Goal: Information Seeking & Learning: Learn about a topic

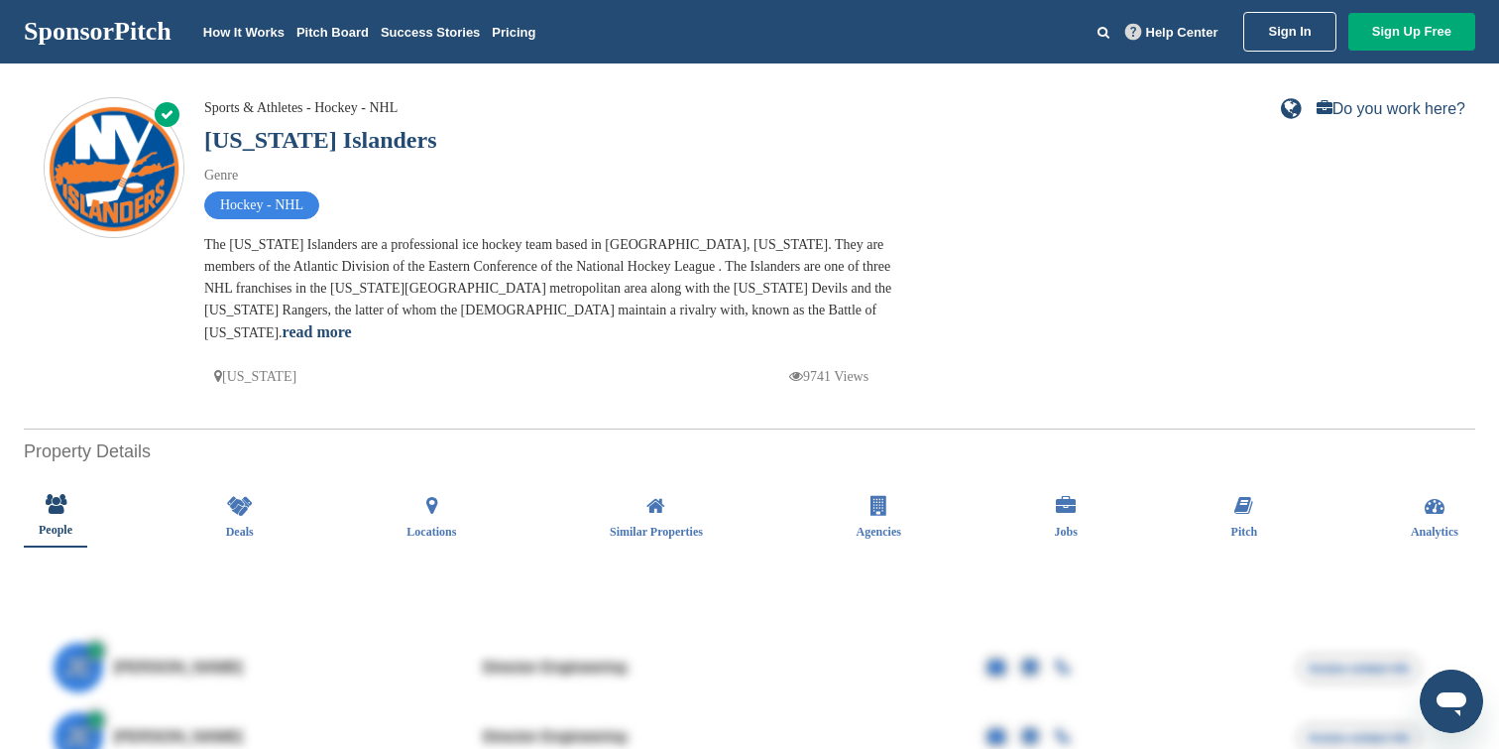
click at [97, 23] on link "SponsorPitch" at bounding box center [98, 32] width 148 height 26
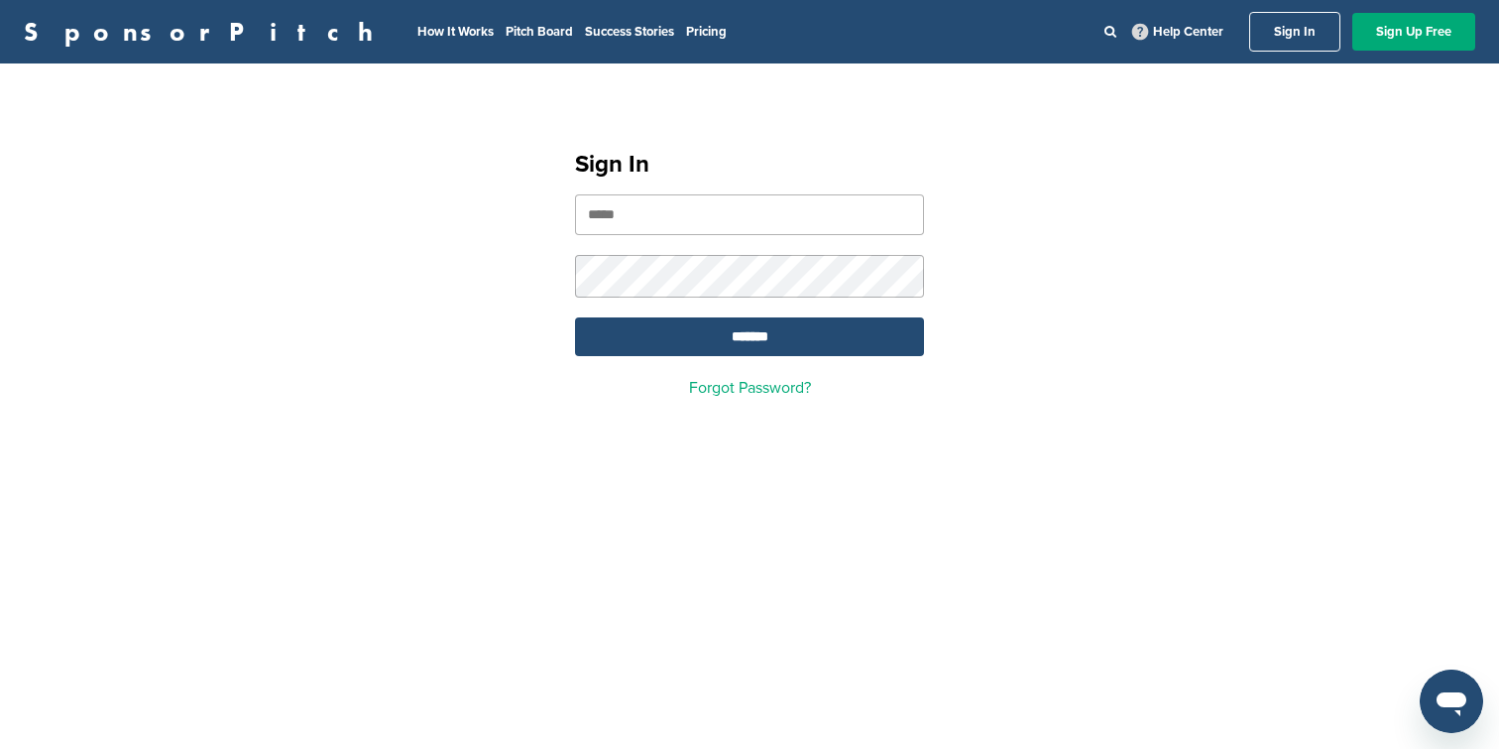
click at [784, 209] on input "email" at bounding box center [749, 214] width 349 height 41
type input "**********"
click at [575, 317] on input "*******" at bounding box center [749, 336] width 349 height 39
click at [770, 329] on input "*******" at bounding box center [749, 336] width 349 height 39
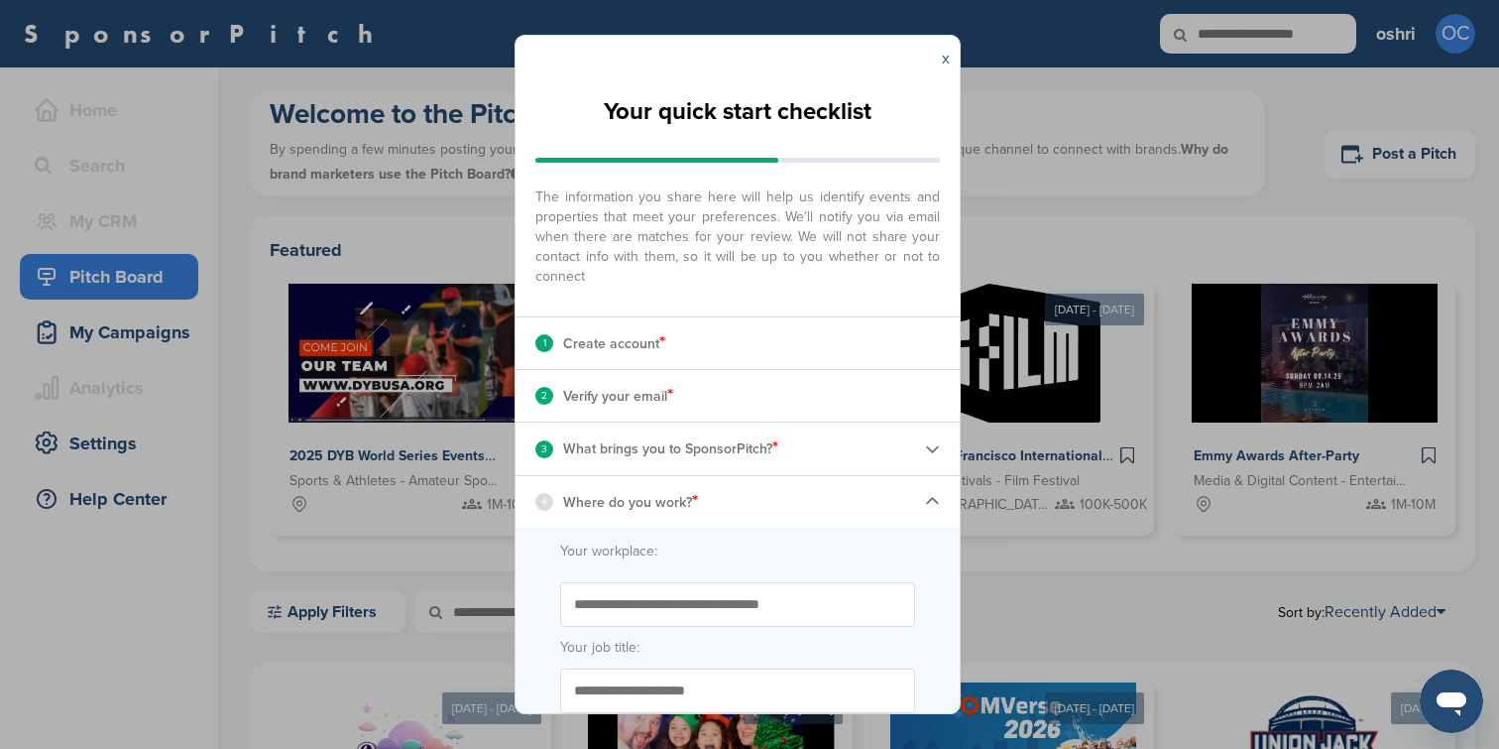
click at [942, 57] on link "x" at bounding box center [946, 59] width 8 height 20
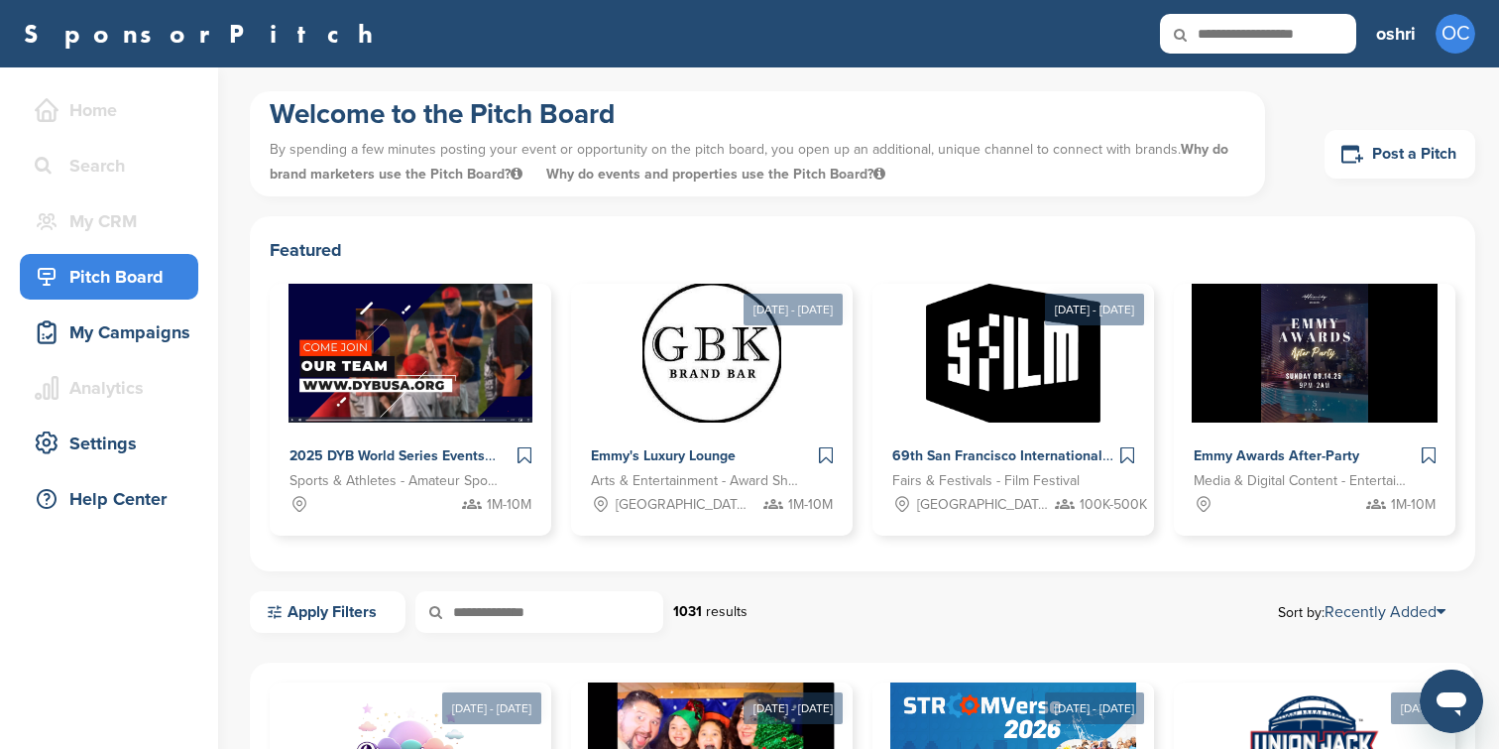
click at [132, 26] on link "SponsorPitch" at bounding box center [205, 34] width 362 height 26
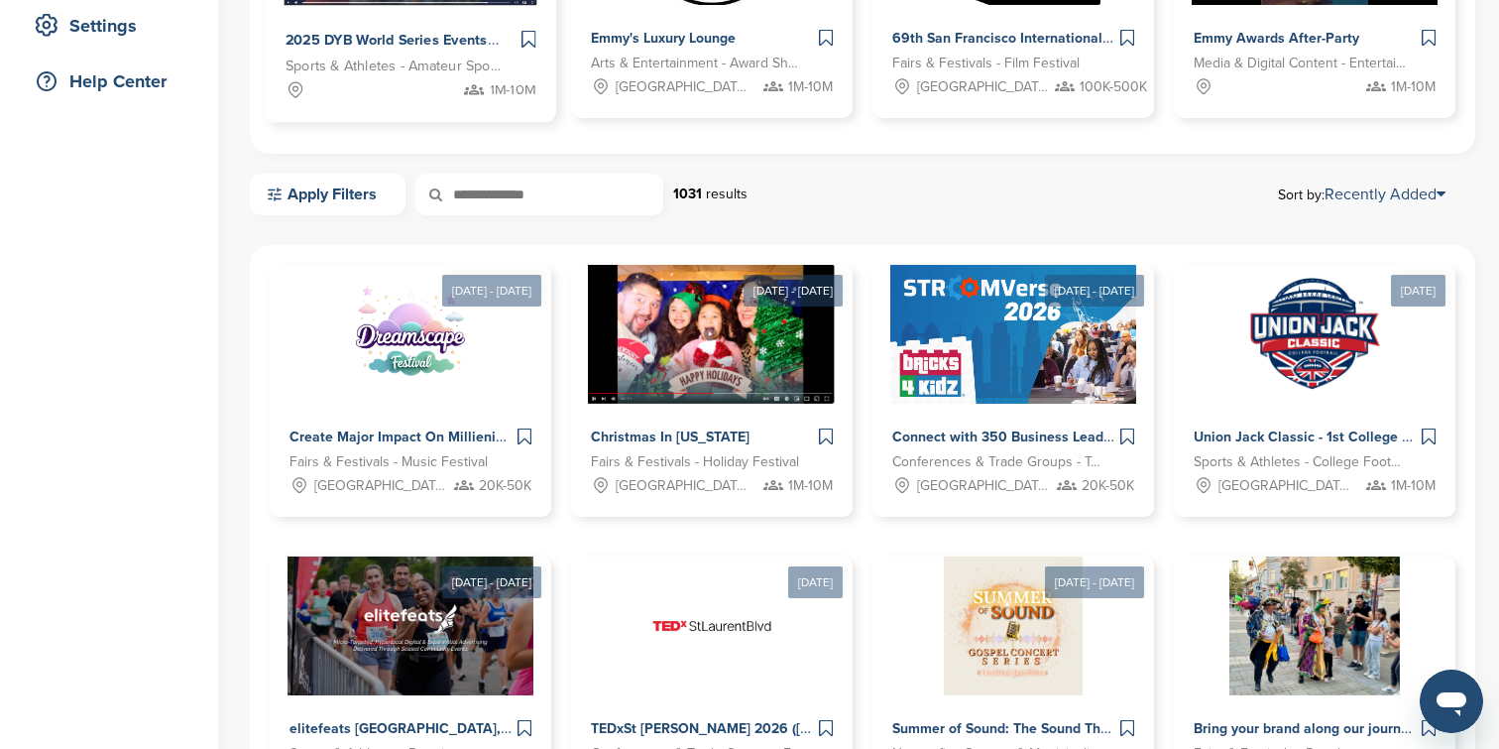
scroll to position [966, 0]
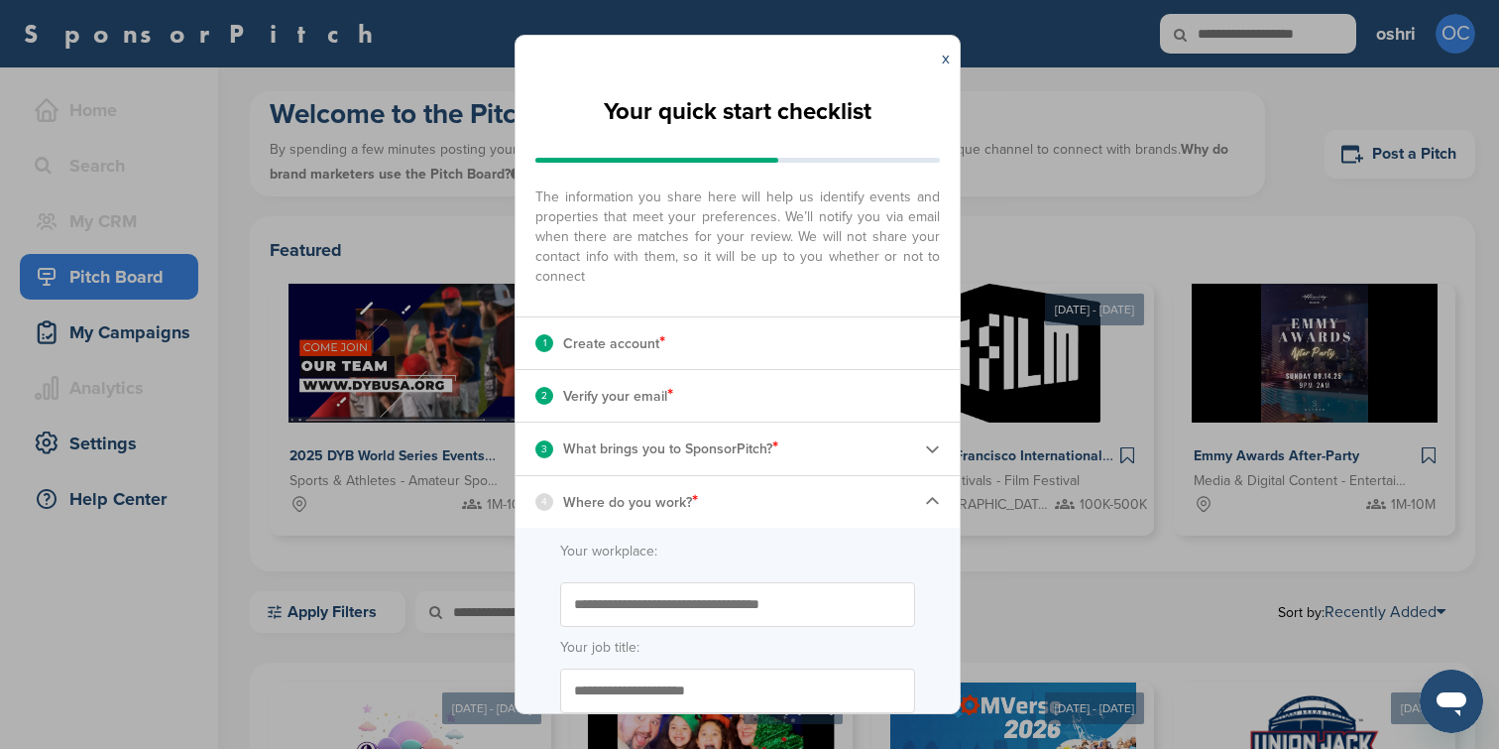
click at [917, 505] on div "4 Where do you work? *" at bounding box center [738, 502] width 444 height 52
click at [928, 504] on img at bounding box center [932, 501] width 15 height 15
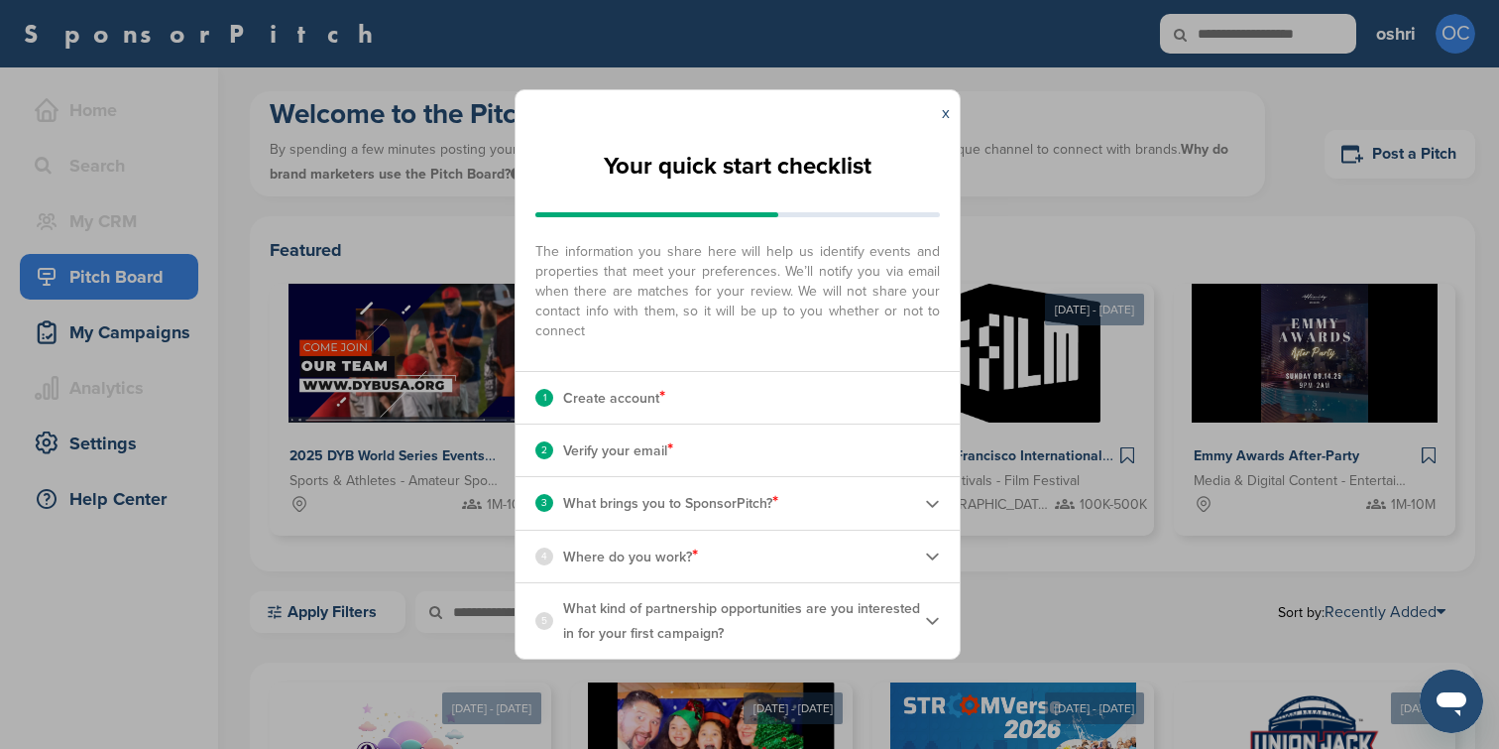
click at [931, 558] on img at bounding box center [932, 555] width 15 height 15
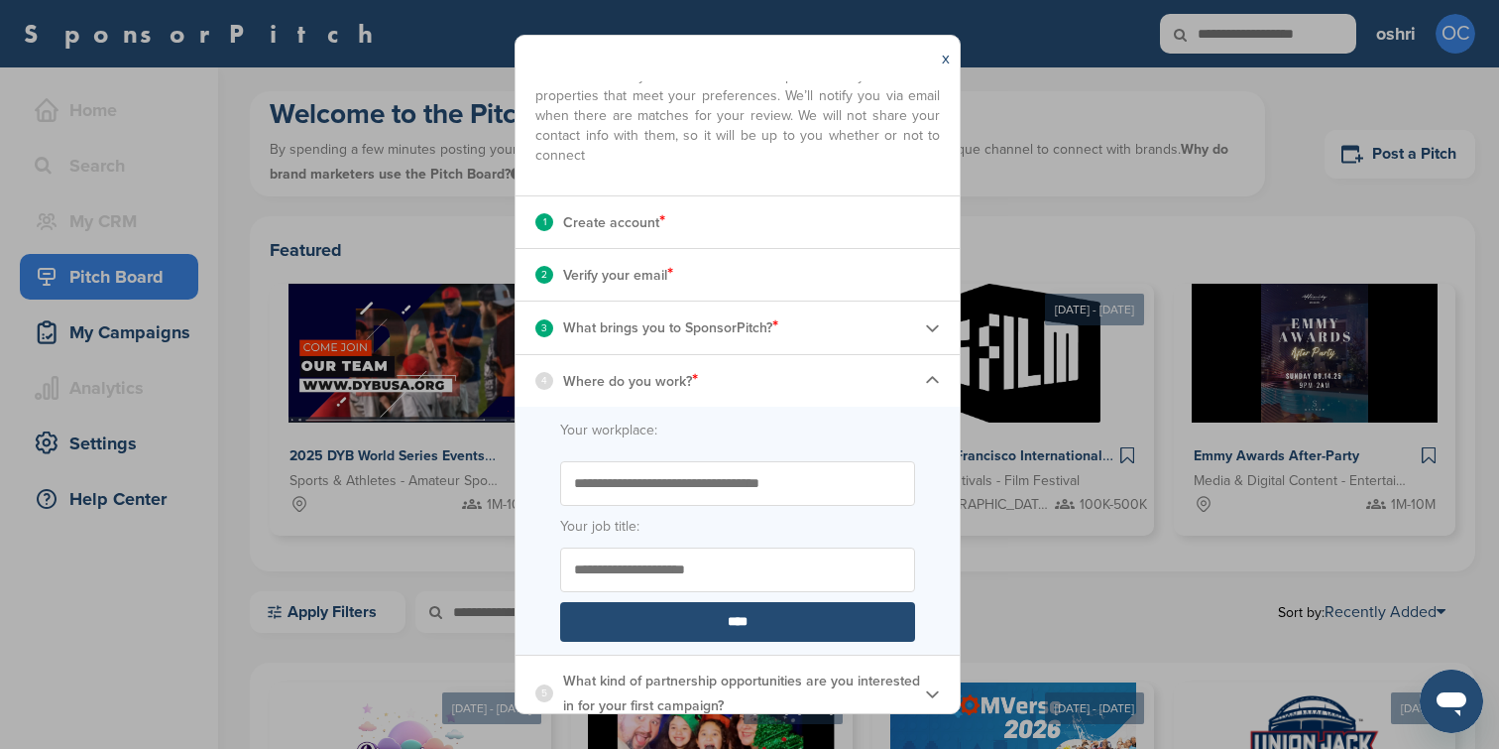
scroll to position [139, 0]
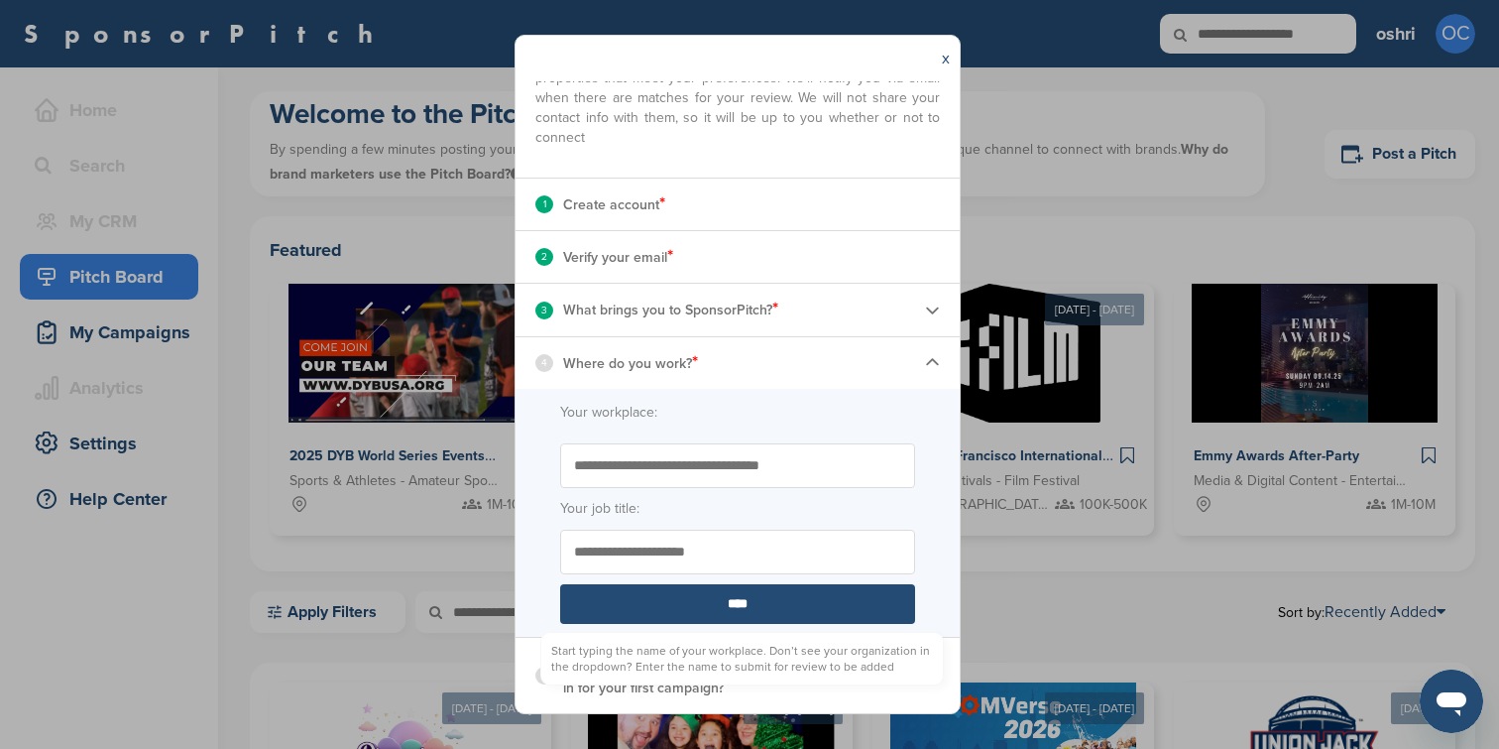
click at [863, 464] on input "Start typing the name of your workplace. Don’t see your organization in the dro…" at bounding box center [737, 465] width 355 height 45
type input "**********"
click at [843, 559] on input "Your job title:" at bounding box center [737, 551] width 355 height 45
type input "*"
type input "*******"
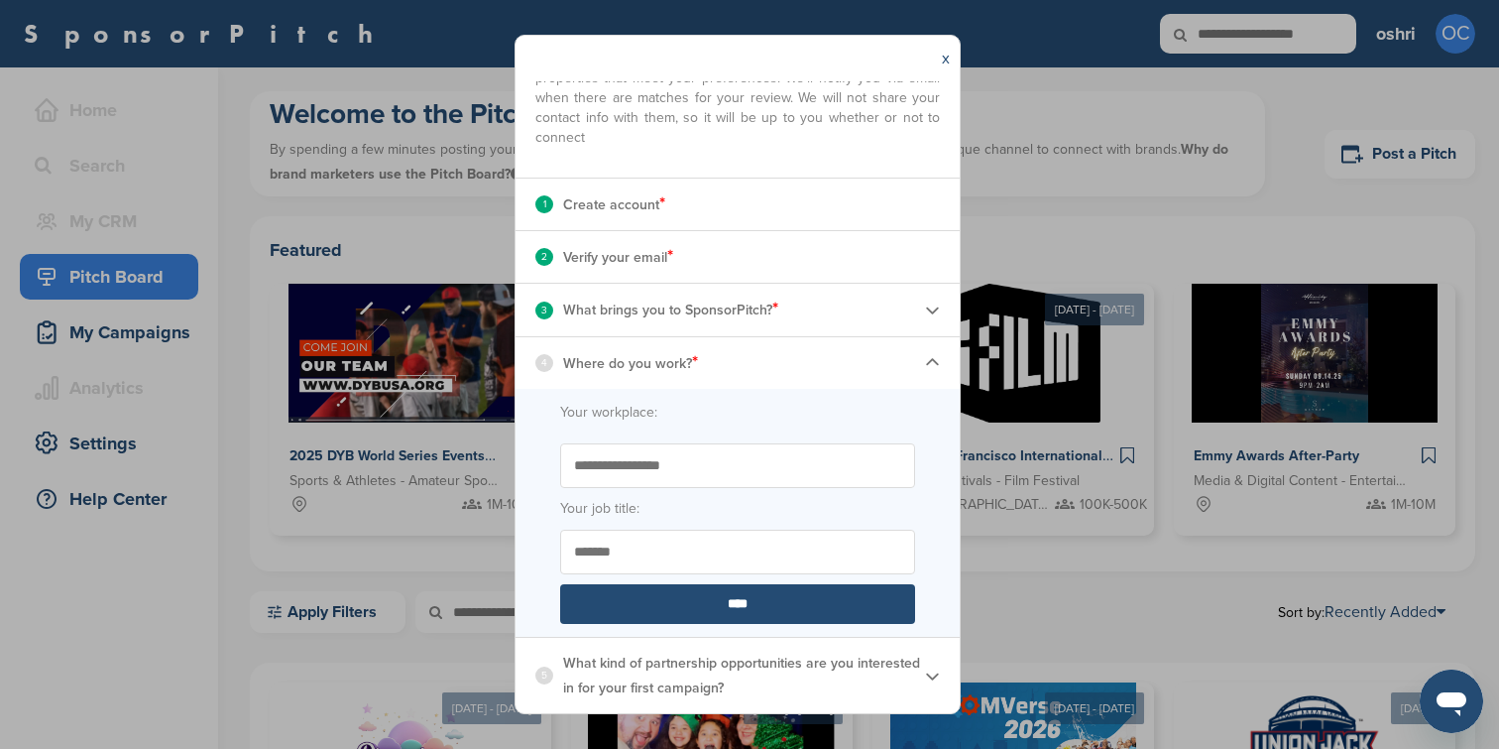
click at [824, 617] on input "****" at bounding box center [737, 604] width 355 height 40
click at [937, 673] on img at bounding box center [932, 675] width 15 height 15
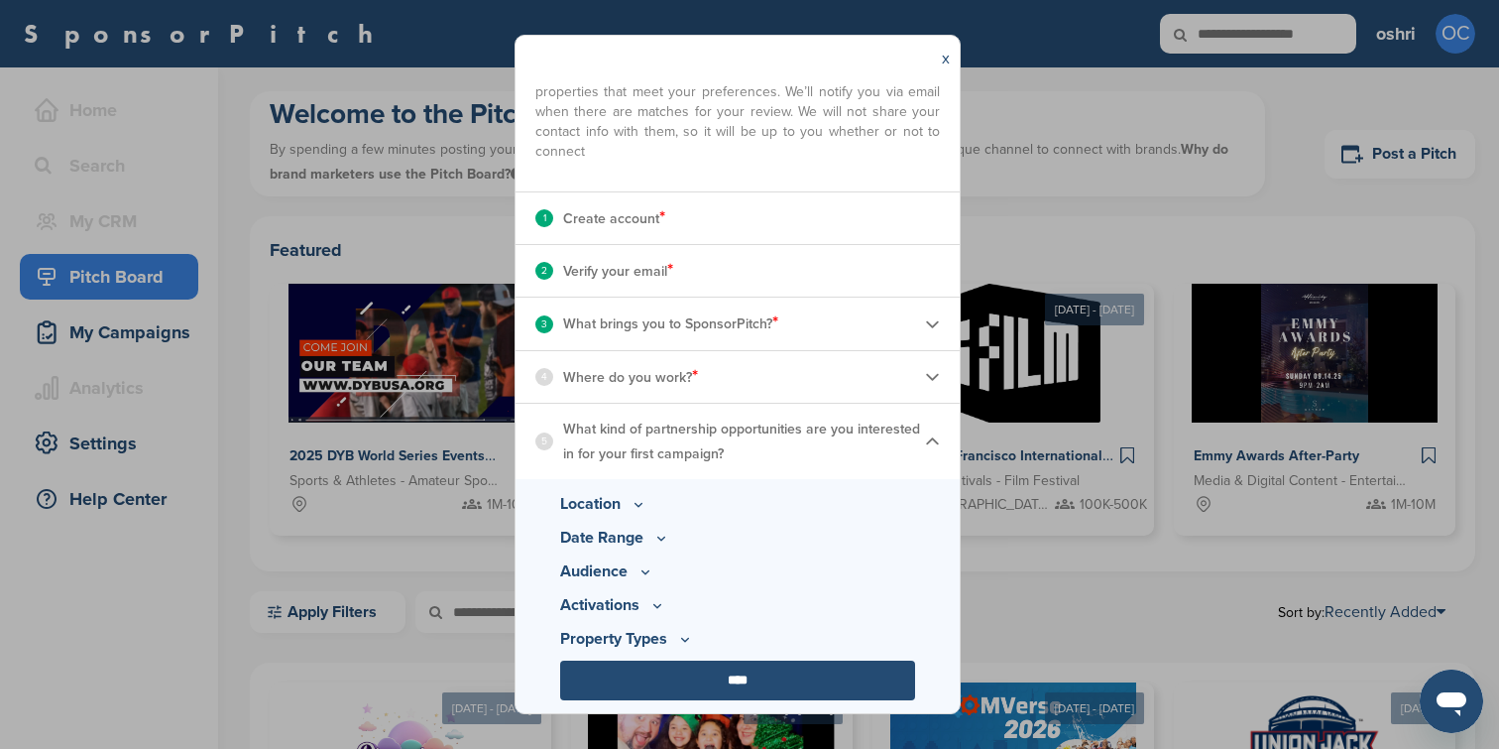
scroll to position [125, 0]
click at [623, 509] on p "Location" at bounding box center [737, 504] width 355 height 24
click at [635, 509] on icon at bounding box center [639, 504] width 16 height 17
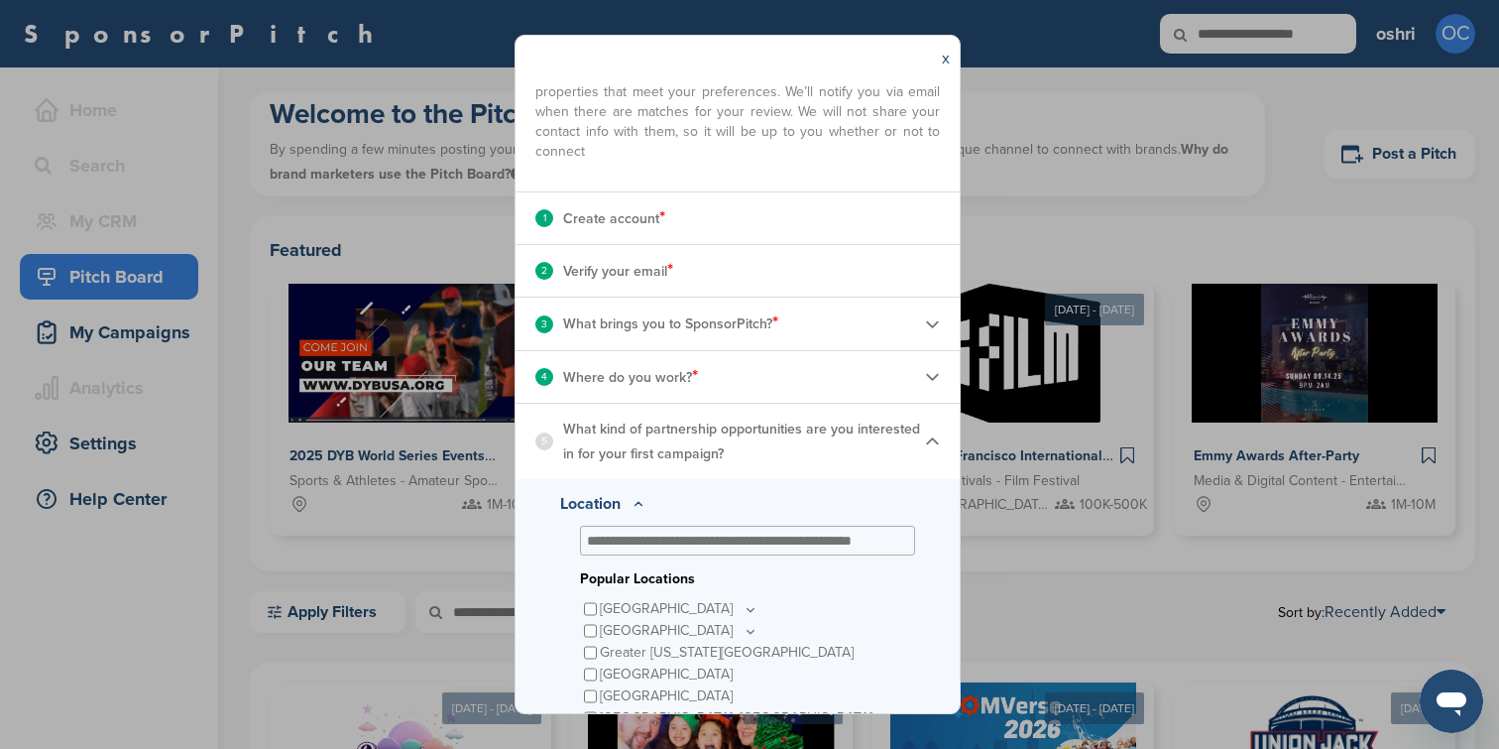
click at [649, 611] on p "[GEOGRAPHIC_DATA]" at bounding box center [679, 609] width 159 height 22
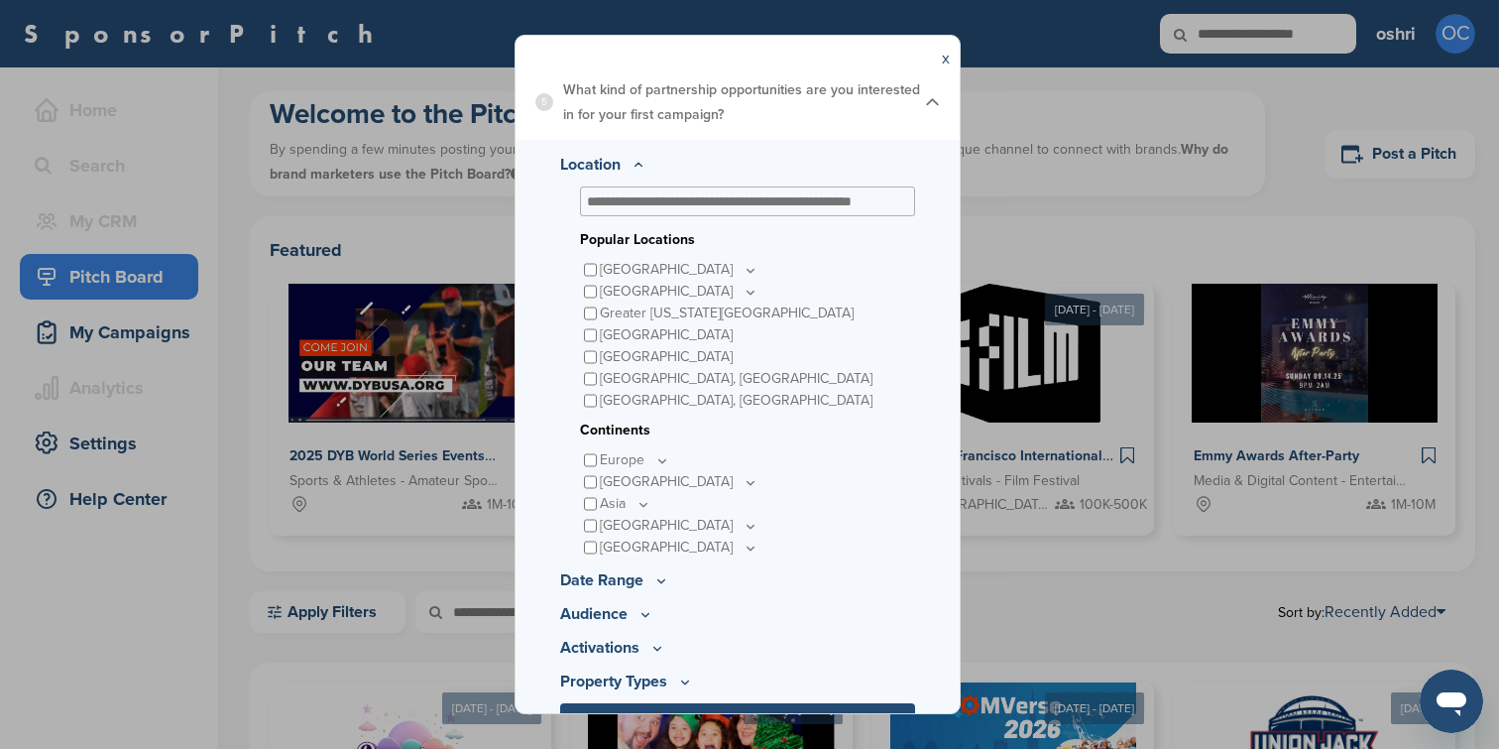
scroll to position [507, 0]
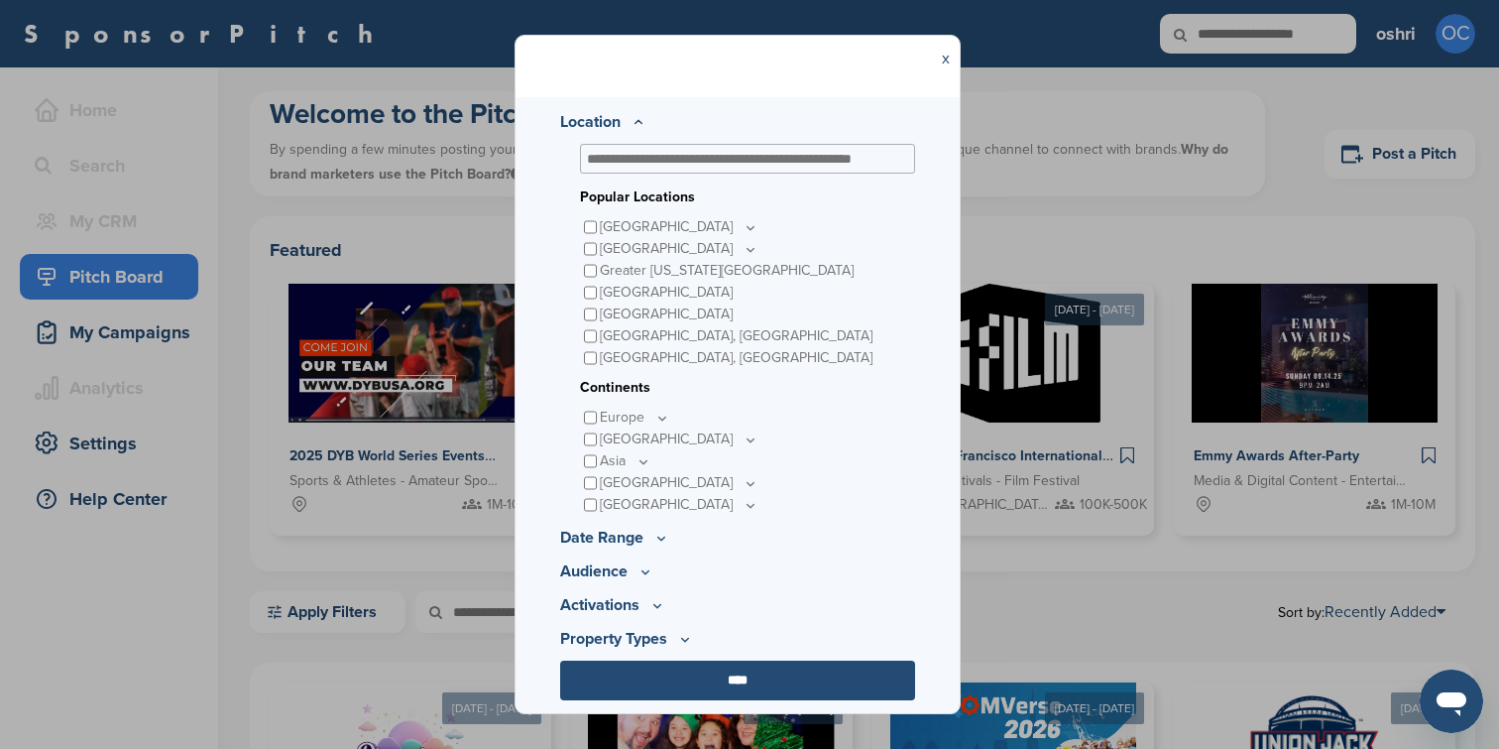
click at [659, 534] on icon at bounding box center [661, 537] width 16 height 17
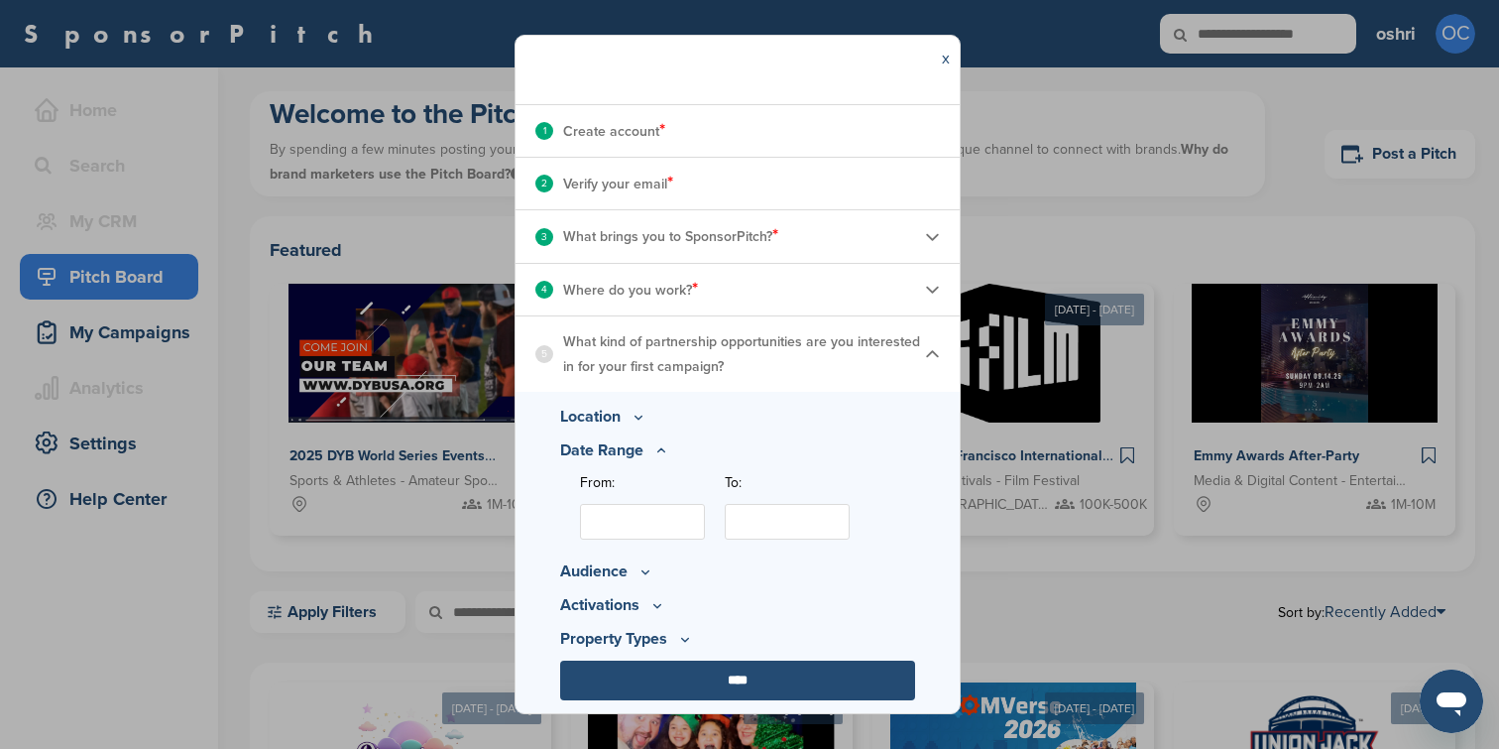
scroll to position [213, 0]
click at [645, 575] on icon at bounding box center [646, 571] width 16 height 17
click at [709, 683] on input "****" at bounding box center [737, 680] width 355 height 40
click at [717, 685] on input "****" at bounding box center [737, 680] width 355 height 40
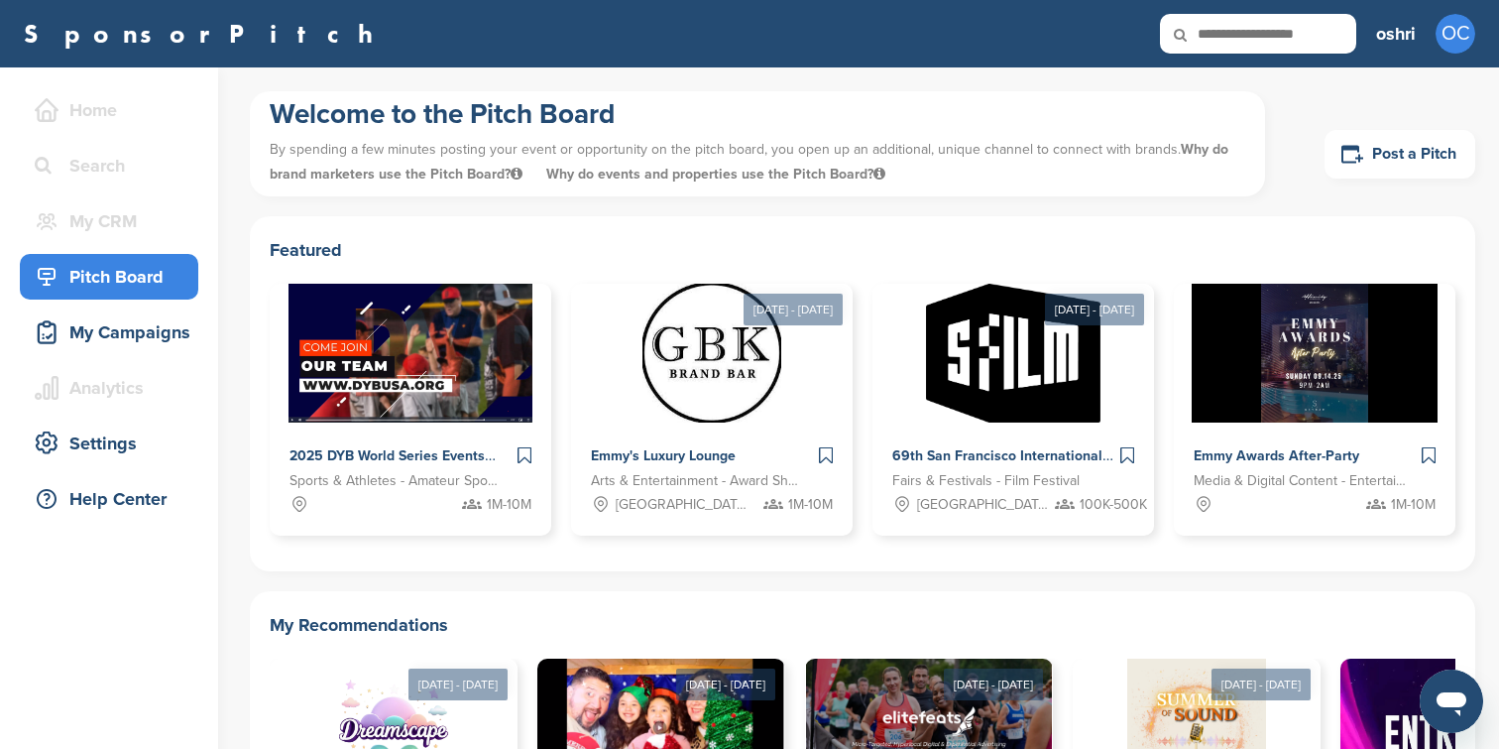
click at [130, 38] on link "SponsorPitch" at bounding box center [205, 34] width 362 height 26
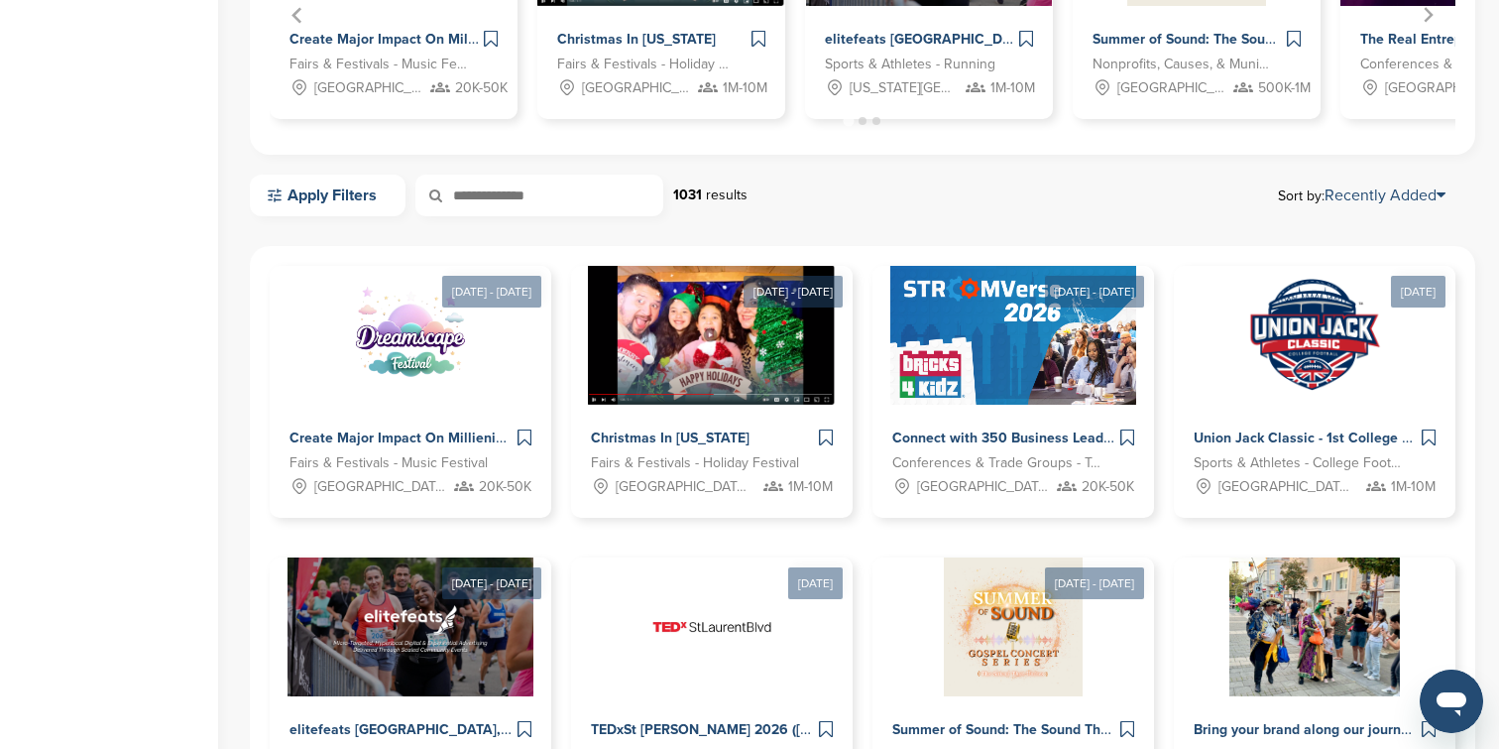
scroll to position [870, 0]
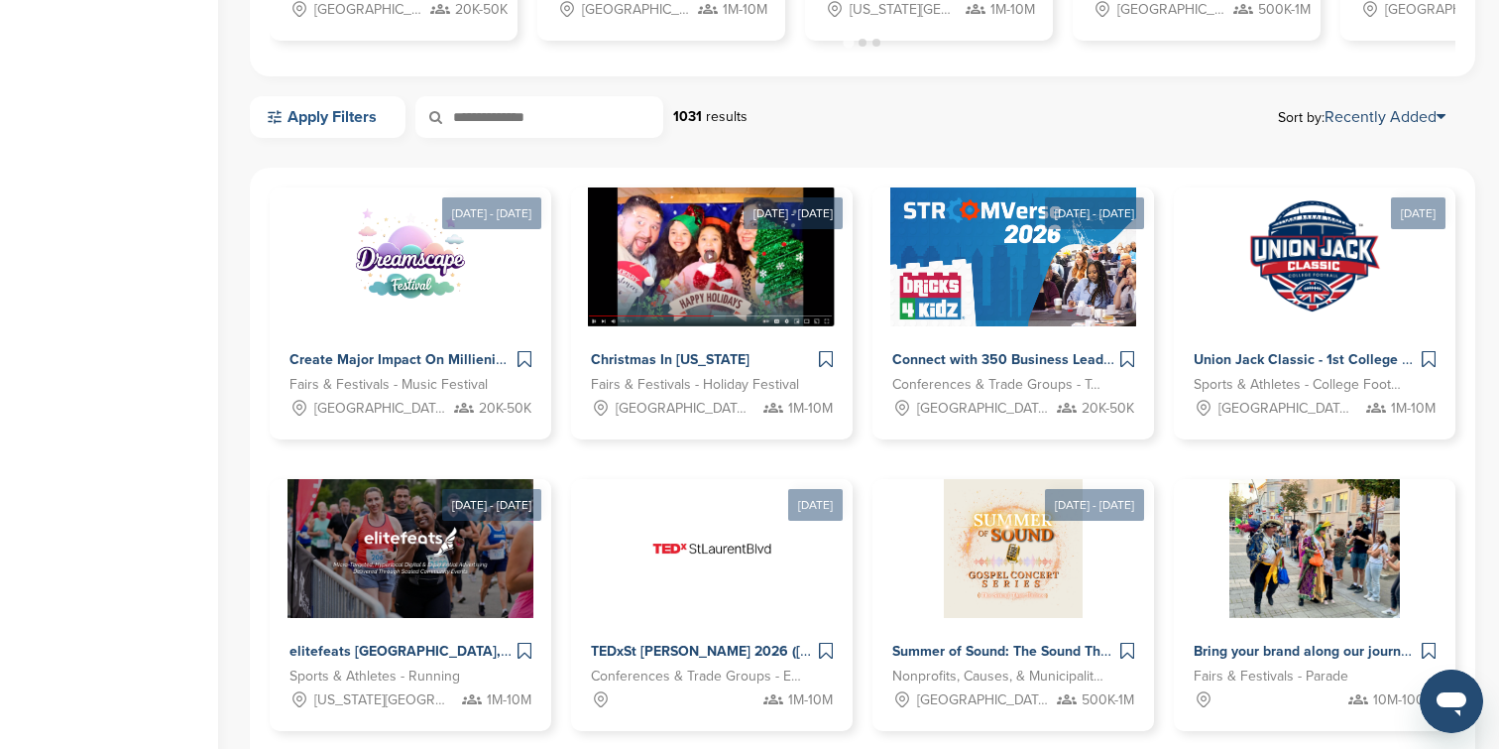
click at [334, 114] on link "Apply Filters" at bounding box center [328, 117] width 156 height 42
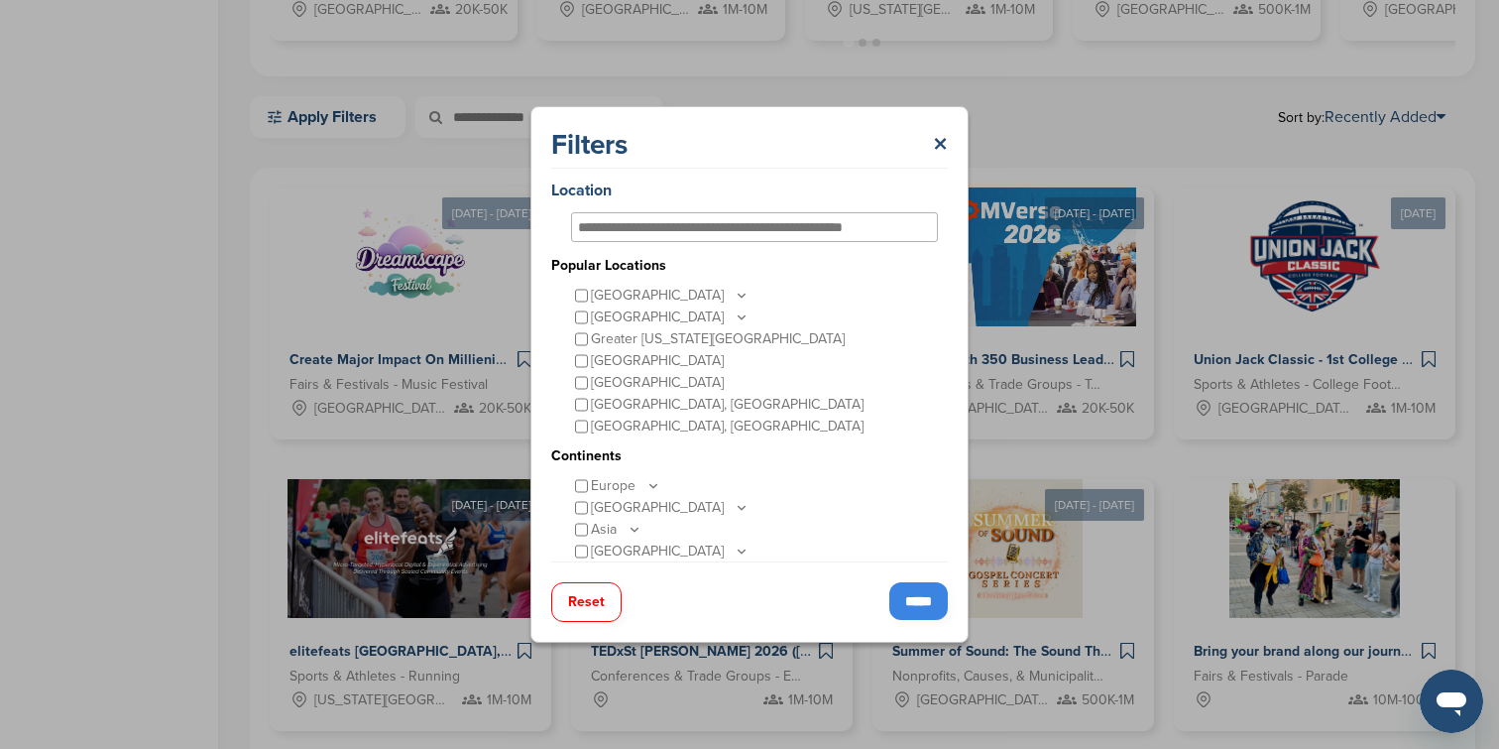
click at [341, 135] on div "Filters × Location Popular Locations [GEOGRAPHIC_DATA] [GEOGRAPHIC_DATA] [US_ST…" at bounding box center [749, 374] width 1499 height 749
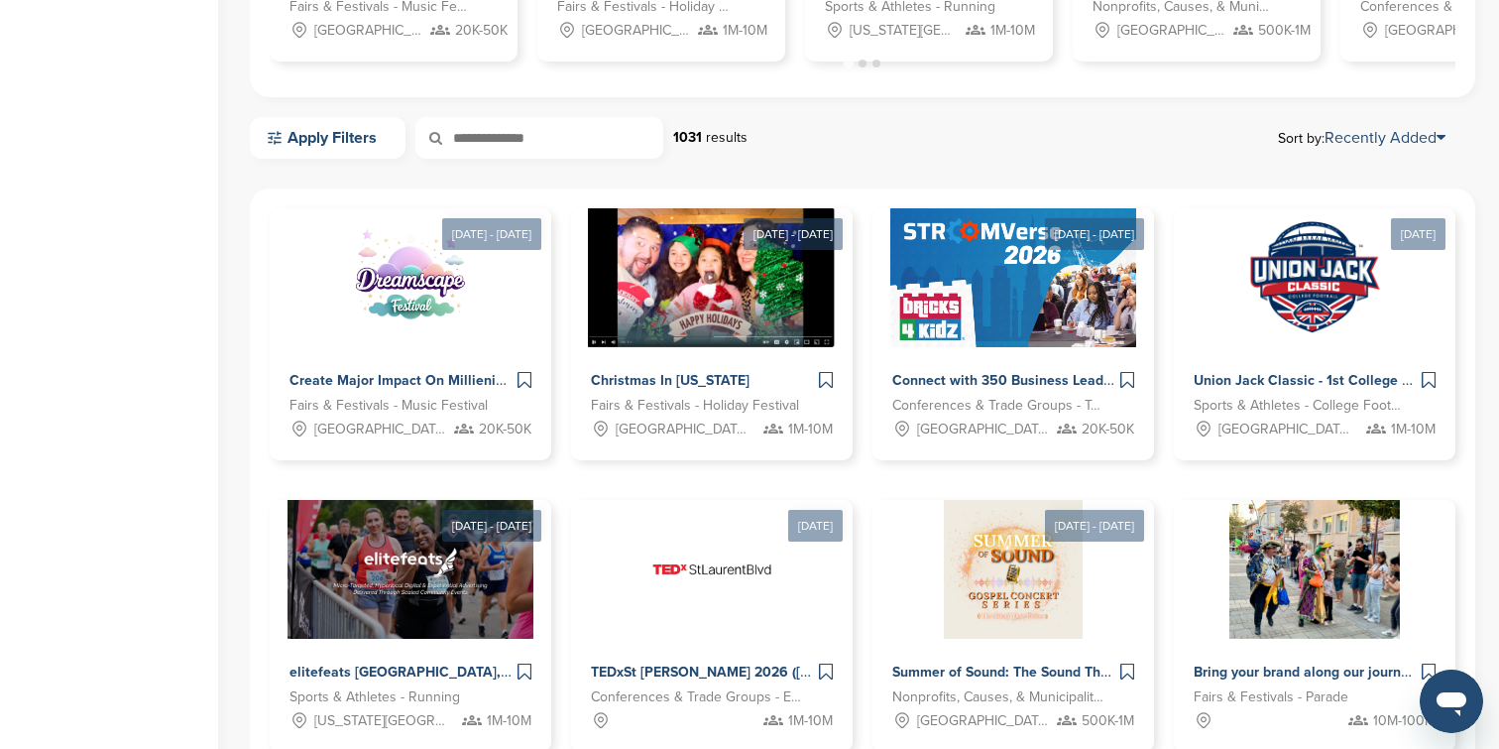
scroll to position [837, 0]
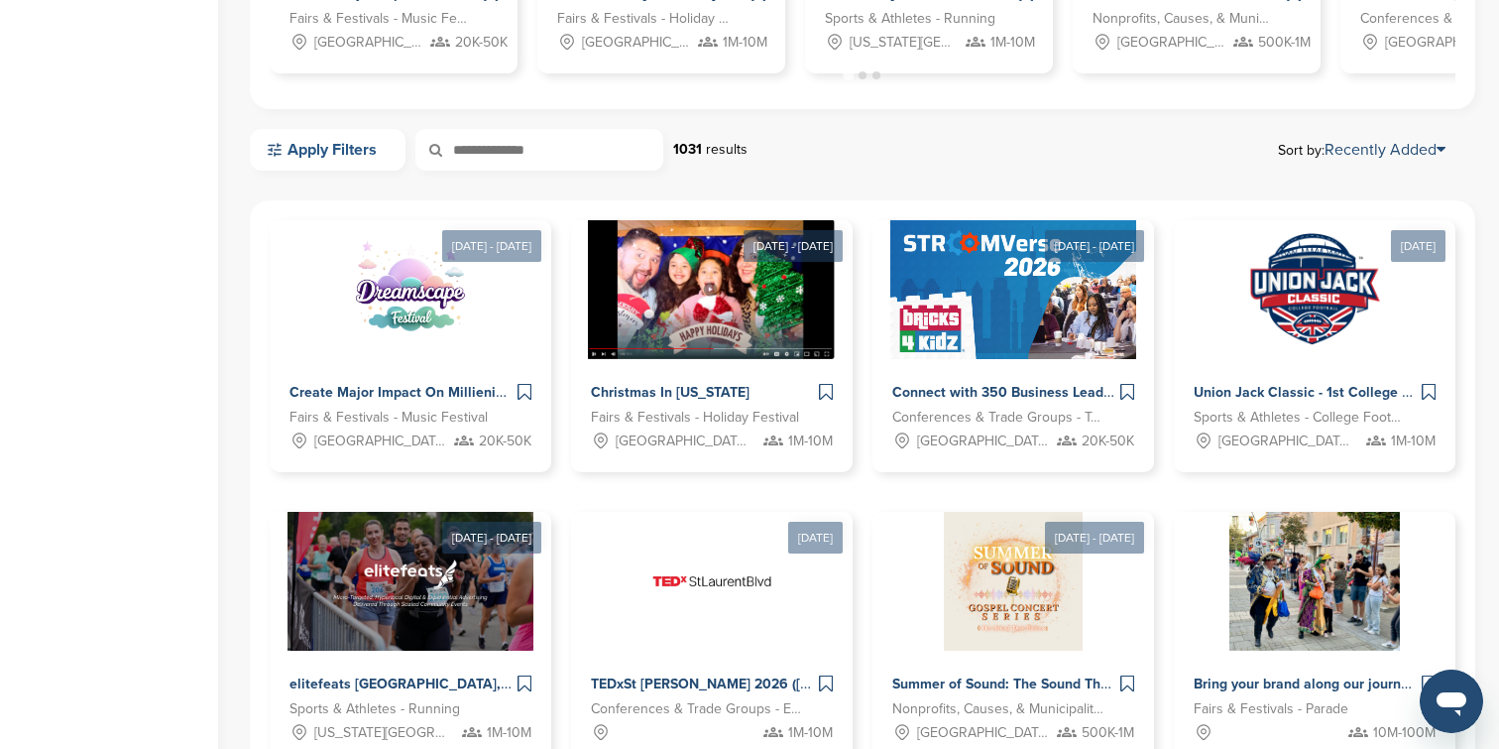
click at [341, 145] on link "Apply Filters" at bounding box center [328, 150] width 156 height 42
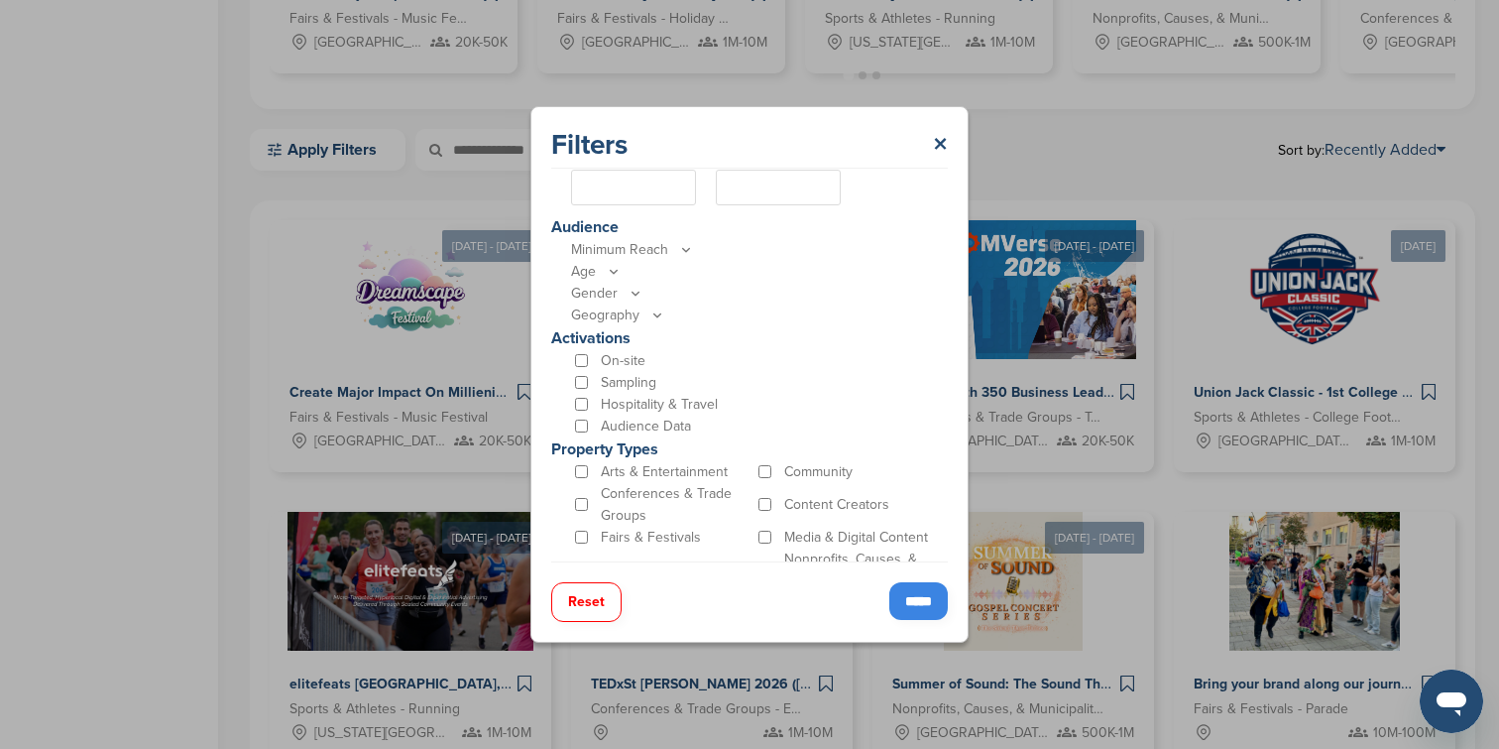
scroll to position [533, 0]
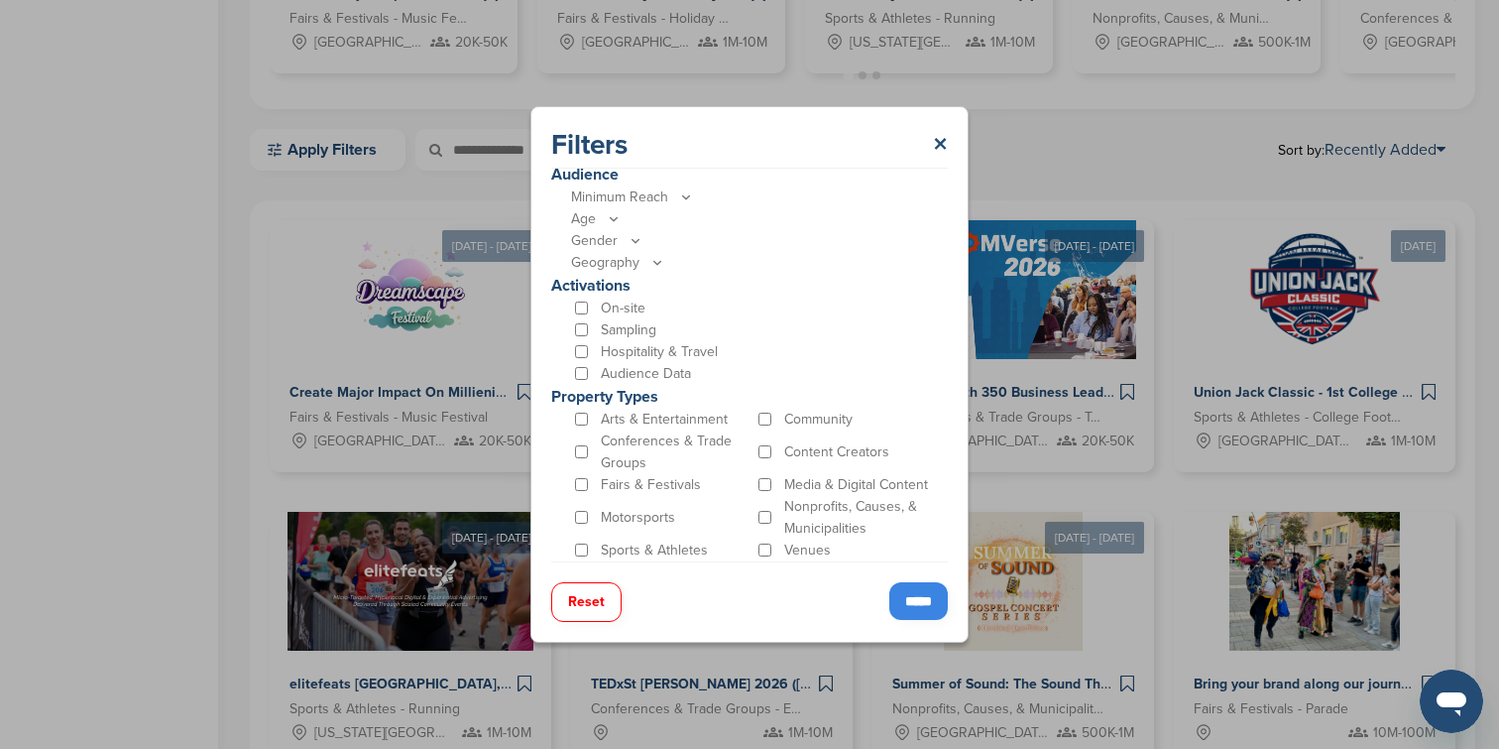
click at [632, 549] on p "Sports & Athletes" at bounding box center [654, 550] width 107 height 22
click at [577, 539] on div "Sports & Athletes" at bounding box center [662, 550] width 183 height 22
click at [919, 611] on input "*****" at bounding box center [918, 601] width 58 height 38
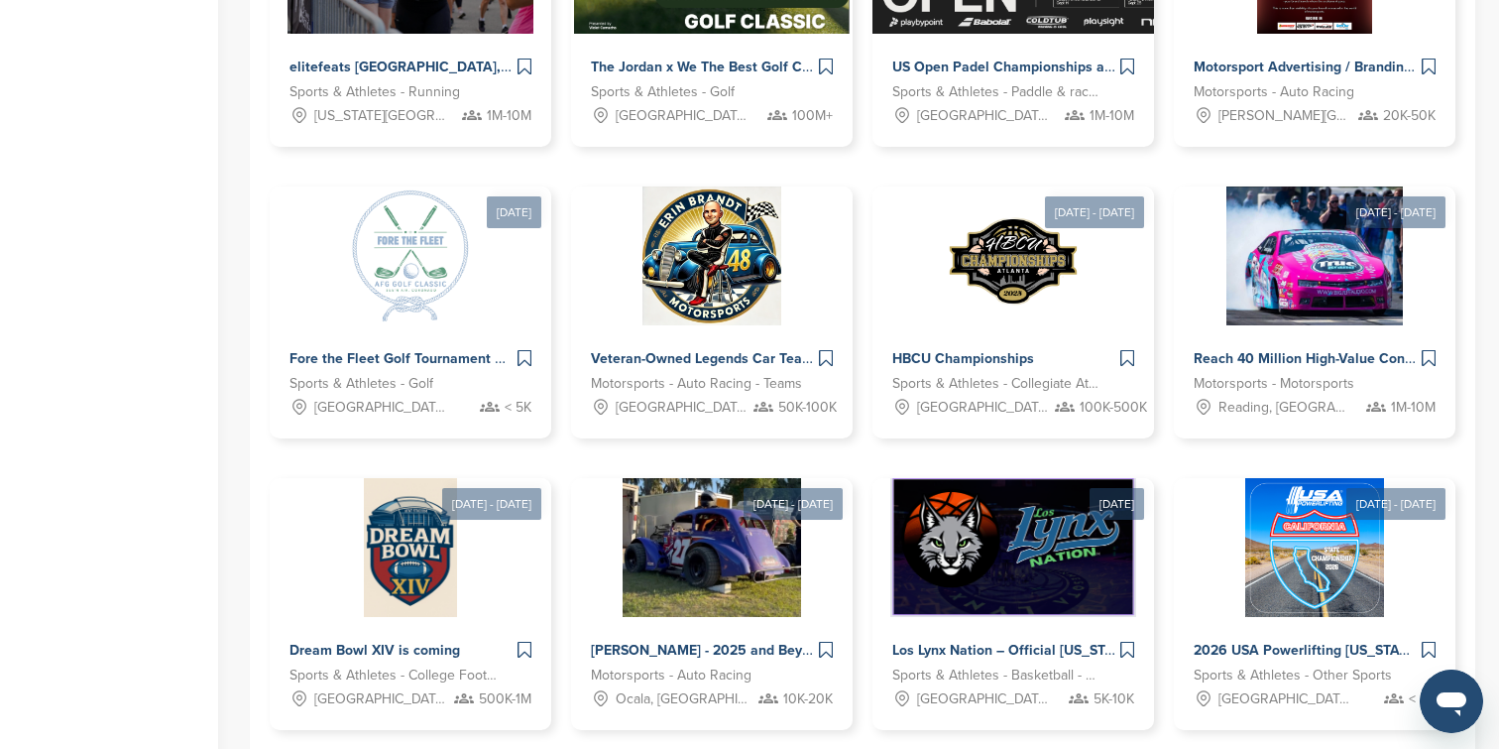
scroll to position [1317, 0]
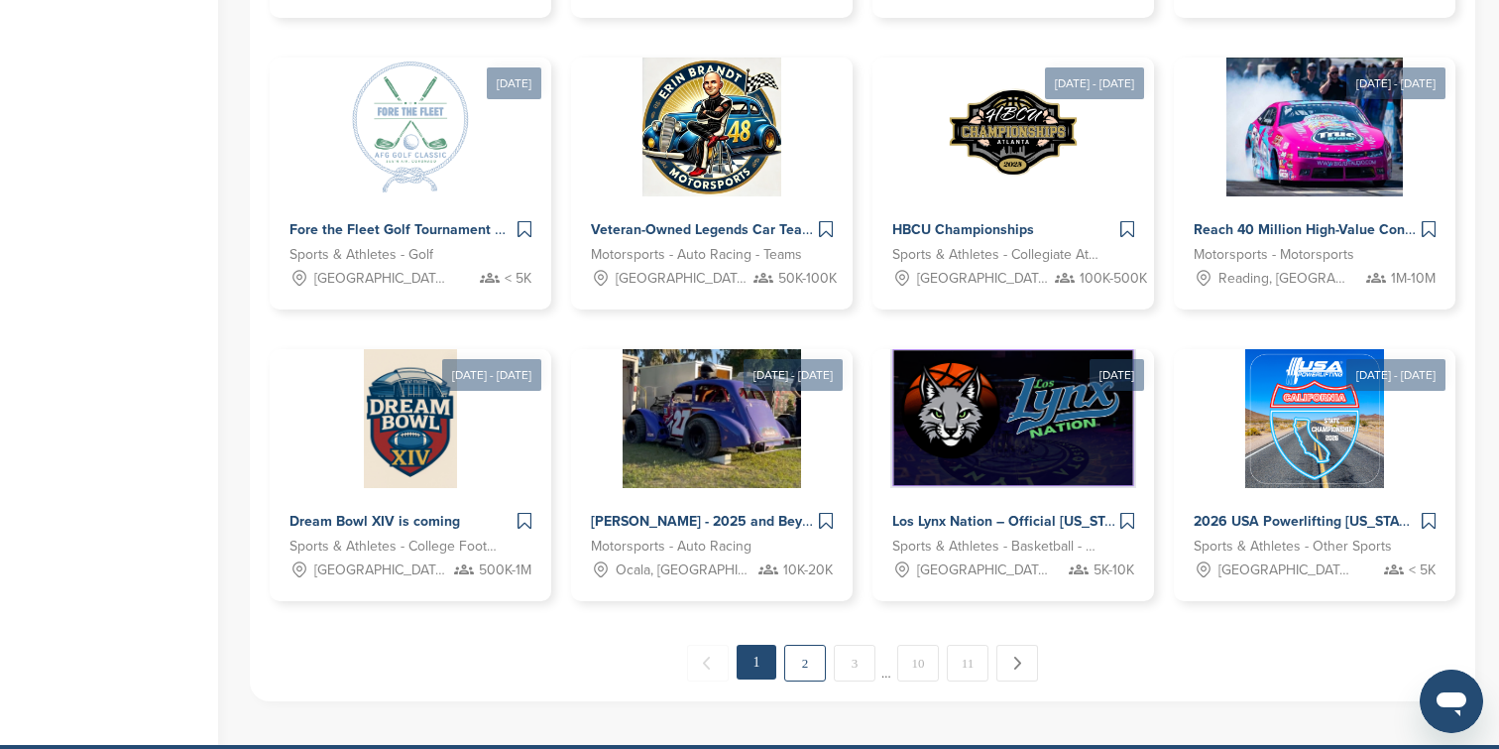
click at [812, 675] on link "2" at bounding box center [805, 662] width 42 height 37
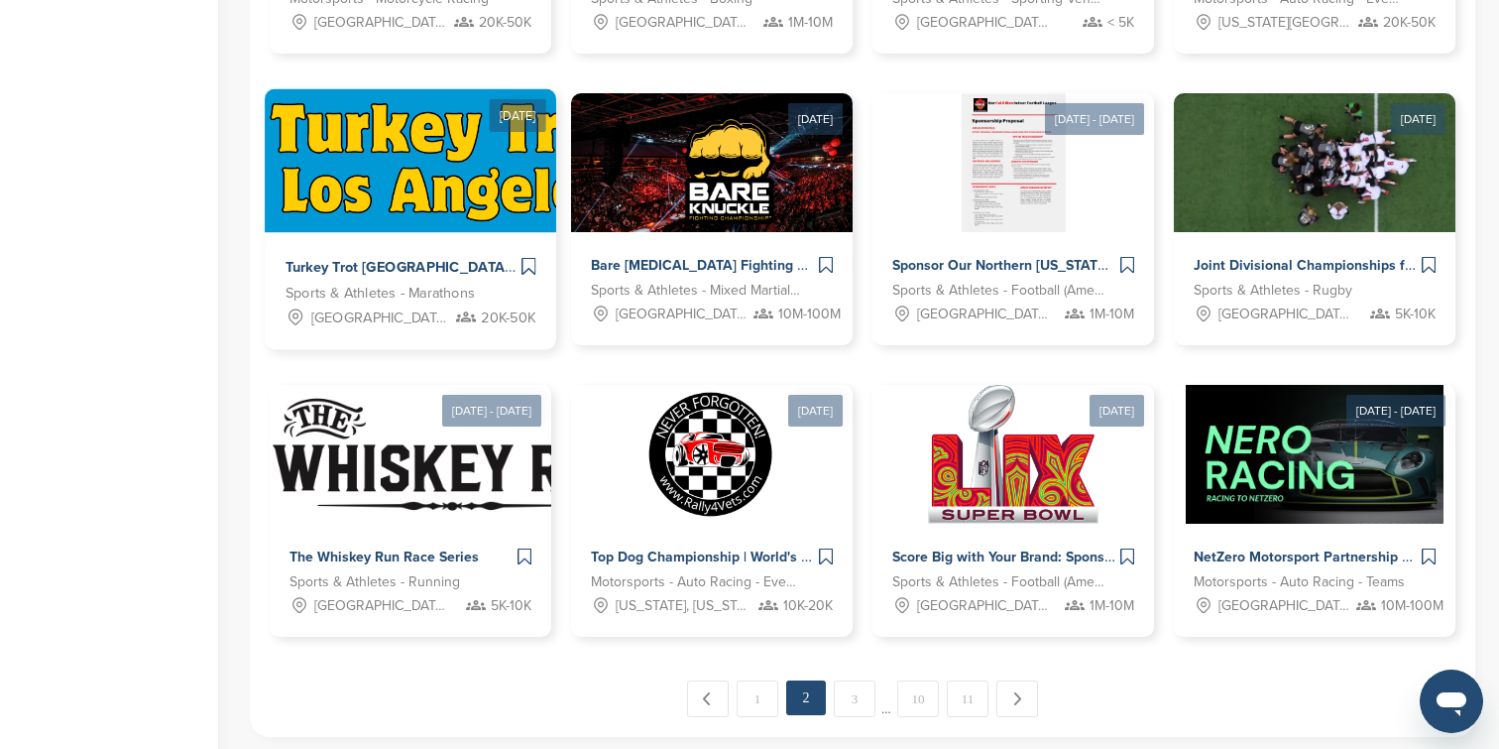
scroll to position [1486, 0]
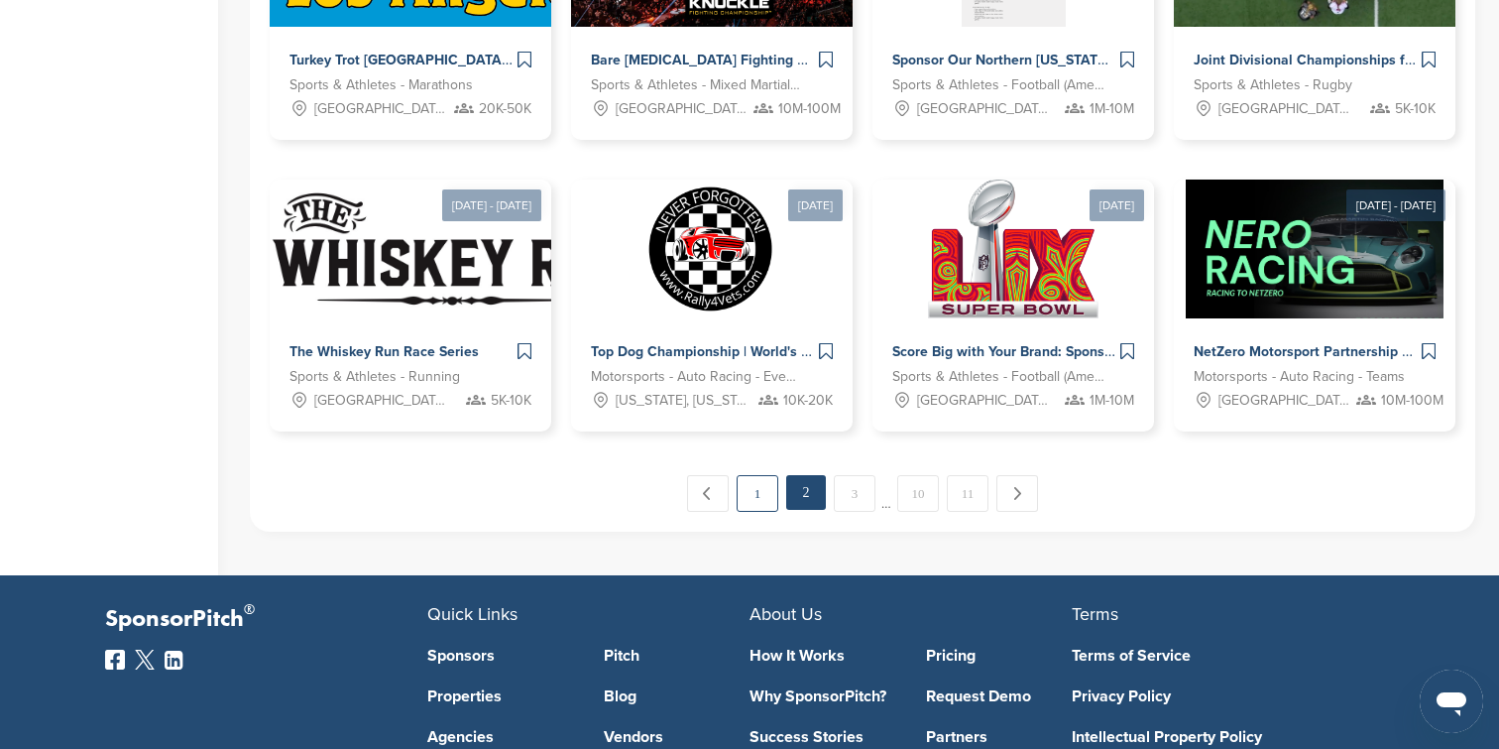
click at [764, 501] on link "1" at bounding box center [758, 493] width 42 height 37
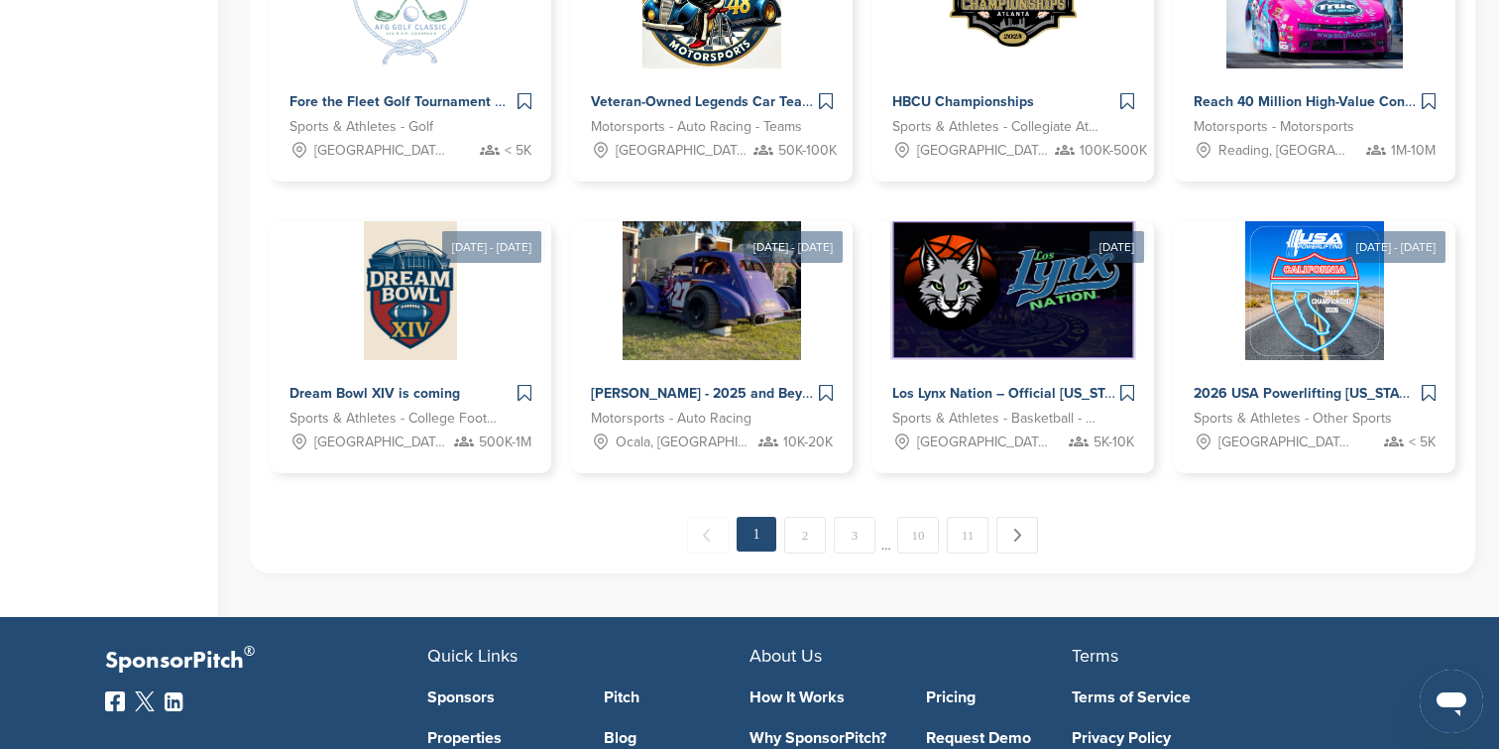
scroll to position [1509, 0]
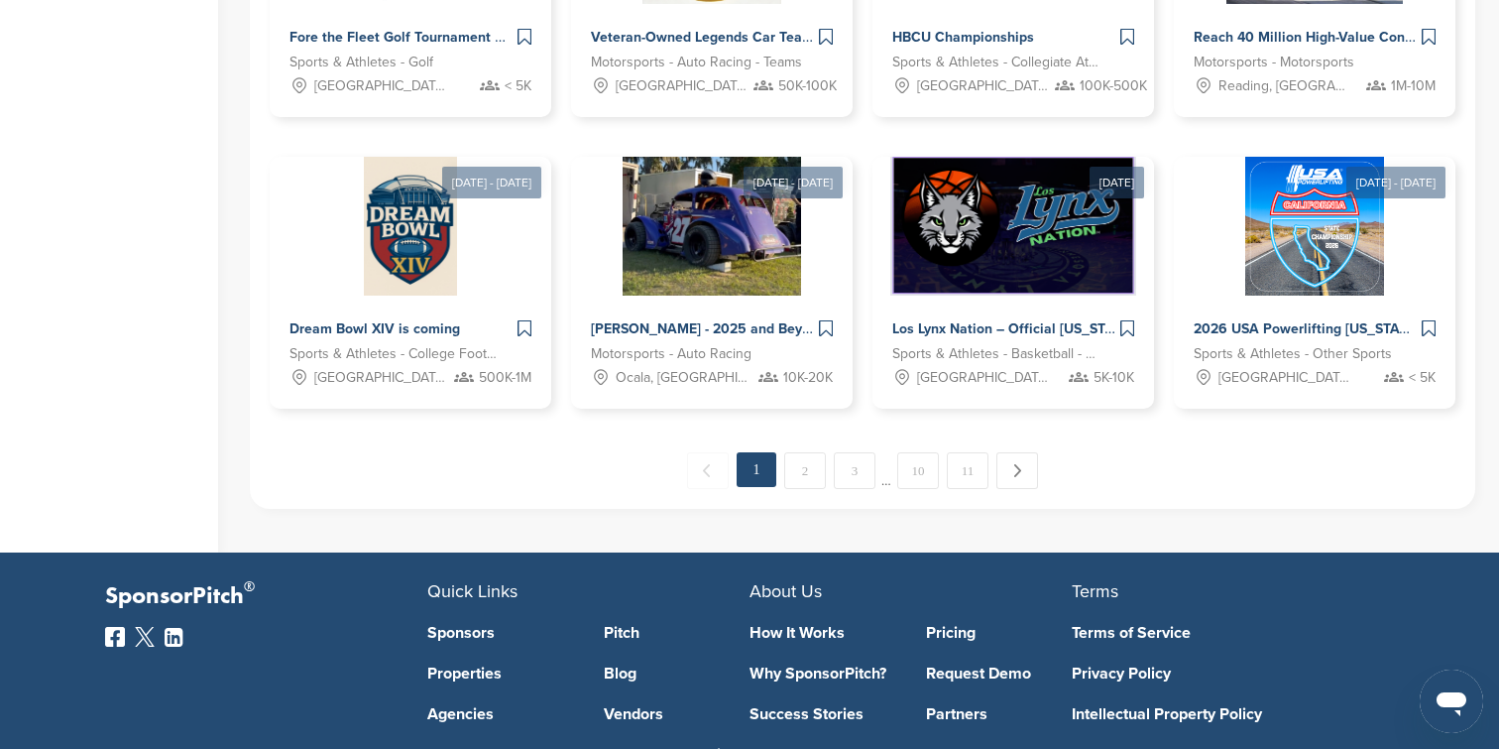
click at [833, 470] on div "← Previous 1 2 3 … 10 11 Next →" at bounding box center [863, 470] width 1186 height 37
click at [810, 472] on link "2" at bounding box center [805, 470] width 42 height 37
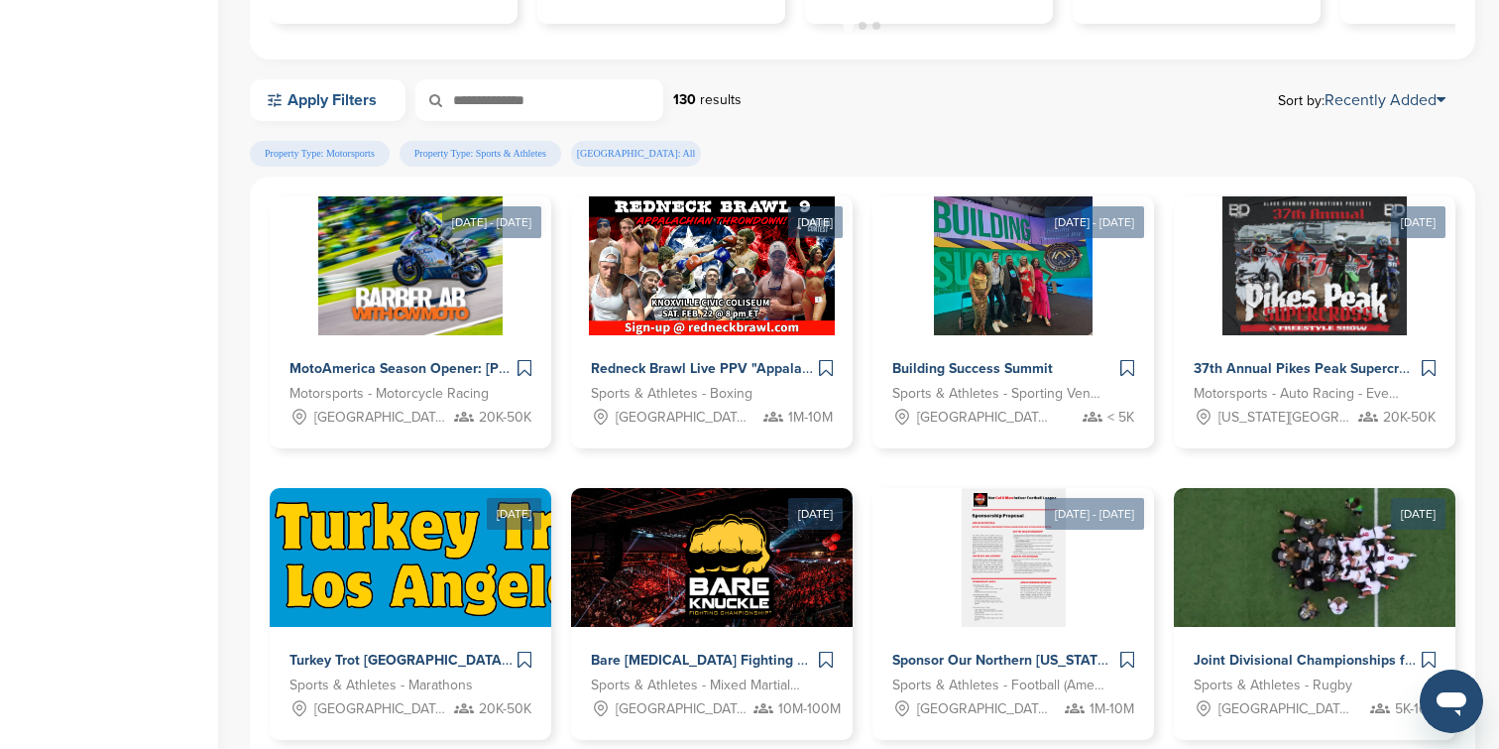
click at [356, 96] on link "Apply Filters" at bounding box center [328, 100] width 156 height 42
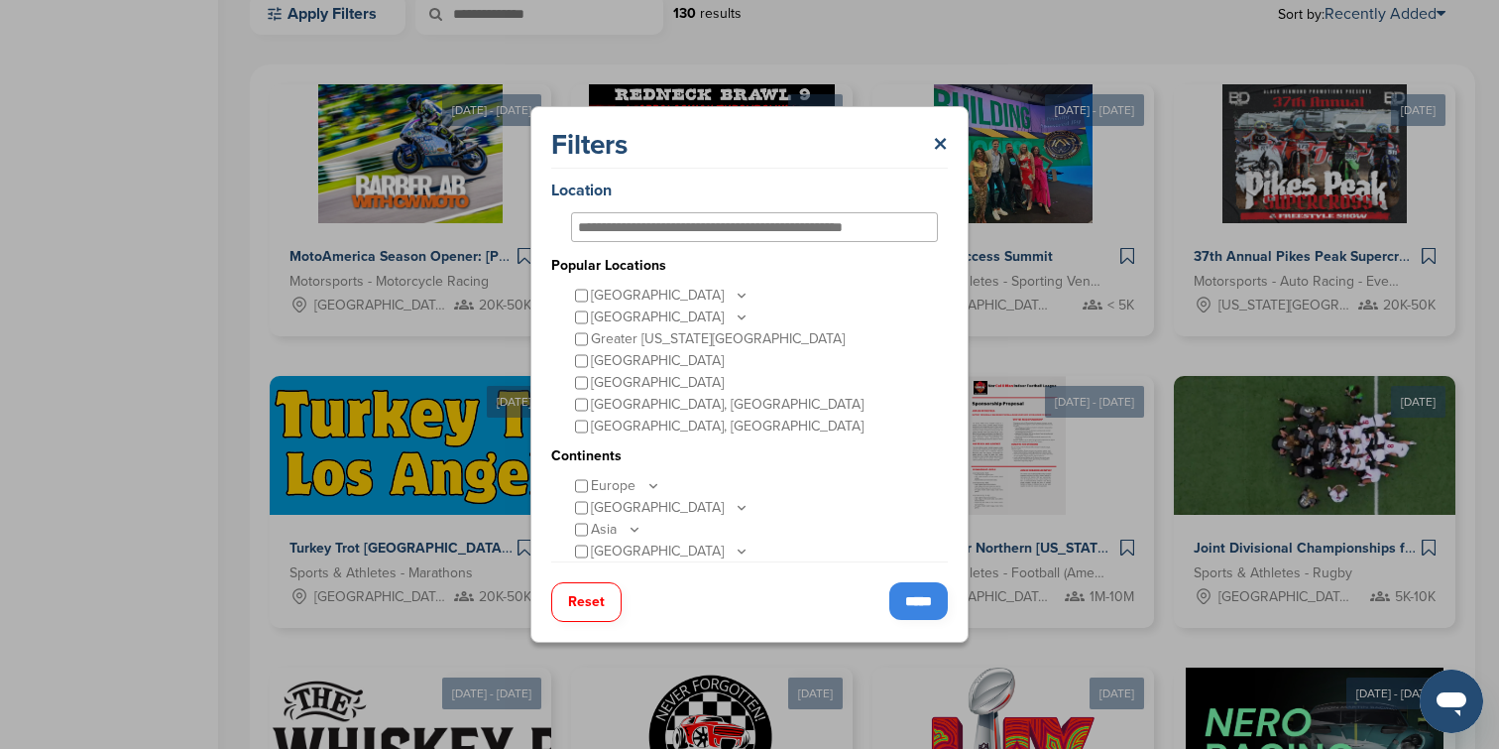
scroll to position [1049, 0]
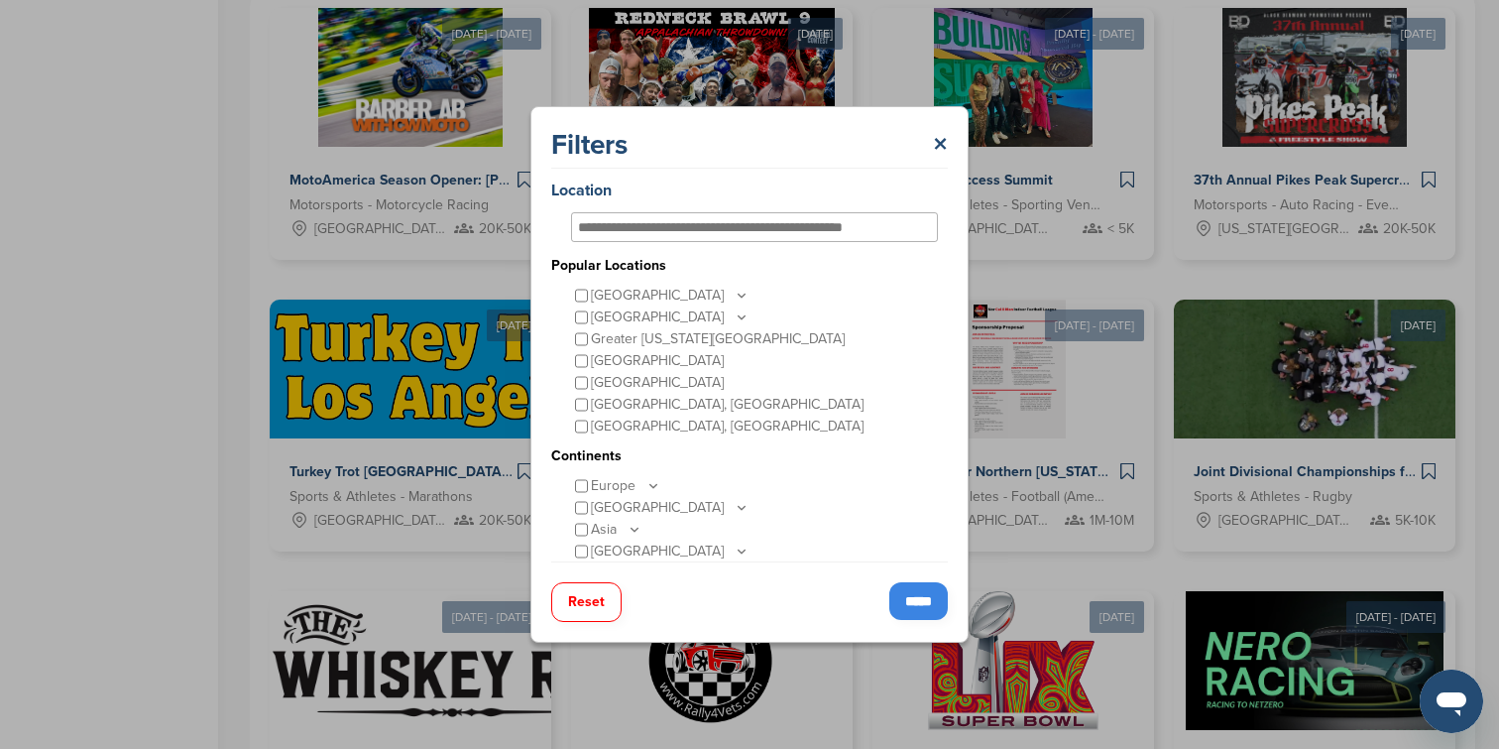
click at [660, 226] on input "text" at bounding box center [734, 227] width 312 height 18
type input "*"
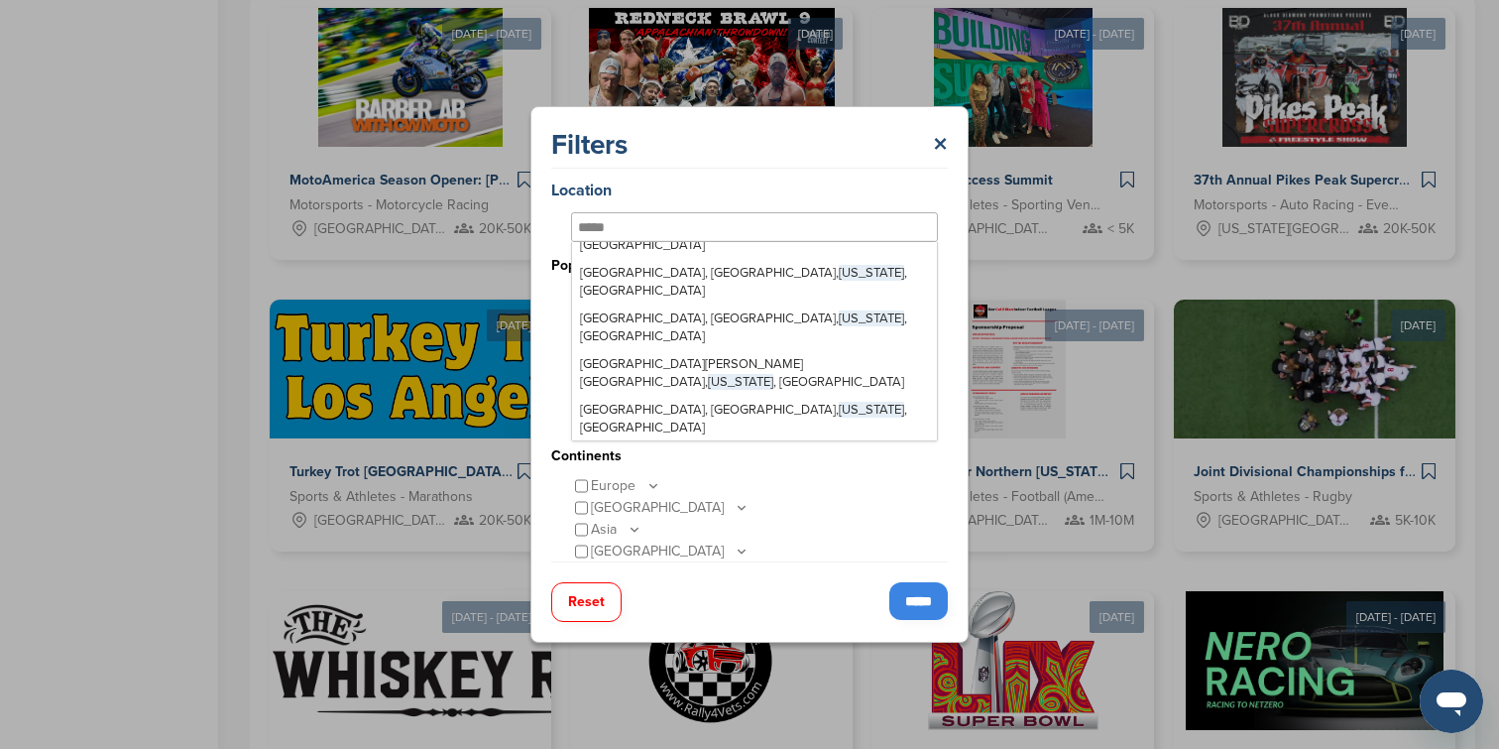
scroll to position [1023, 0]
type input "*****"
click at [695, 493] on div "Europe" at bounding box center [754, 486] width 367 height 22
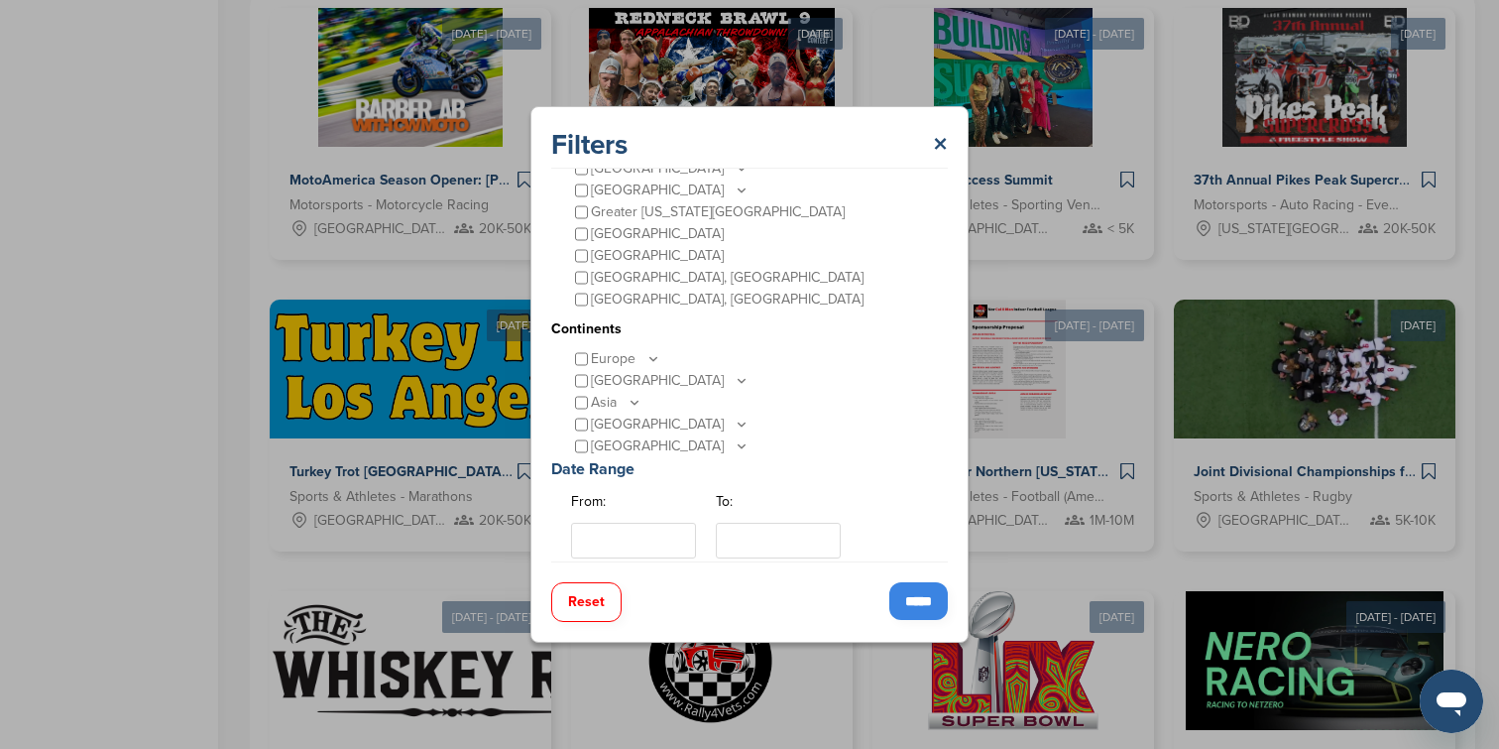
scroll to position [155, 0]
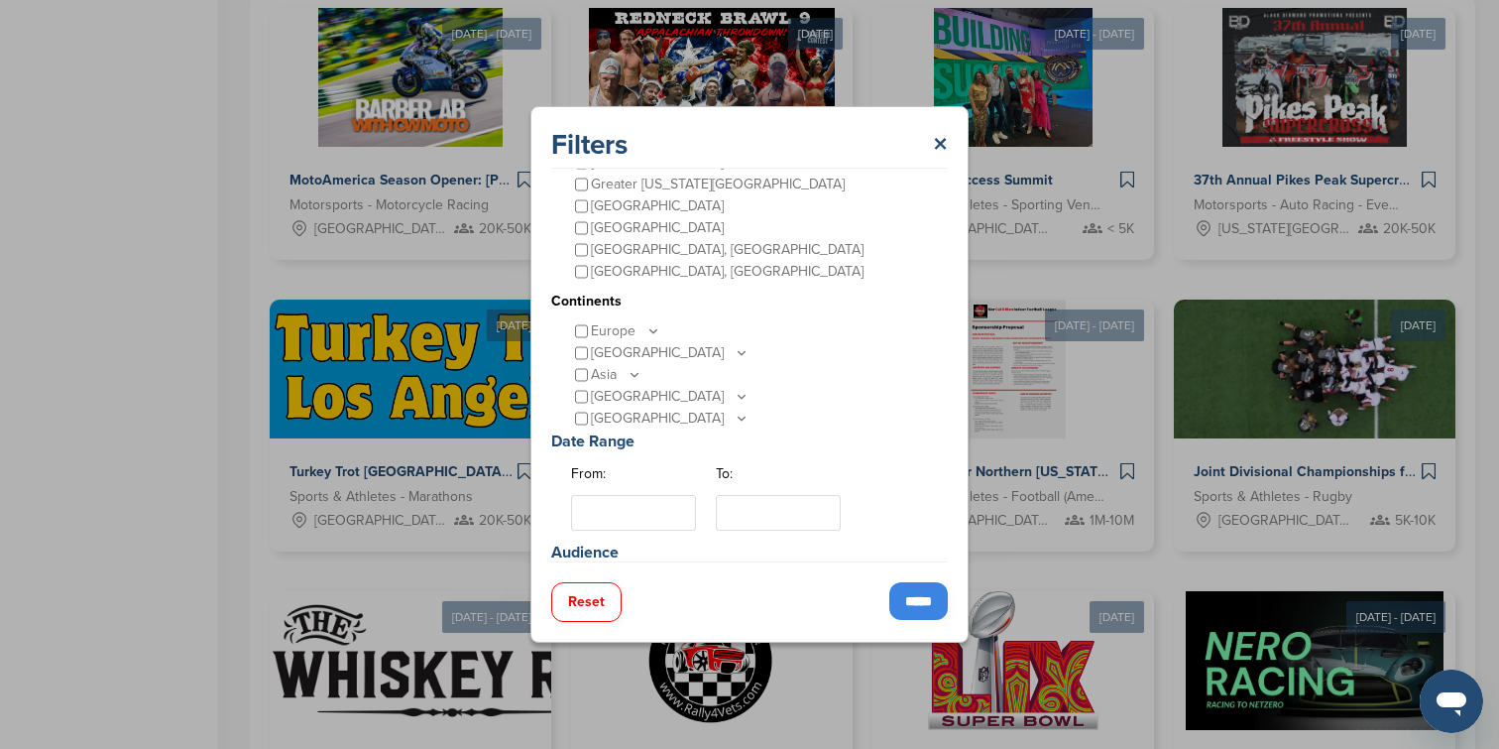
click at [734, 398] on icon at bounding box center [742, 396] width 16 height 17
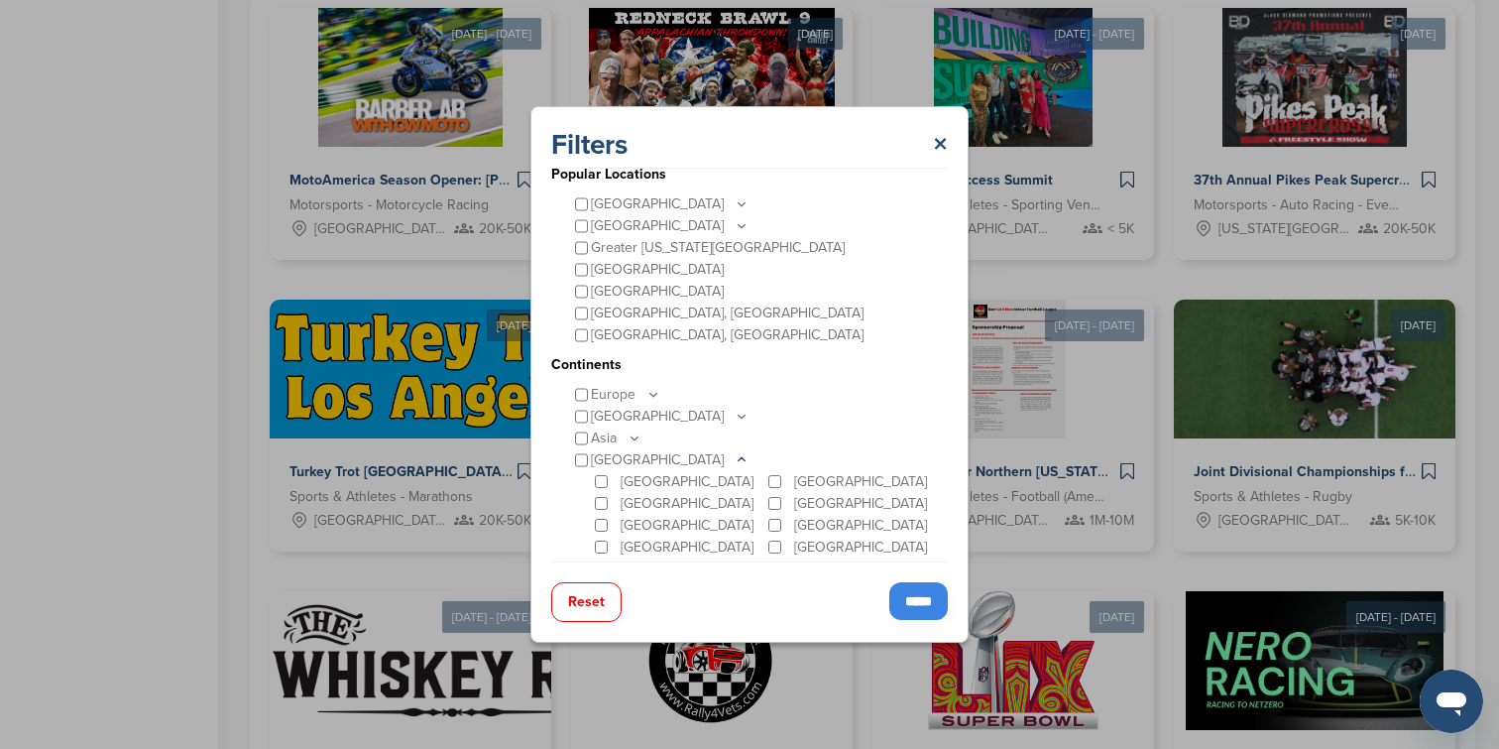
scroll to position [0, 0]
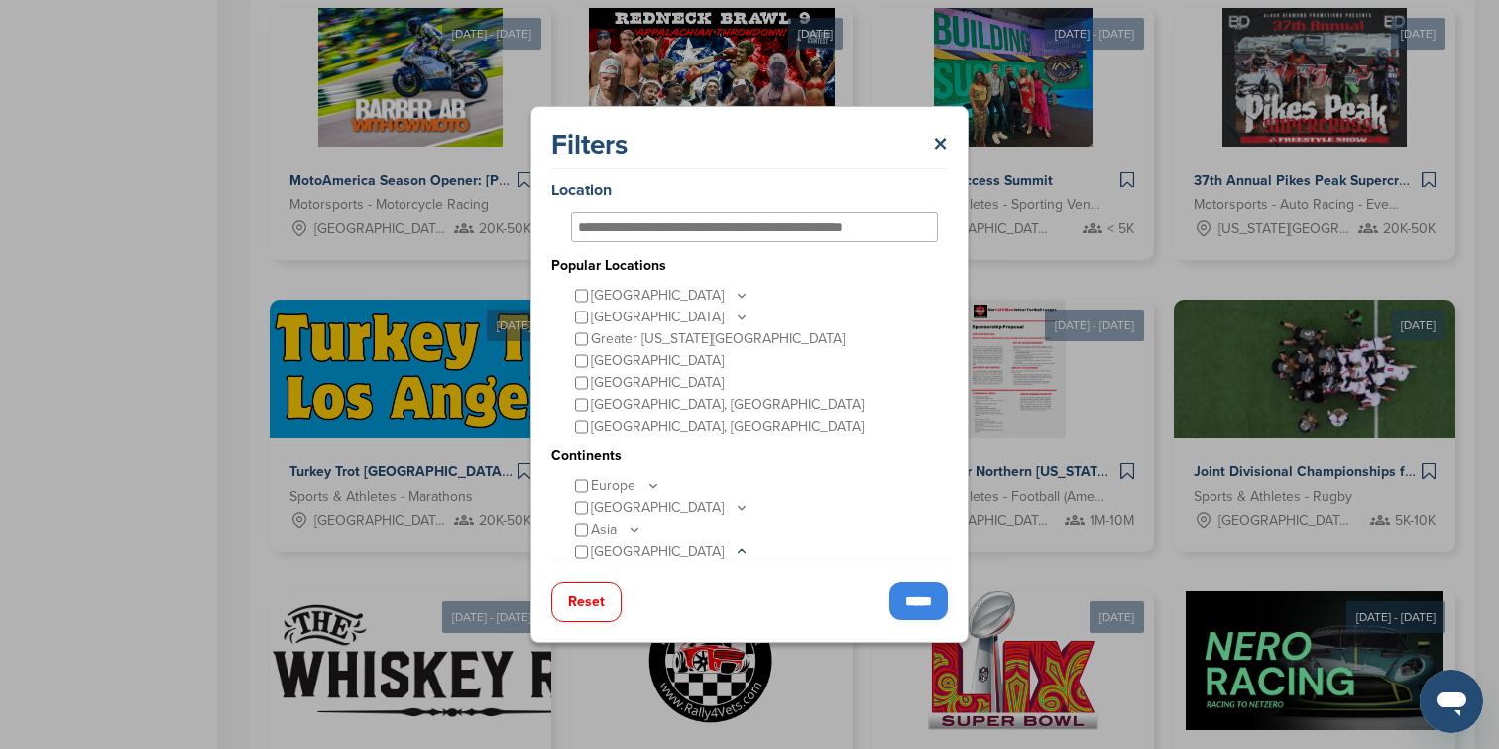
click at [739, 294] on icon at bounding box center [742, 295] width 7 height 3
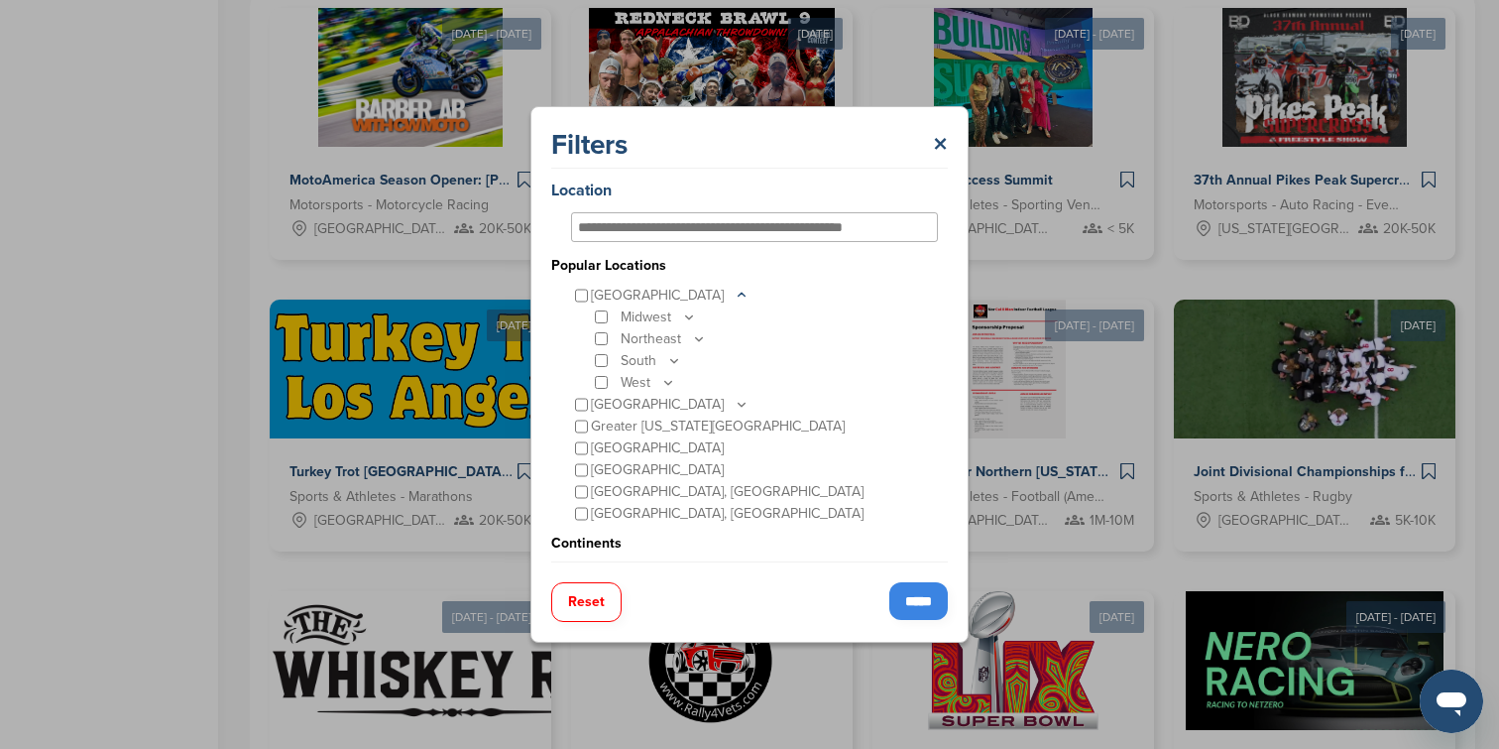
click at [673, 362] on icon at bounding box center [674, 361] width 7 height 3
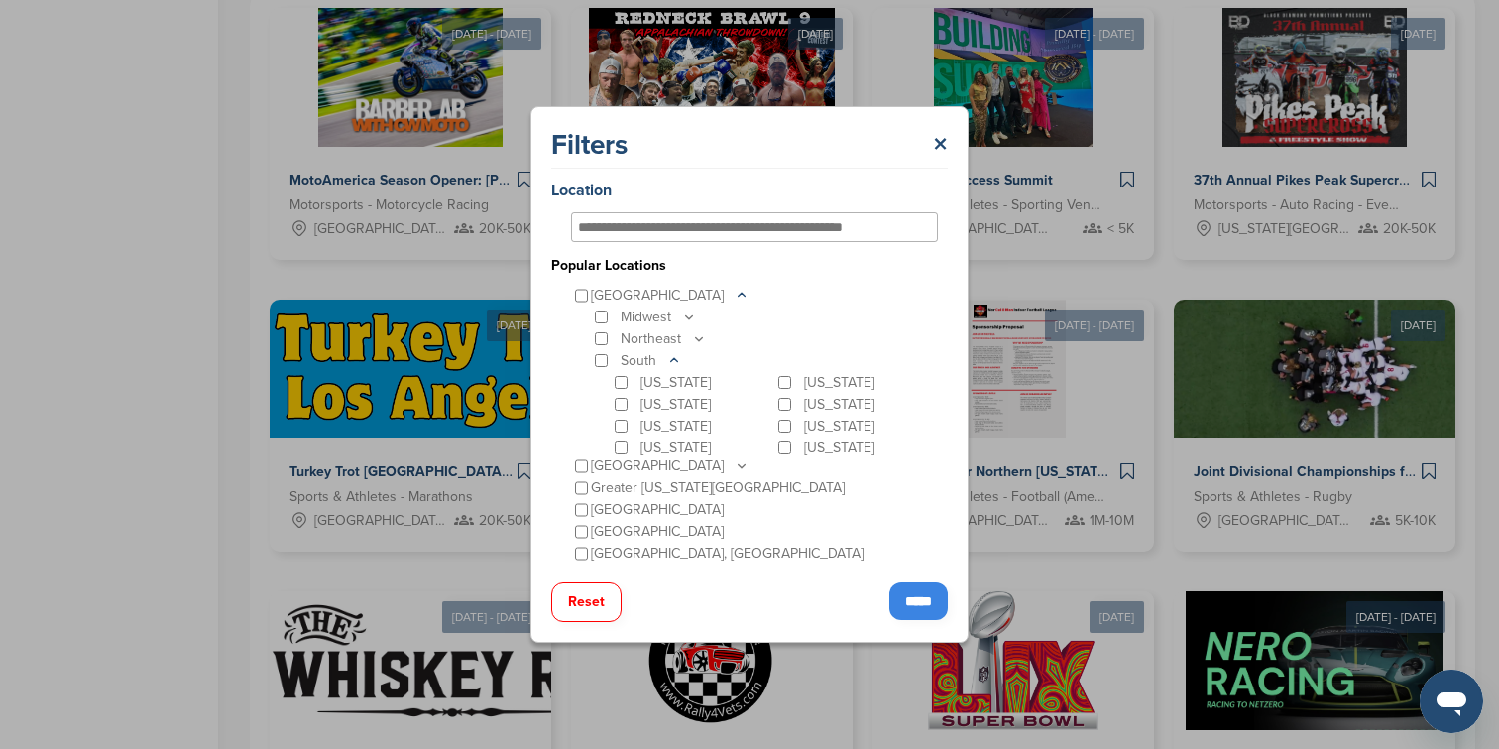
click at [673, 362] on icon at bounding box center [674, 360] width 16 height 17
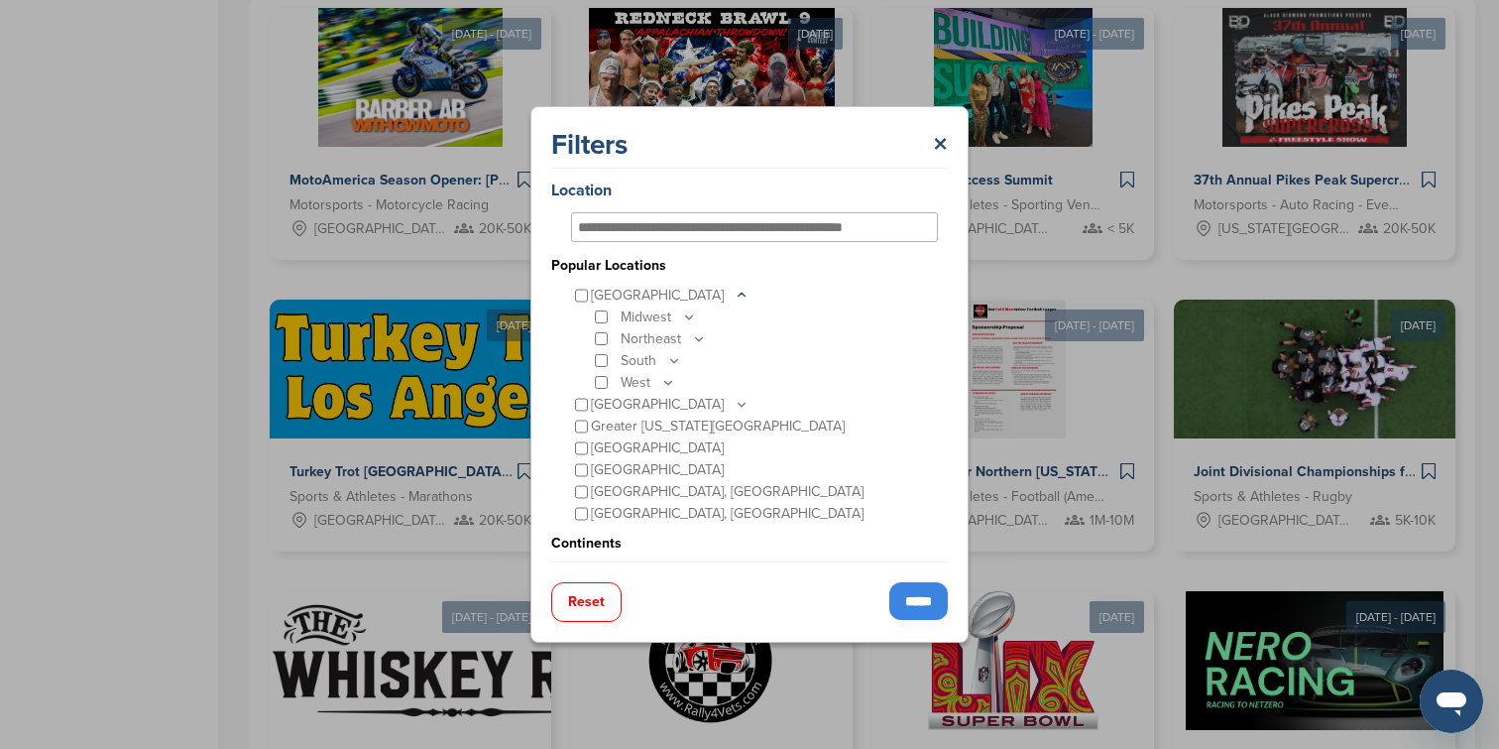
click at [682, 313] on icon at bounding box center [689, 316] width 16 height 17
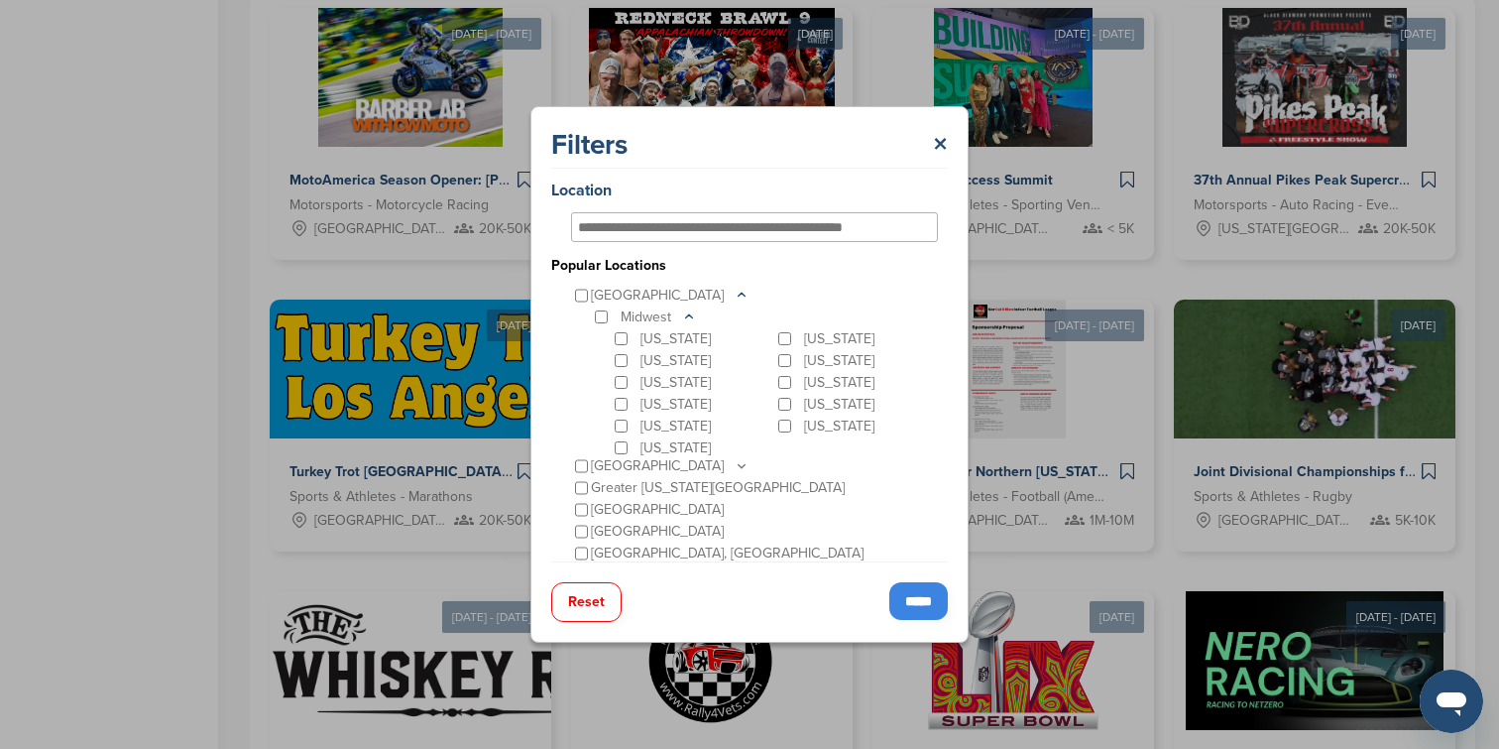
click at [682, 313] on icon at bounding box center [689, 316] width 16 height 17
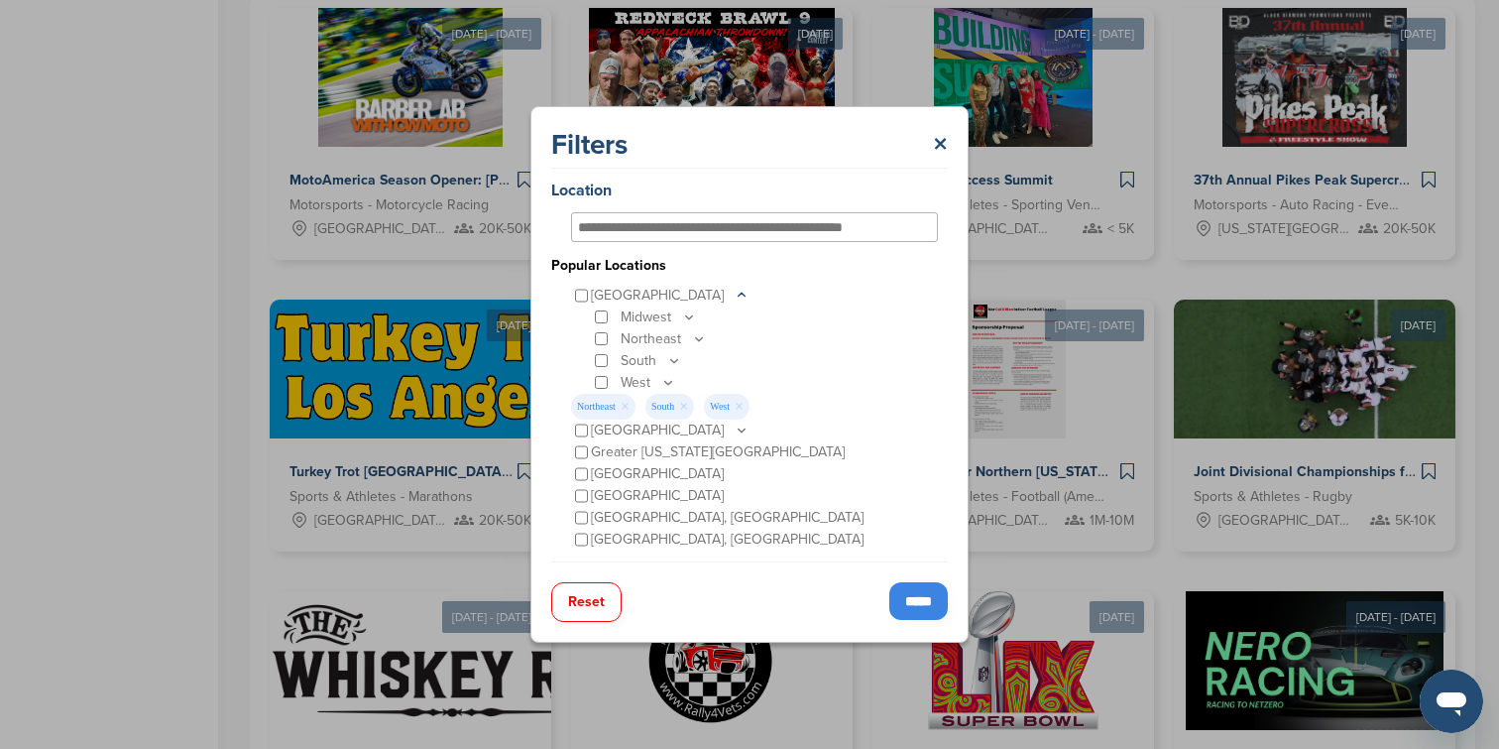
click at [703, 337] on icon at bounding box center [699, 338] width 16 height 17
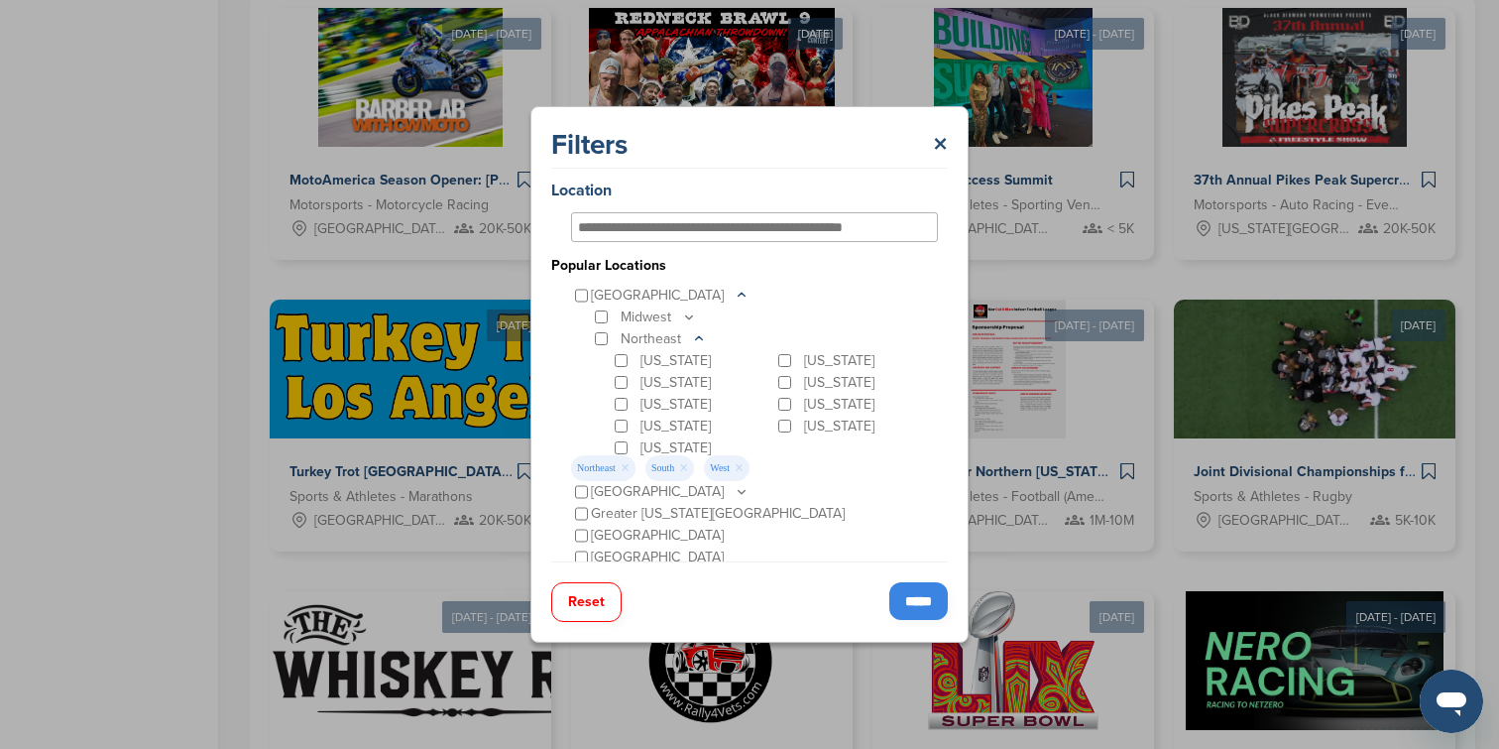
click at [703, 337] on icon at bounding box center [699, 338] width 16 height 17
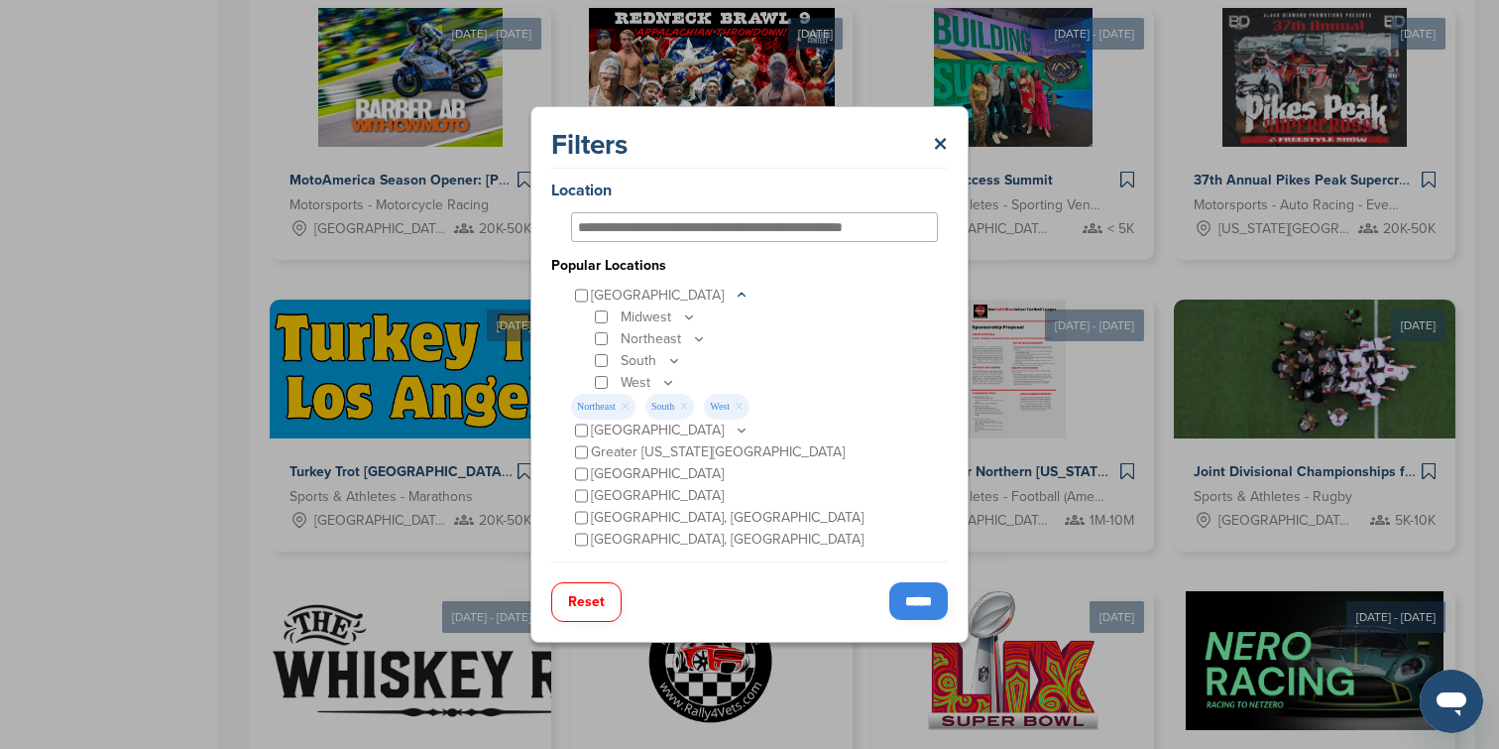
click at [607, 347] on div "Northeast" at bounding box center [764, 339] width 347 height 22
click at [679, 362] on icon at bounding box center [674, 360] width 16 height 17
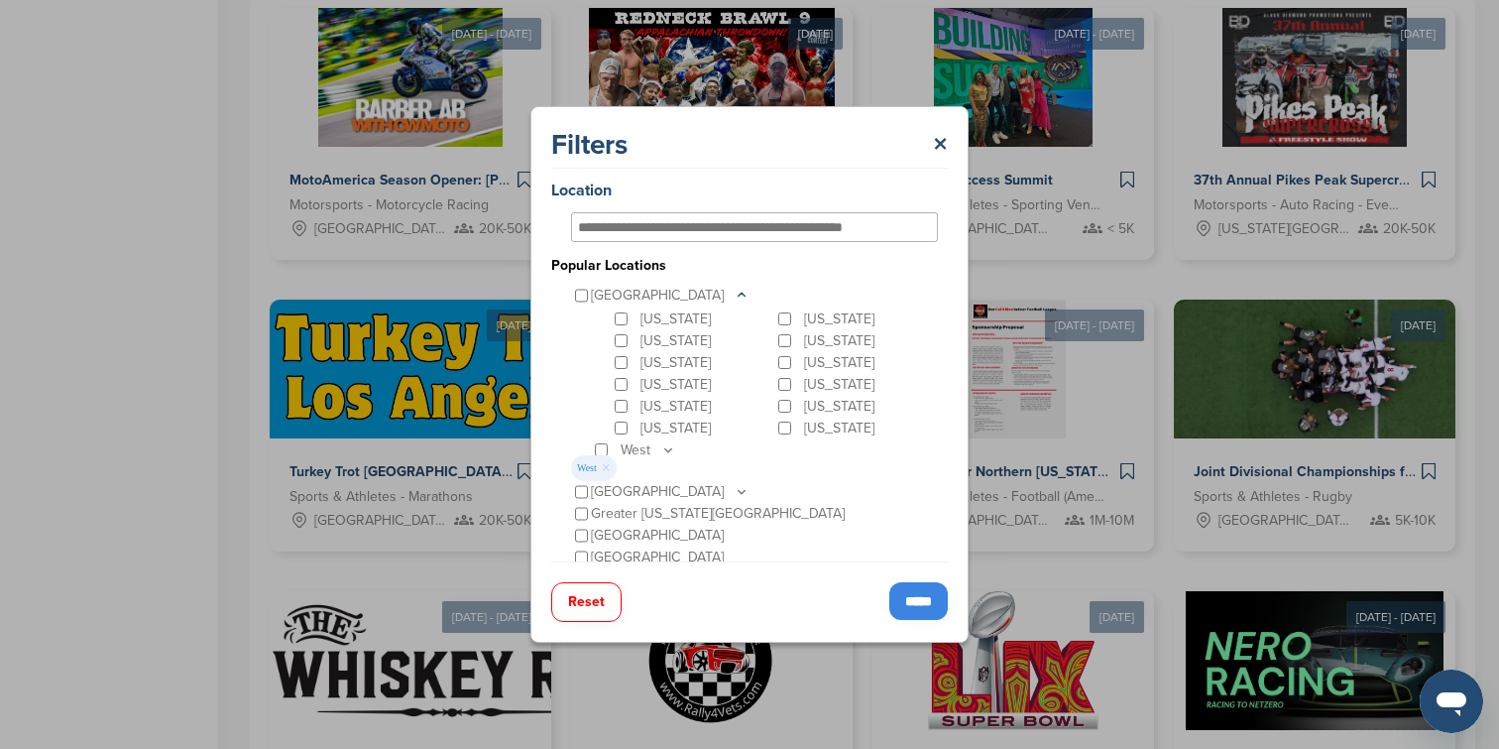
scroll to position [113, 0]
click at [923, 593] on input "*****" at bounding box center [918, 601] width 58 height 38
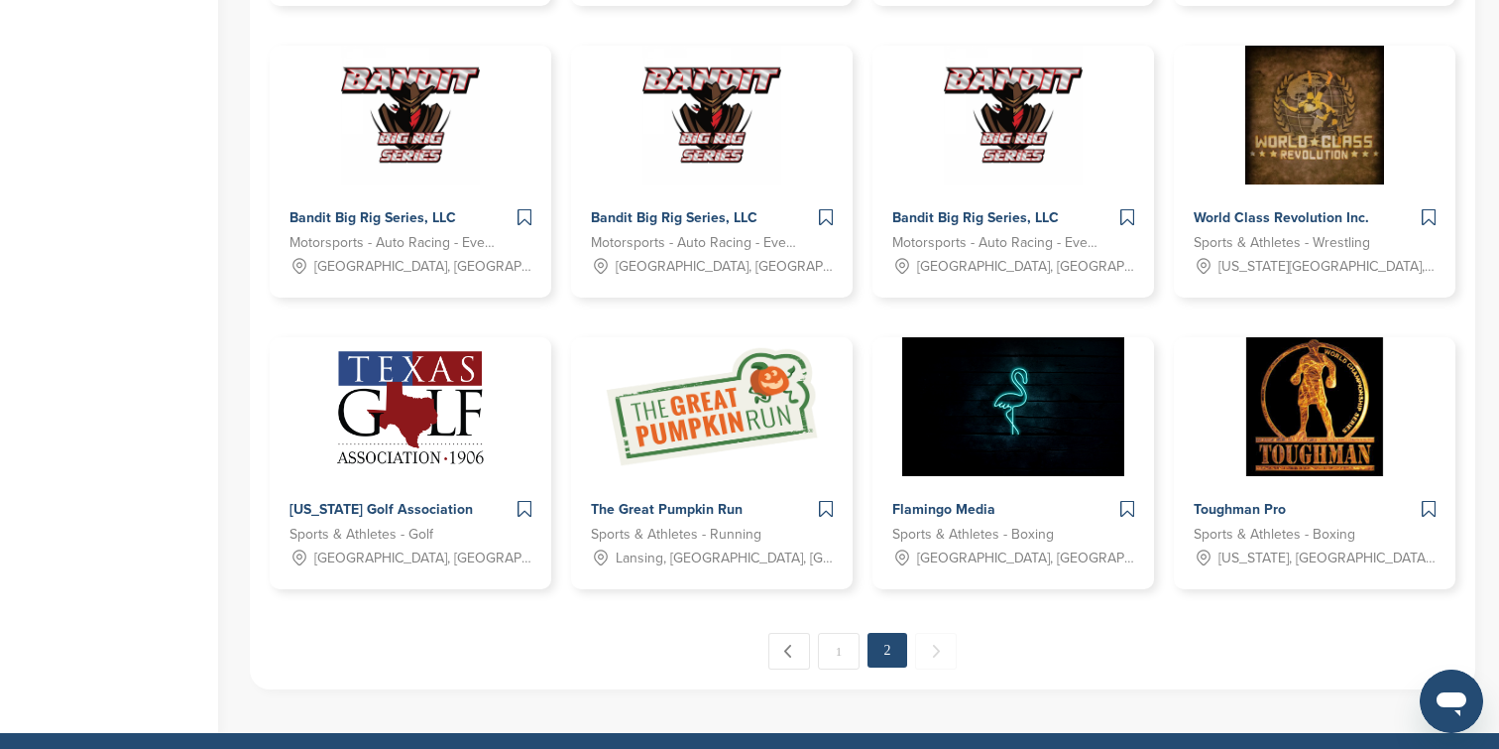
scroll to position [1397, 0]
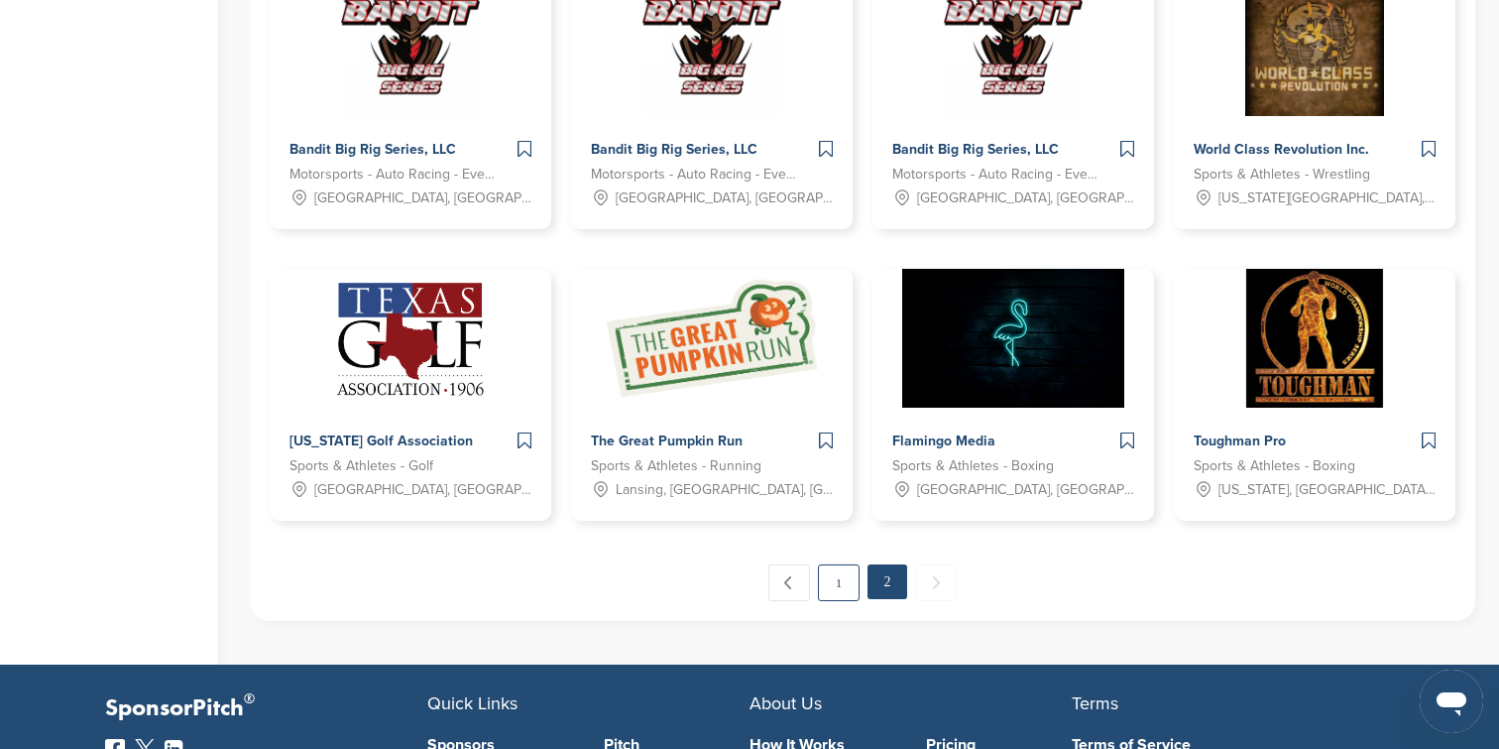
click at [823, 578] on link "1" at bounding box center [839, 582] width 42 height 37
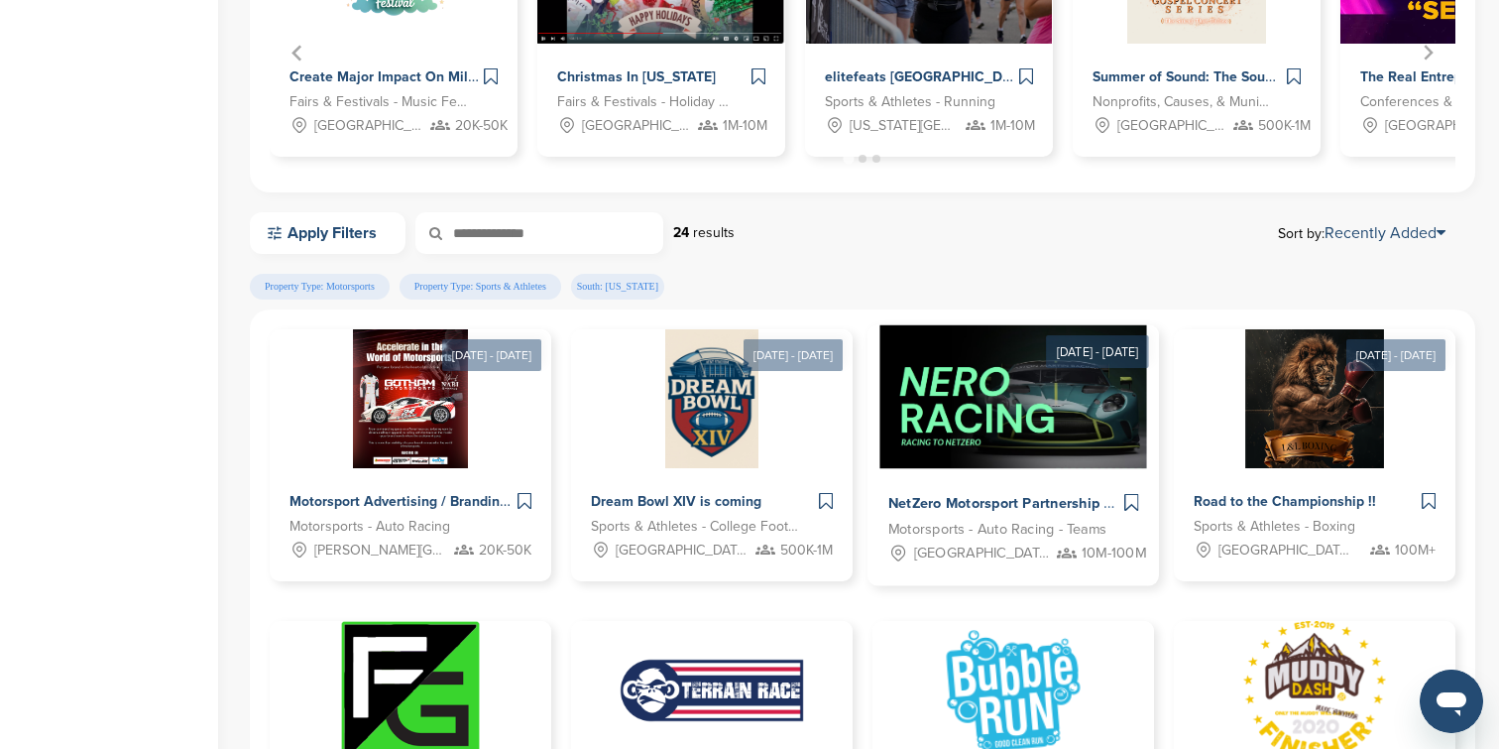
scroll to position [561, 0]
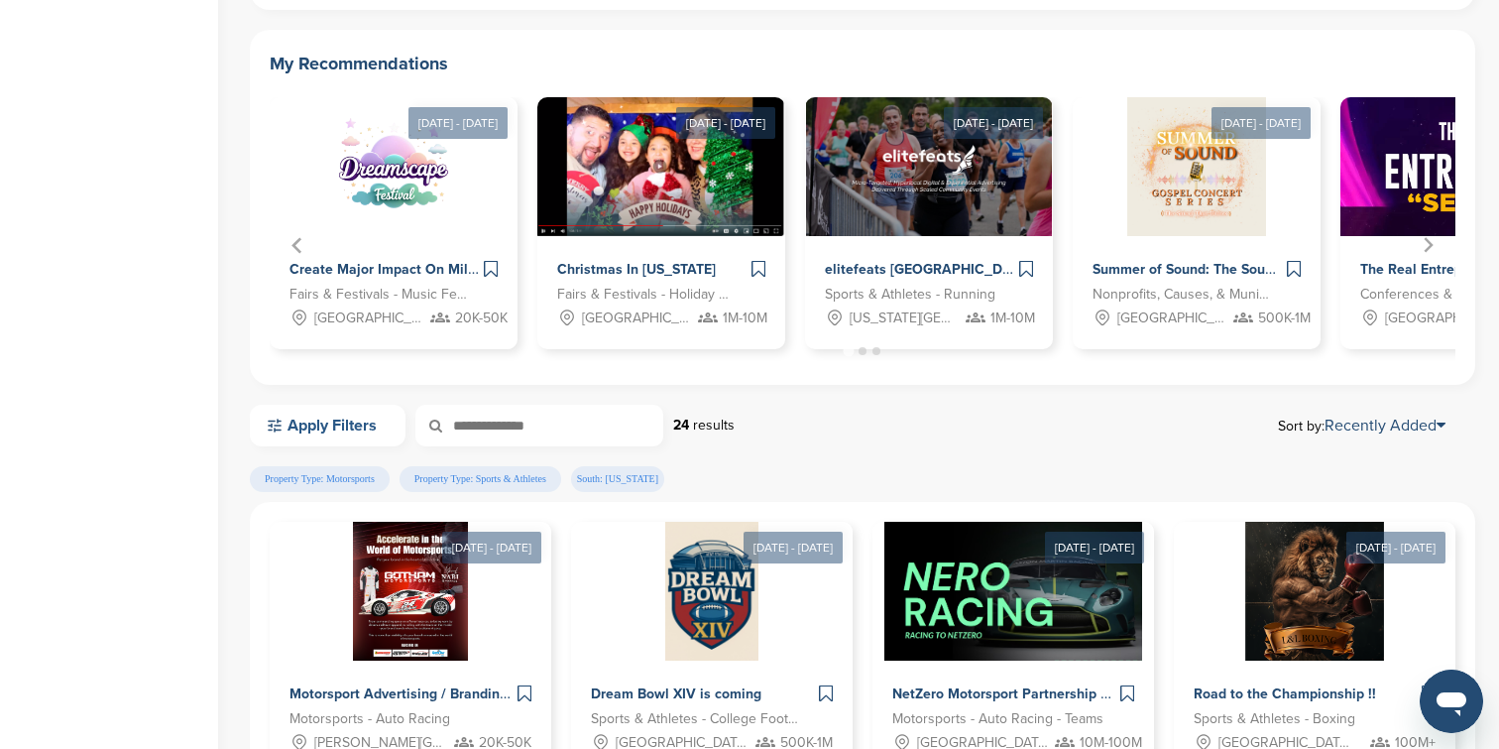
click at [373, 442] on link "Apply Filters" at bounding box center [328, 426] width 156 height 42
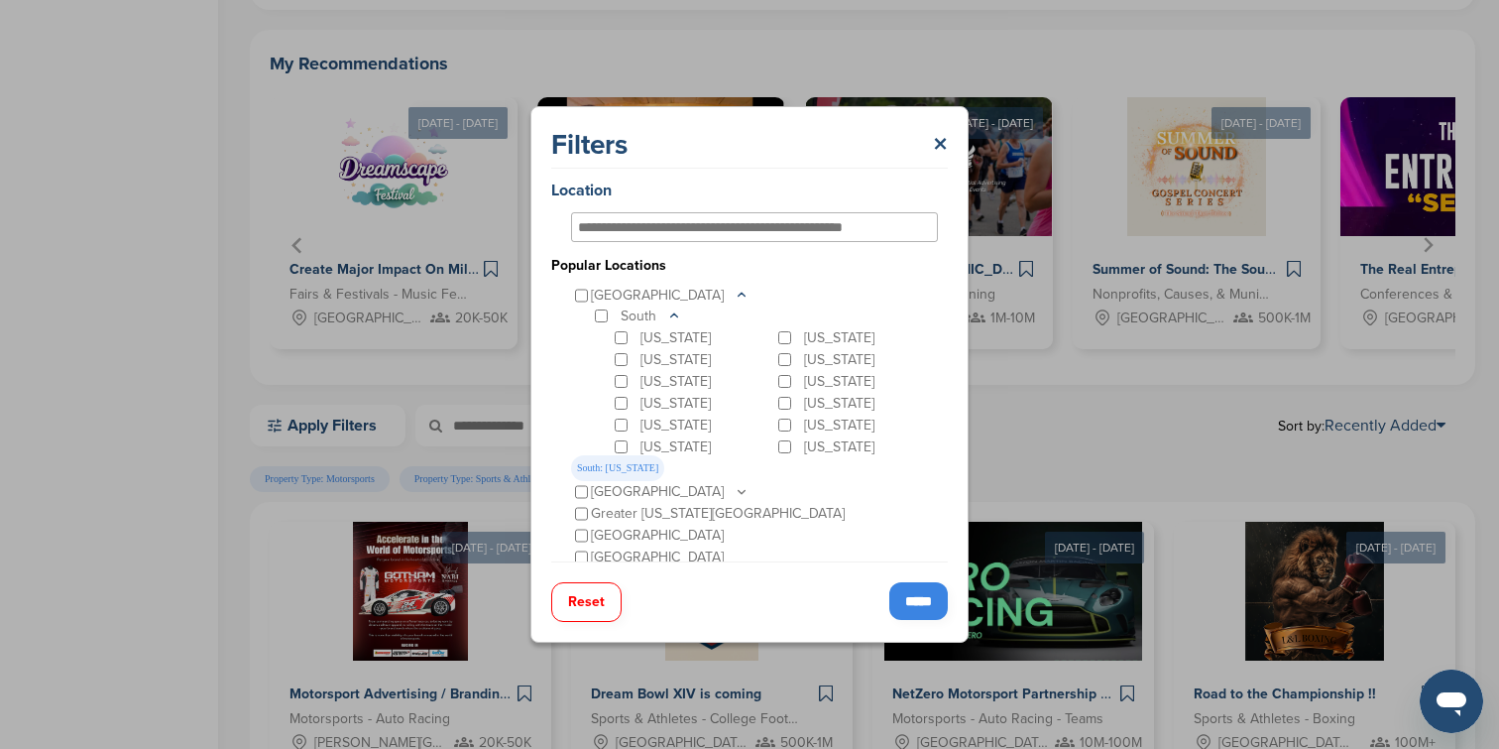
scroll to position [0, 0]
click at [923, 605] on input "*****" at bounding box center [918, 601] width 58 height 38
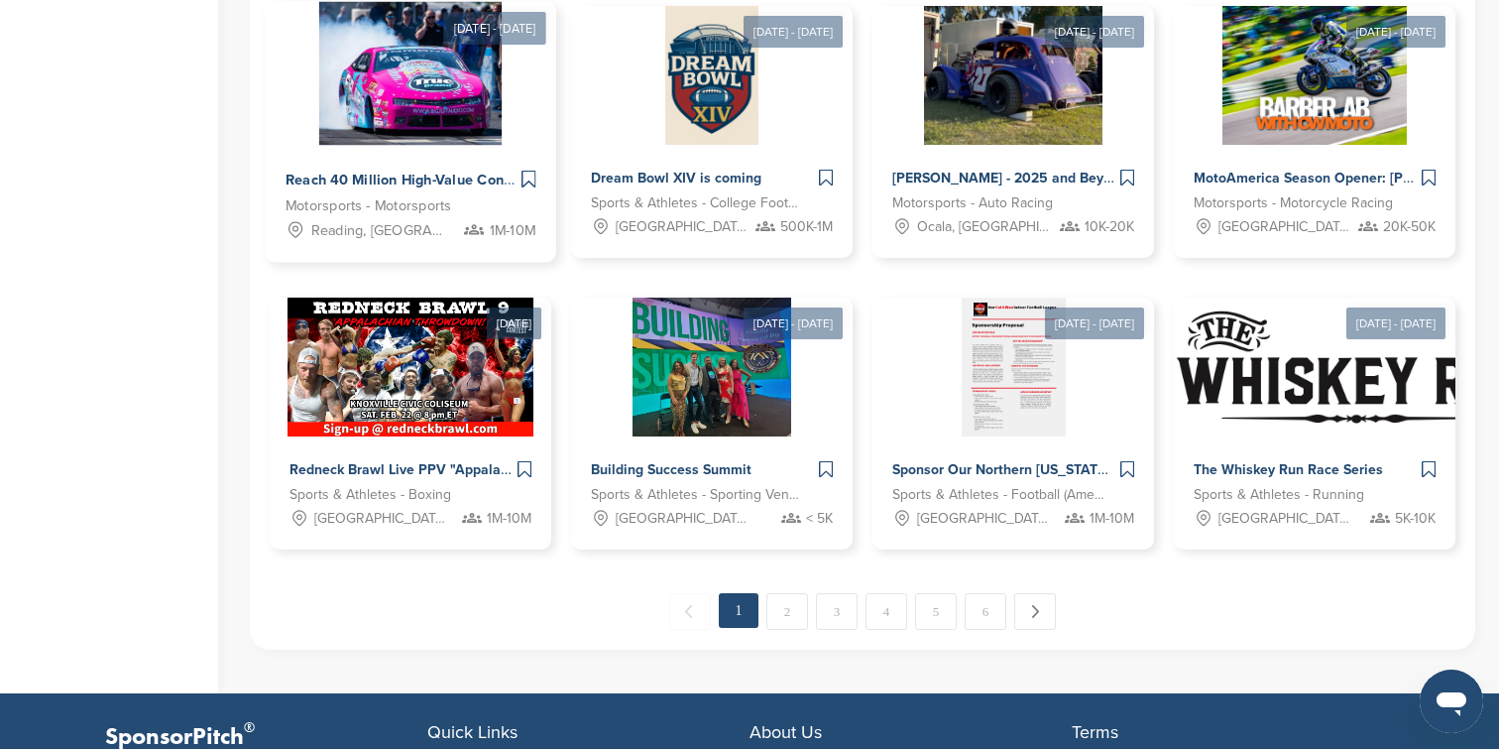
scroll to position [1450, 0]
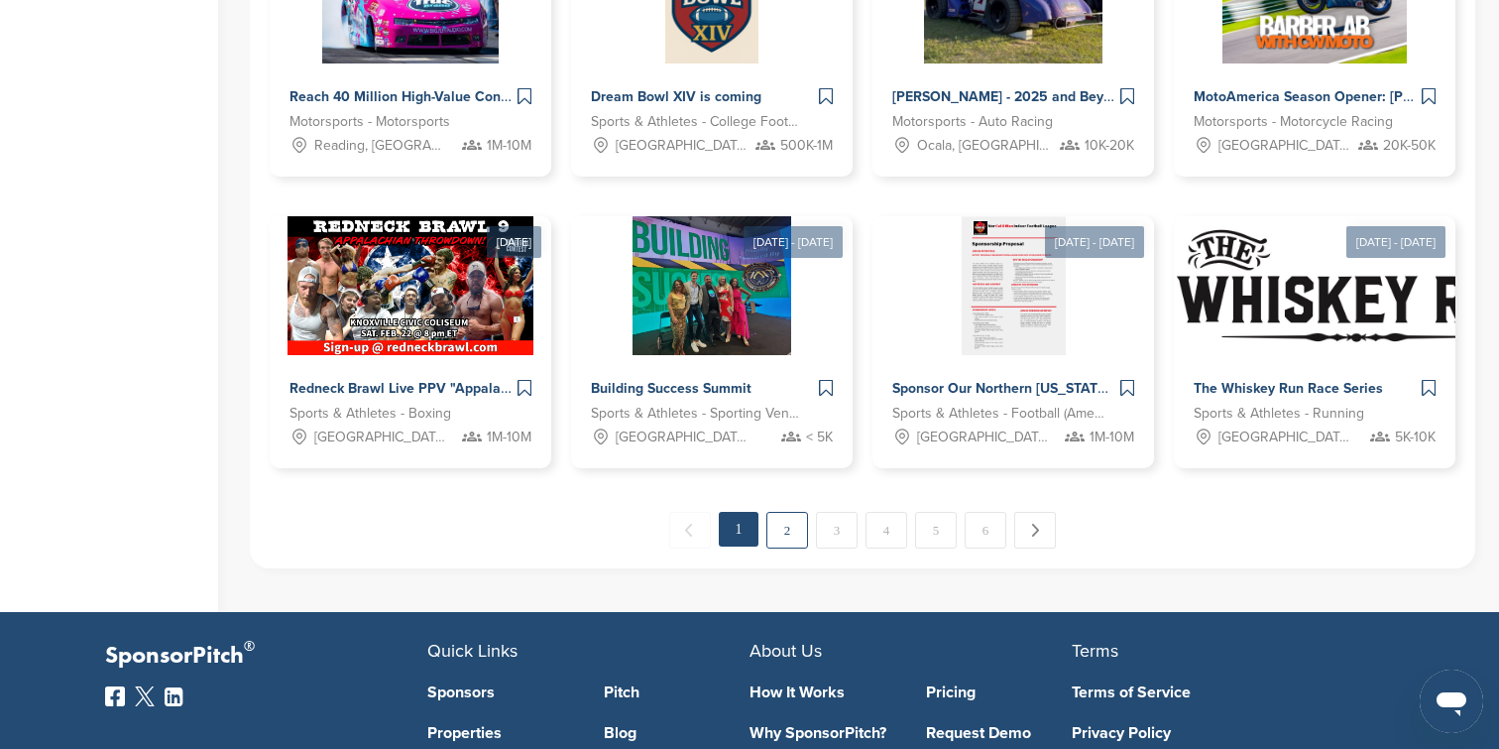
click at [782, 517] on link "2" at bounding box center [787, 530] width 42 height 37
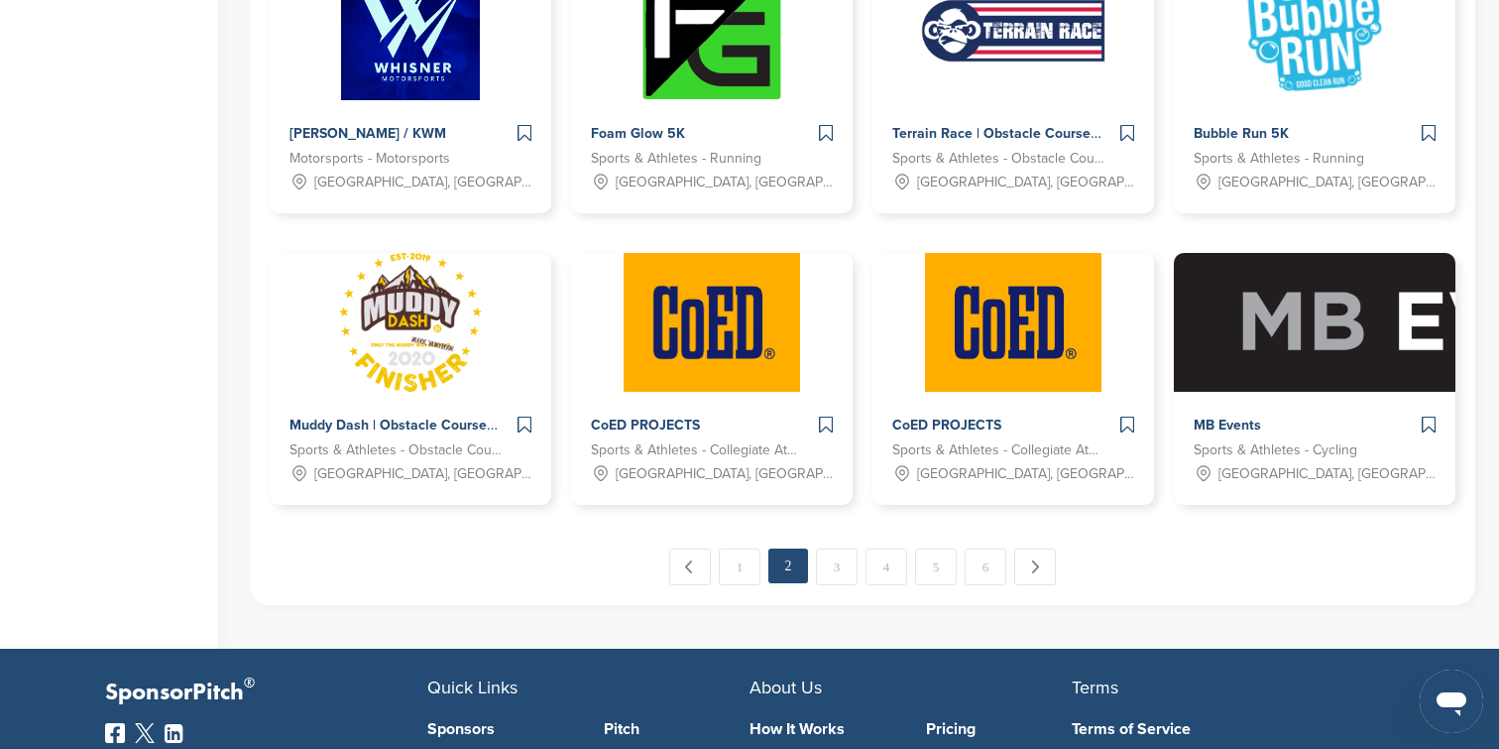
scroll to position [1419, 0]
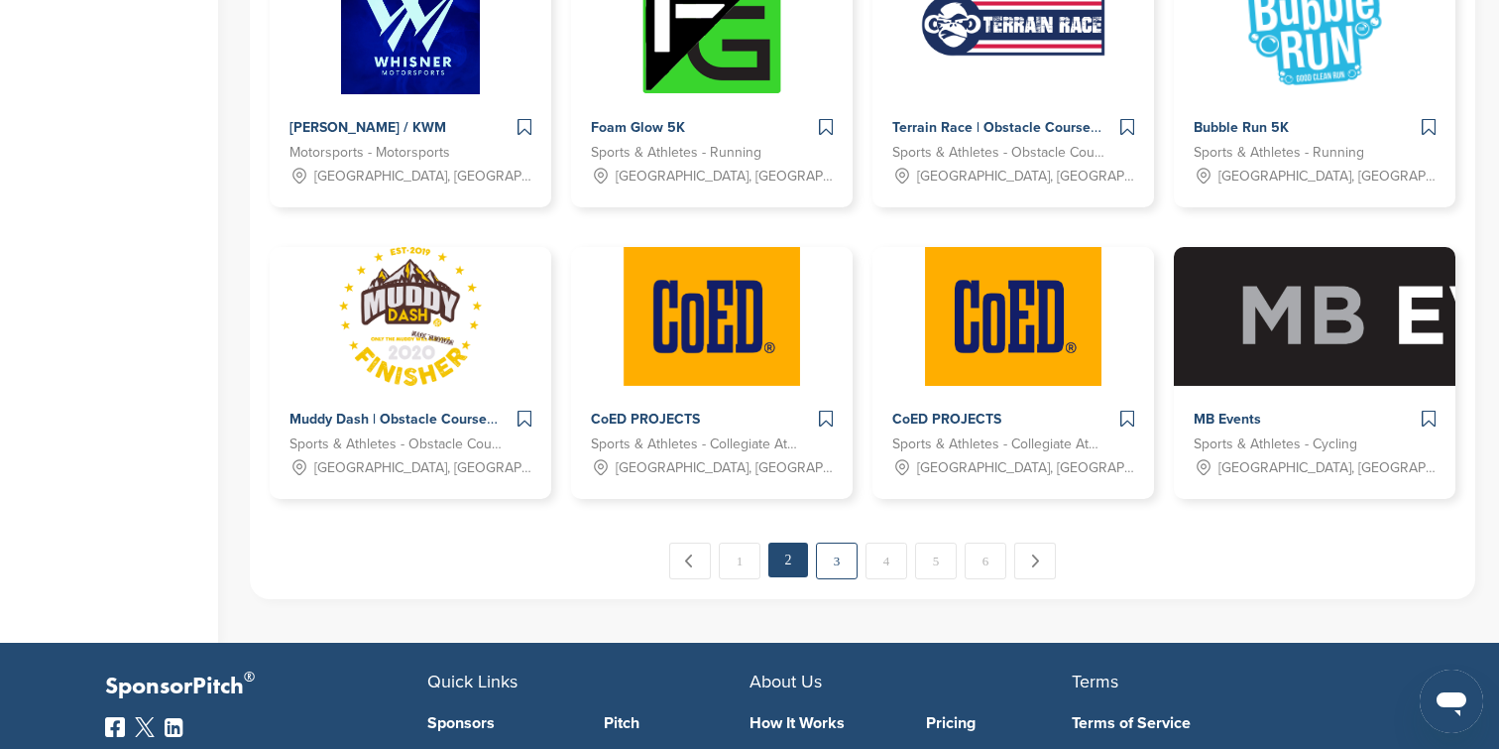
click at [827, 565] on link "3" at bounding box center [837, 560] width 42 height 37
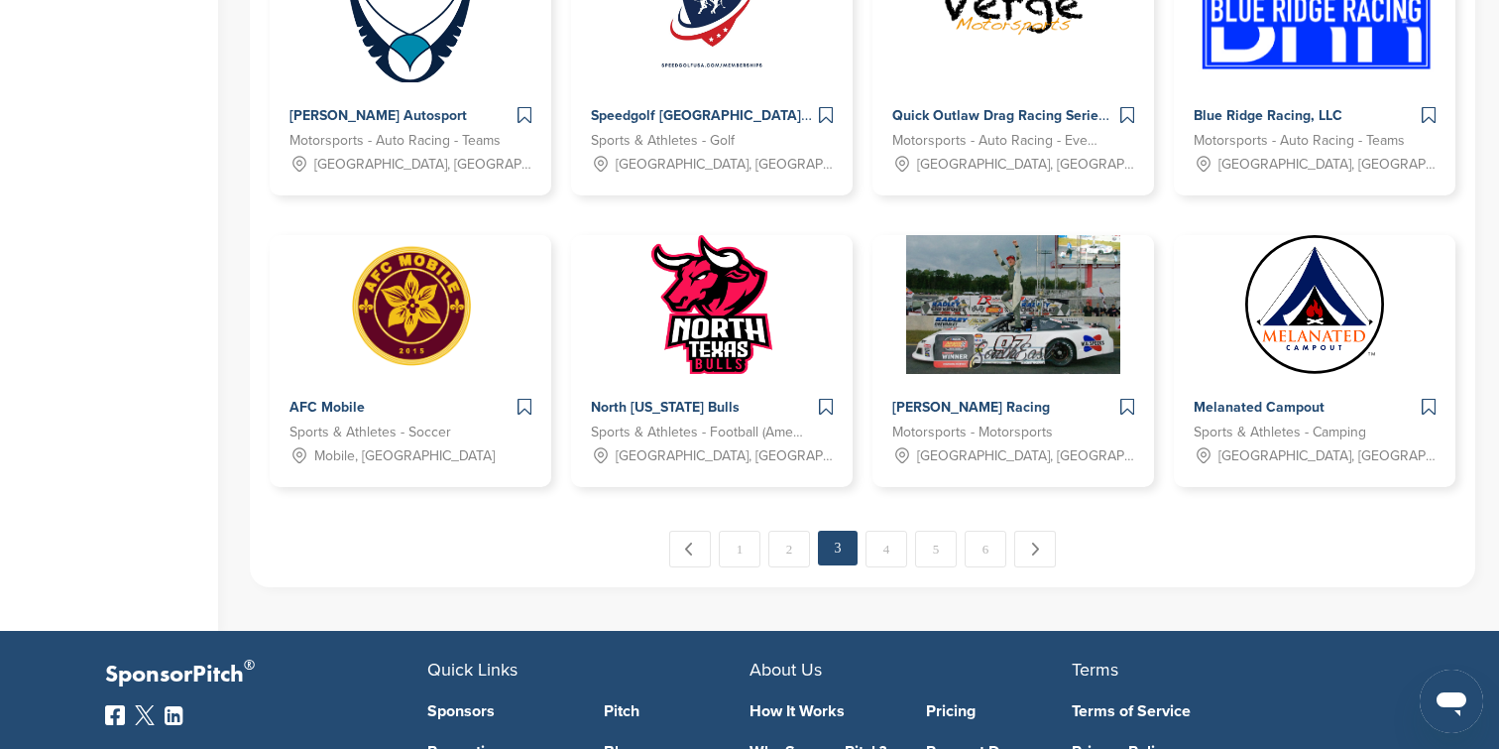
scroll to position [1436, 0]
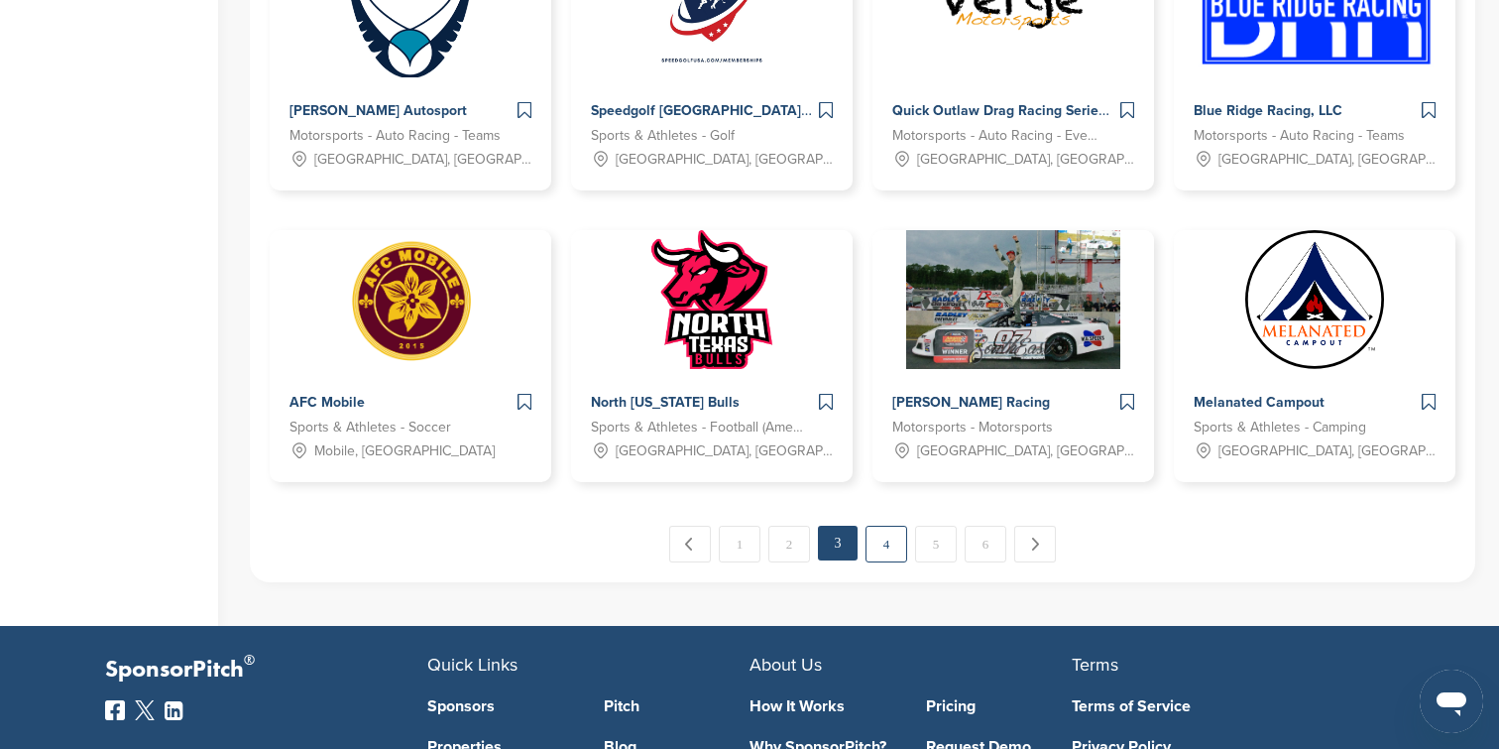
click at [883, 533] on link "4" at bounding box center [887, 543] width 42 height 37
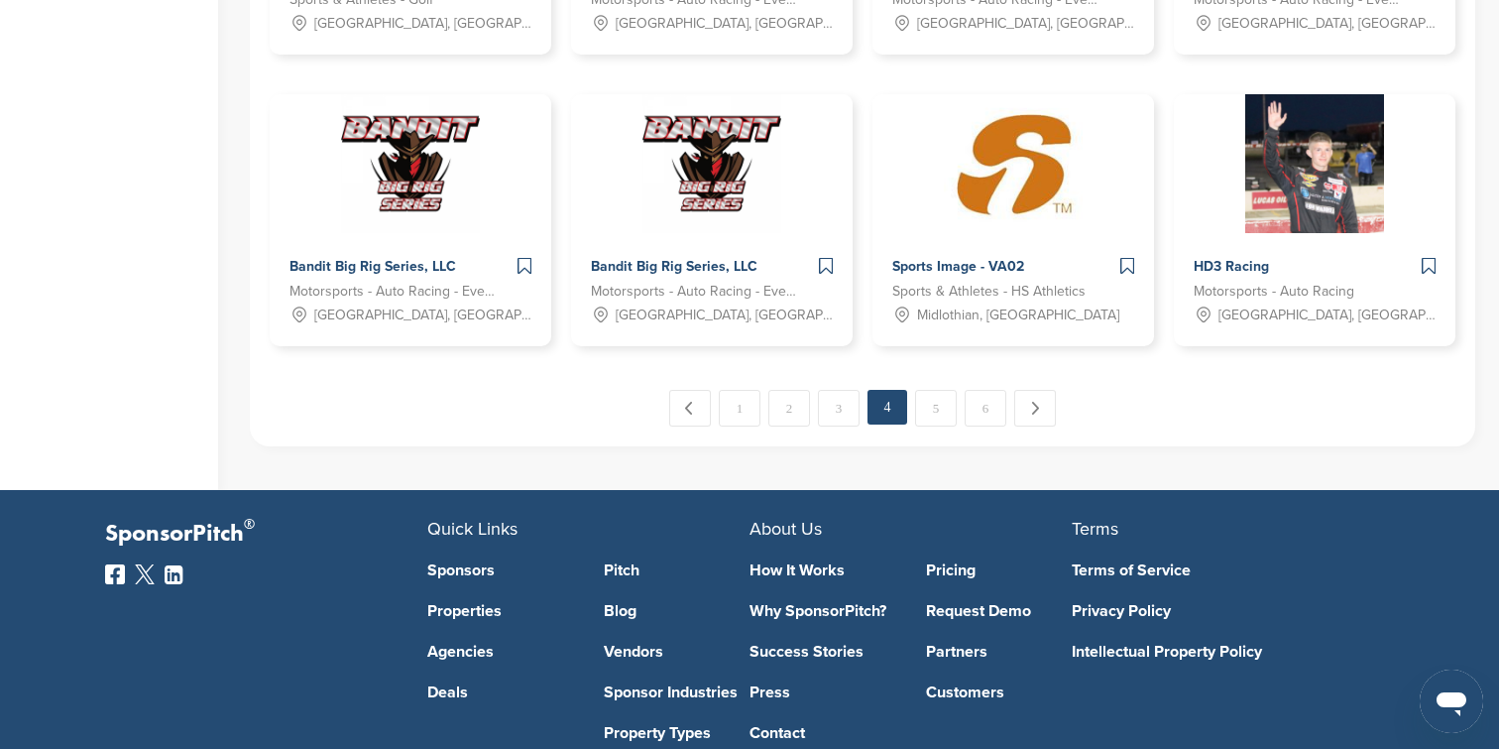
scroll to position [1769, 0]
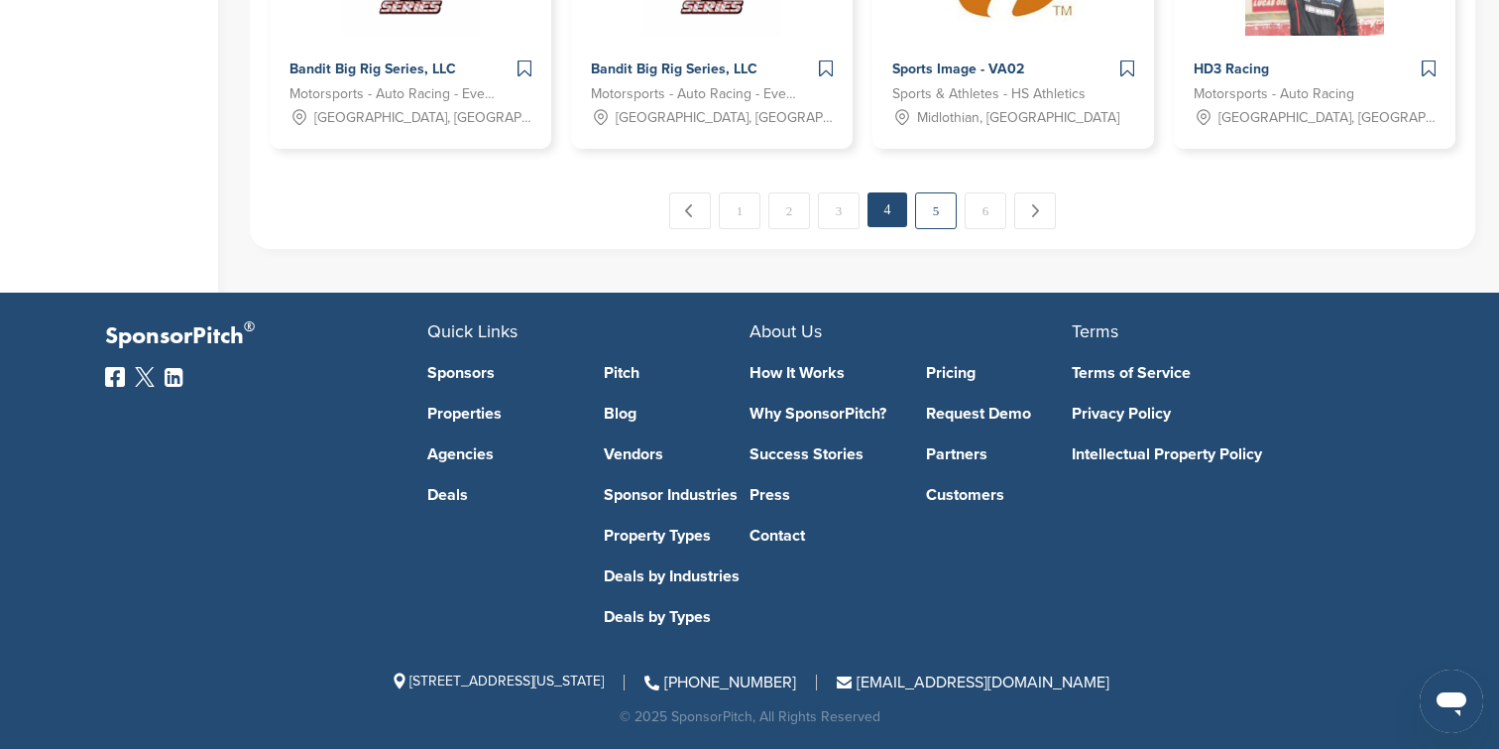
click at [926, 199] on link "5" at bounding box center [936, 210] width 42 height 37
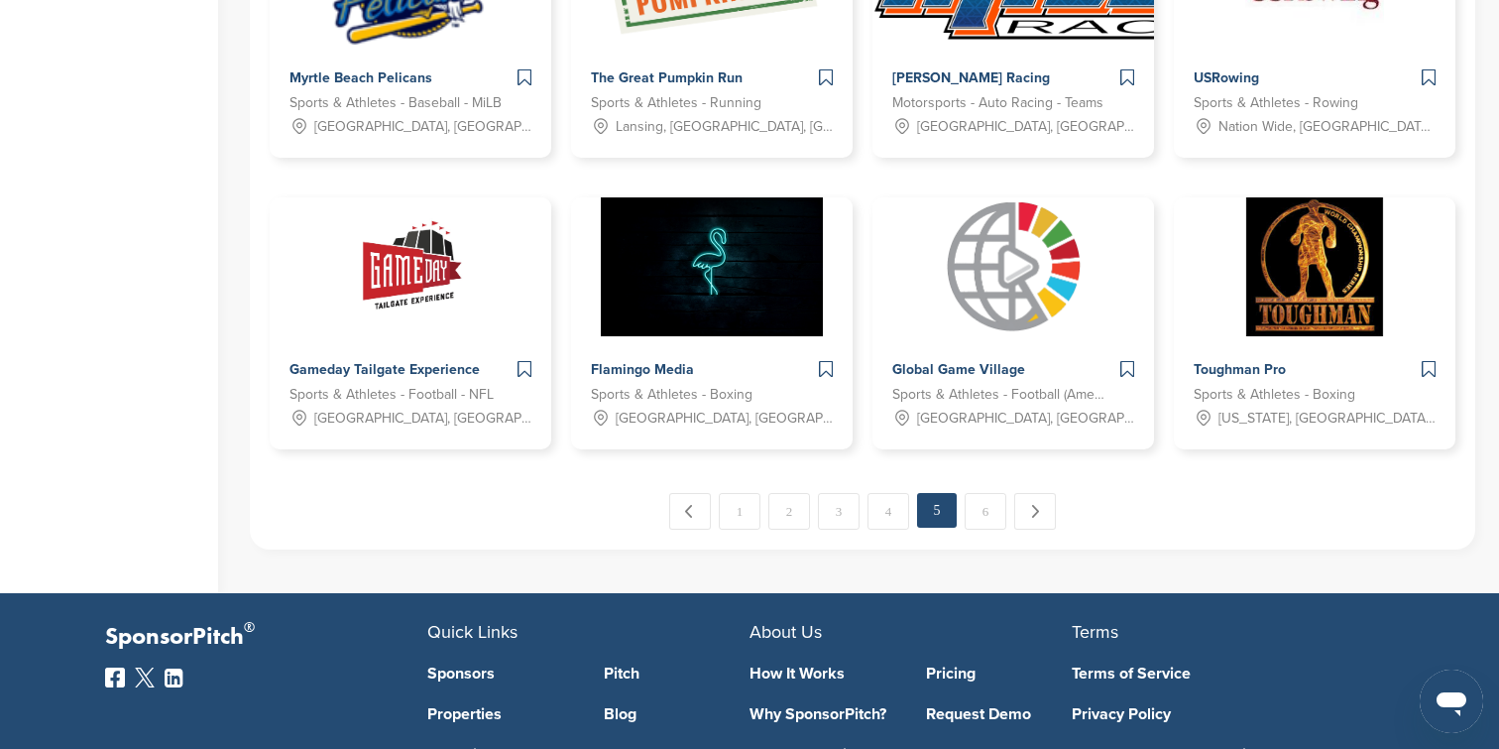
scroll to position [1576, 0]
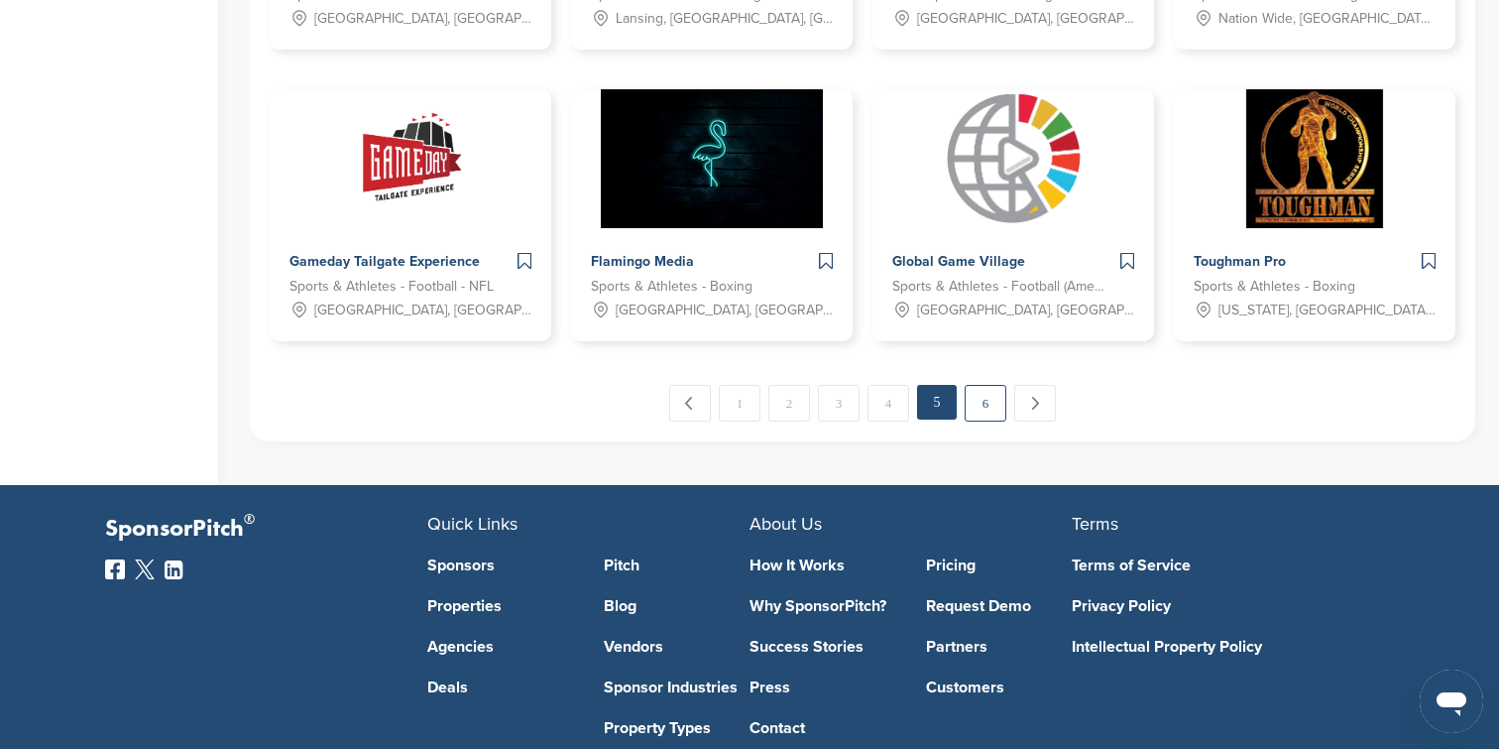
click at [990, 399] on link "6" at bounding box center [986, 403] width 42 height 37
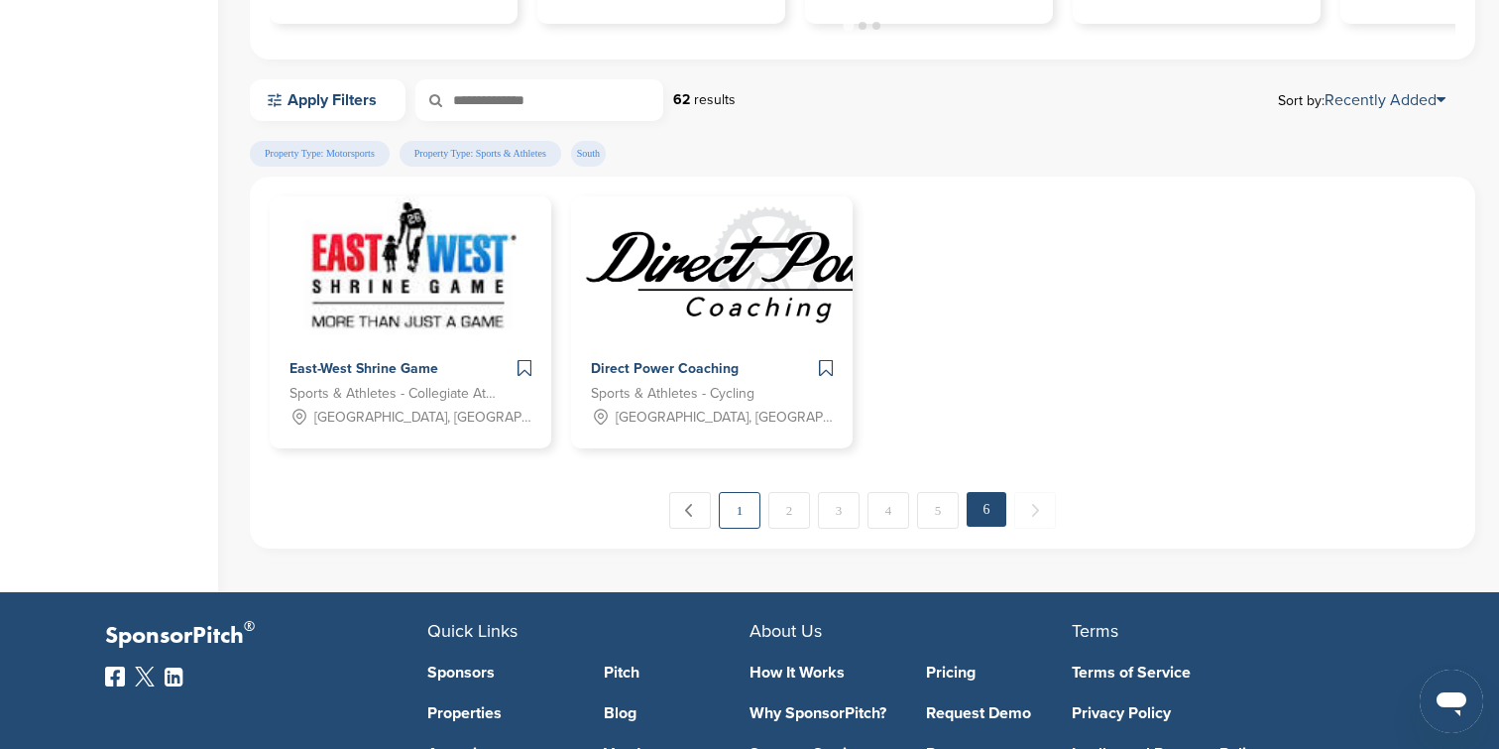
click at [736, 498] on link "1" at bounding box center [740, 510] width 42 height 37
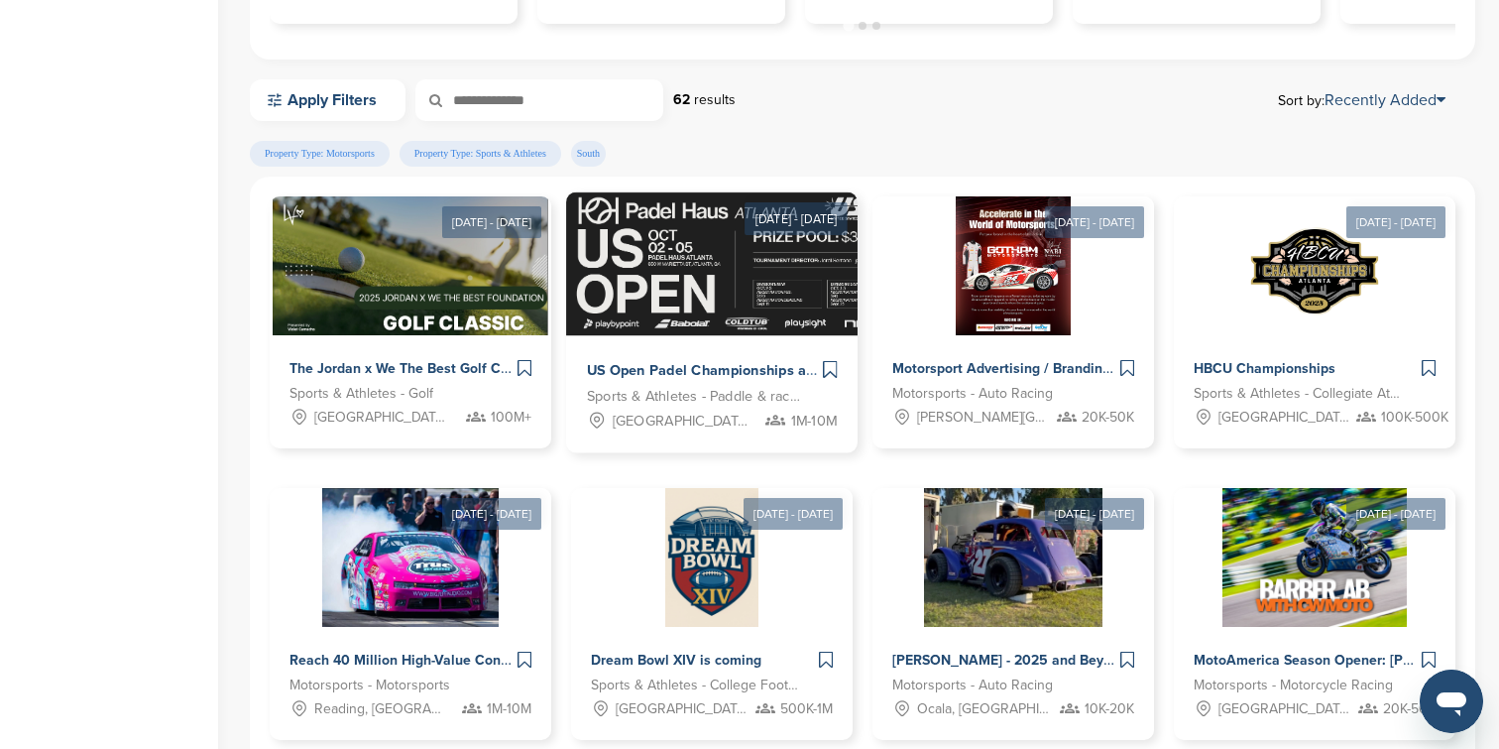
click at [757, 343] on div "US Open Padel Championships at Padel Haus Atlanta Sports & Athletes - Paddle & …" at bounding box center [711, 394] width 291 height 117
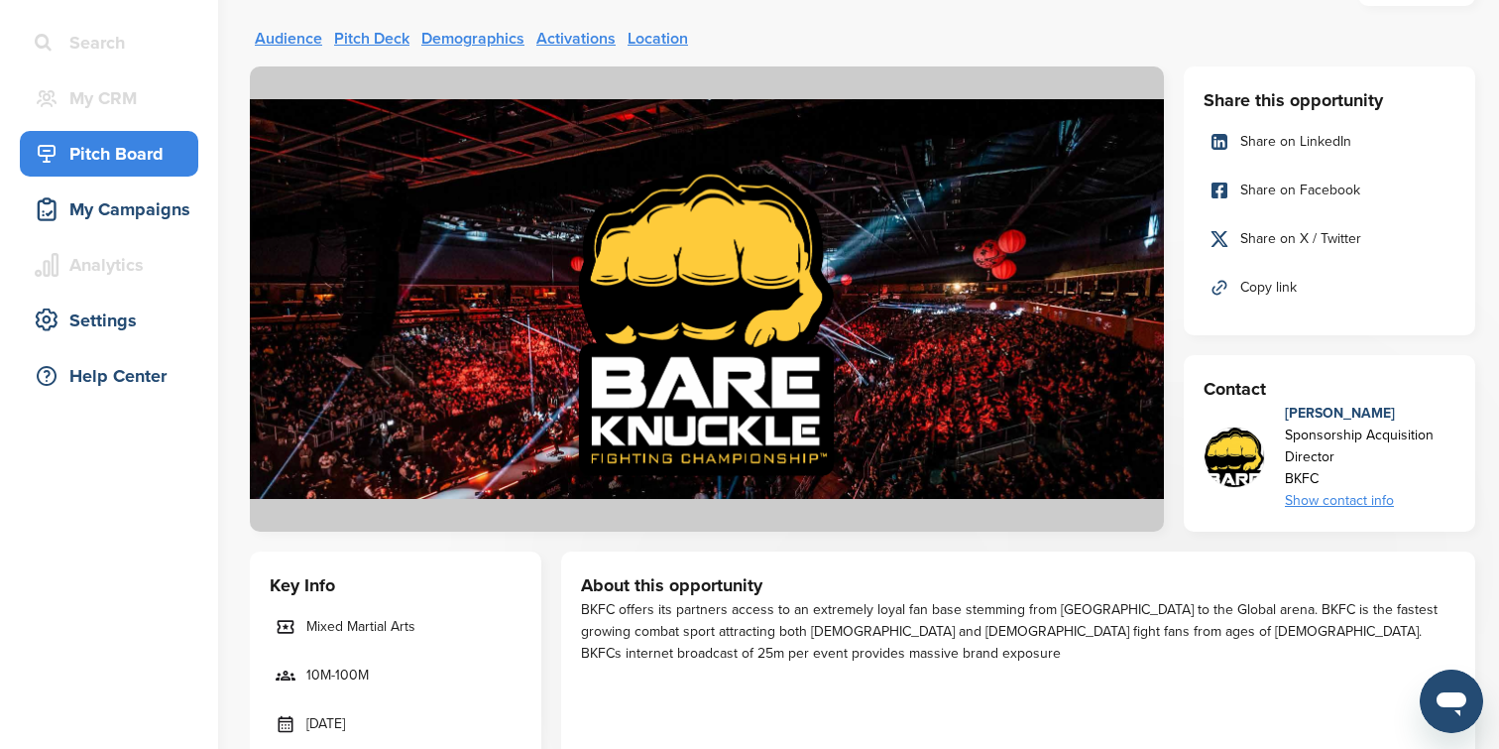
scroll to position [122, 0]
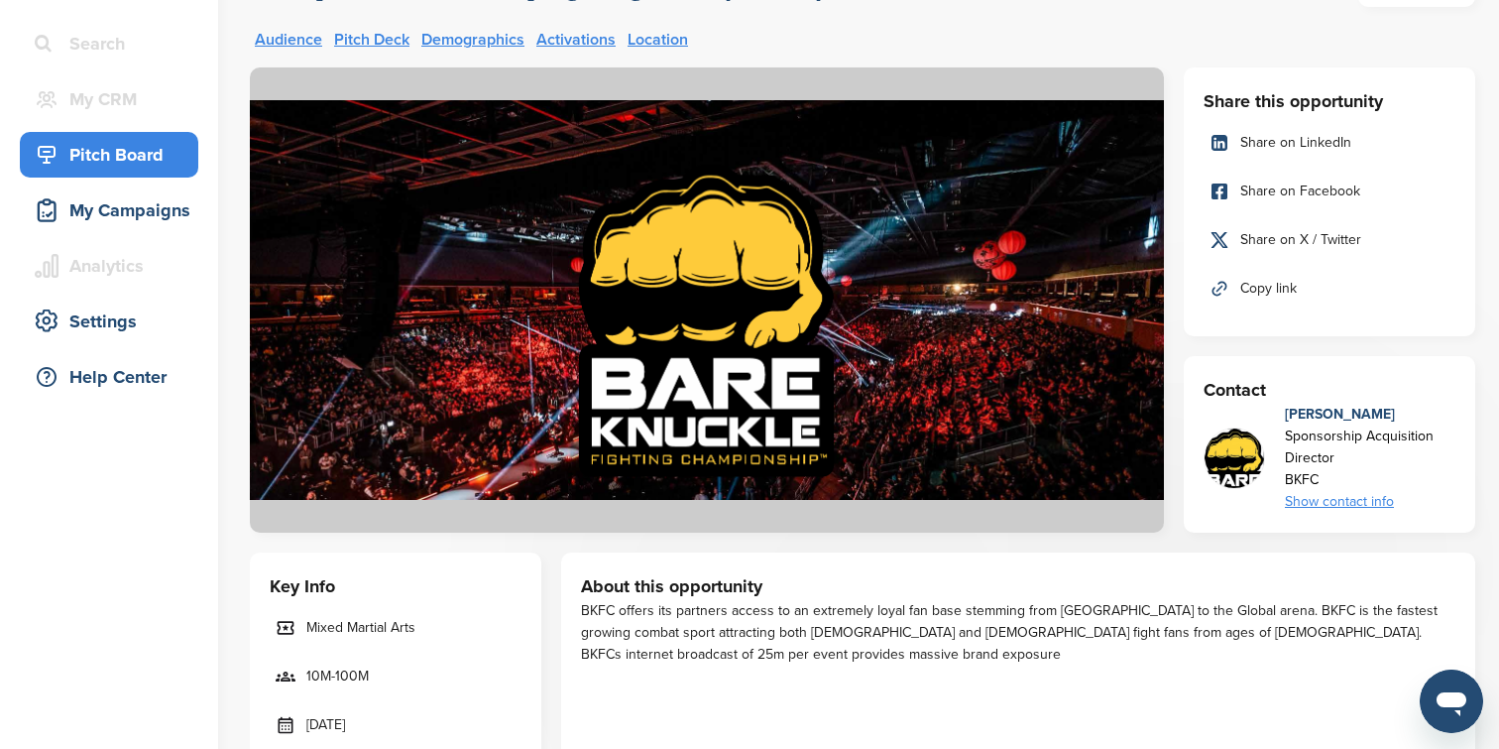
drag, startPoint x: 1320, startPoint y: 481, endPoint x: 1283, endPoint y: 481, distance: 36.7
click at [1283, 481] on div "Steve Vitelli Sponsorship Acquisition Director BKFC Show contact info svitelli@…" at bounding box center [1330, 458] width 252 height 109
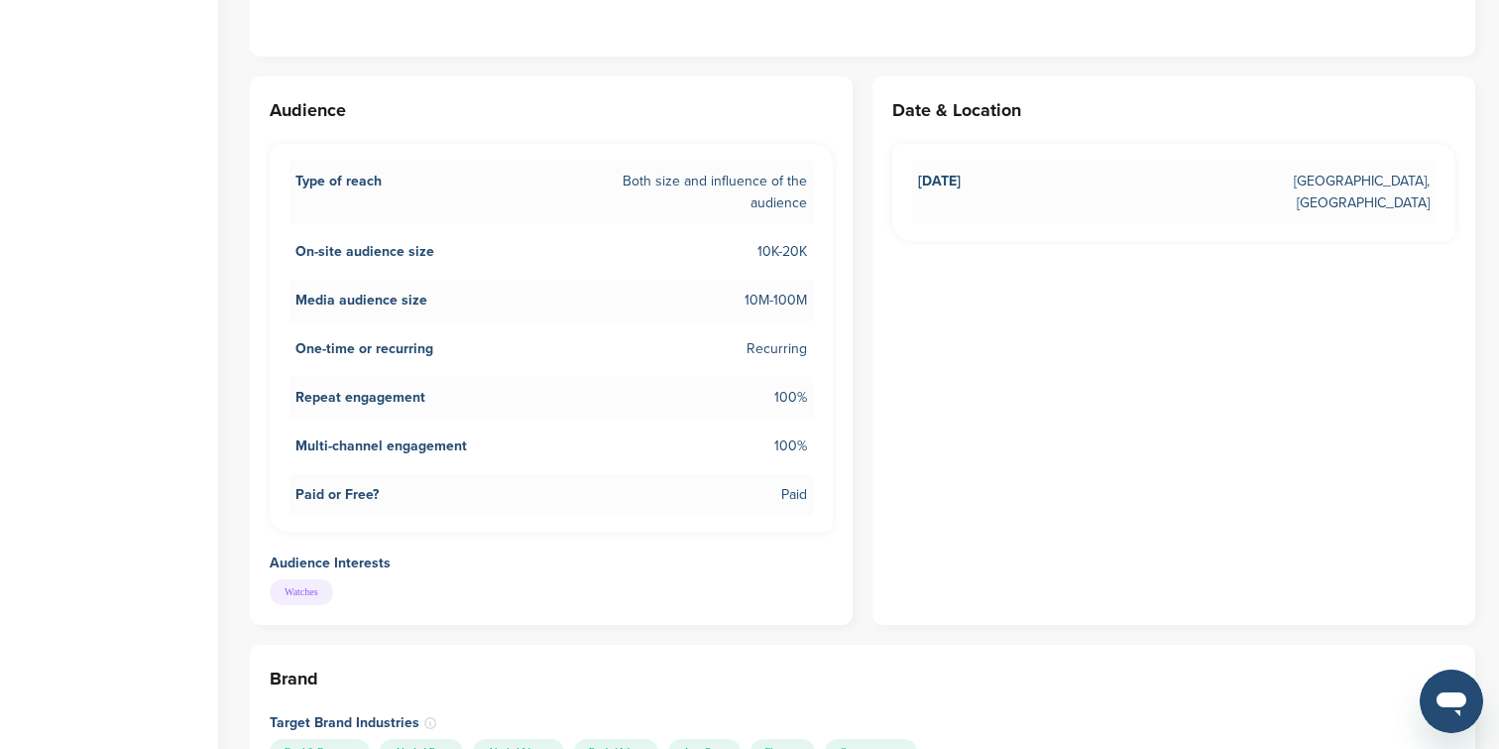
scroll to position [1507, 0]
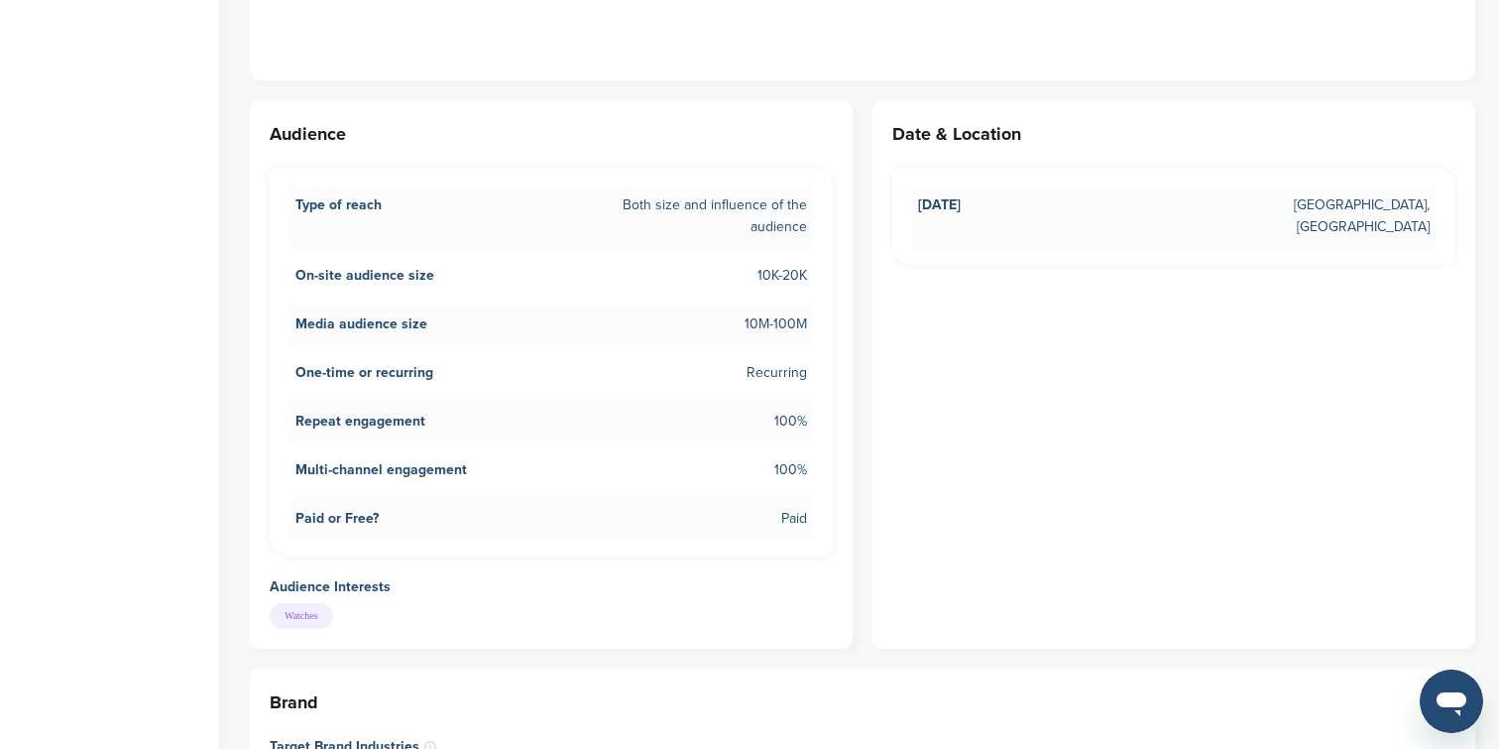
drag, startPoint x: 790, startPoint y: 602, endPoint x: 829, endPoint y: 33, distance: 570.4
click at [563, 554] on div "Audience Type of reach Both size and influence of the audience On-site audience…" at bounding box center [551, 374] width 603 height 548
click at [1010, 383] on div "Date & Location Jan 25, 2025 Philadelphia, PA" at bounding box center [1173, 374] width 603 height 548
drag, startPoint x: 1060, startPoint y: 458, endPoint x: 722, endPoint y: 65, distance: 518.1
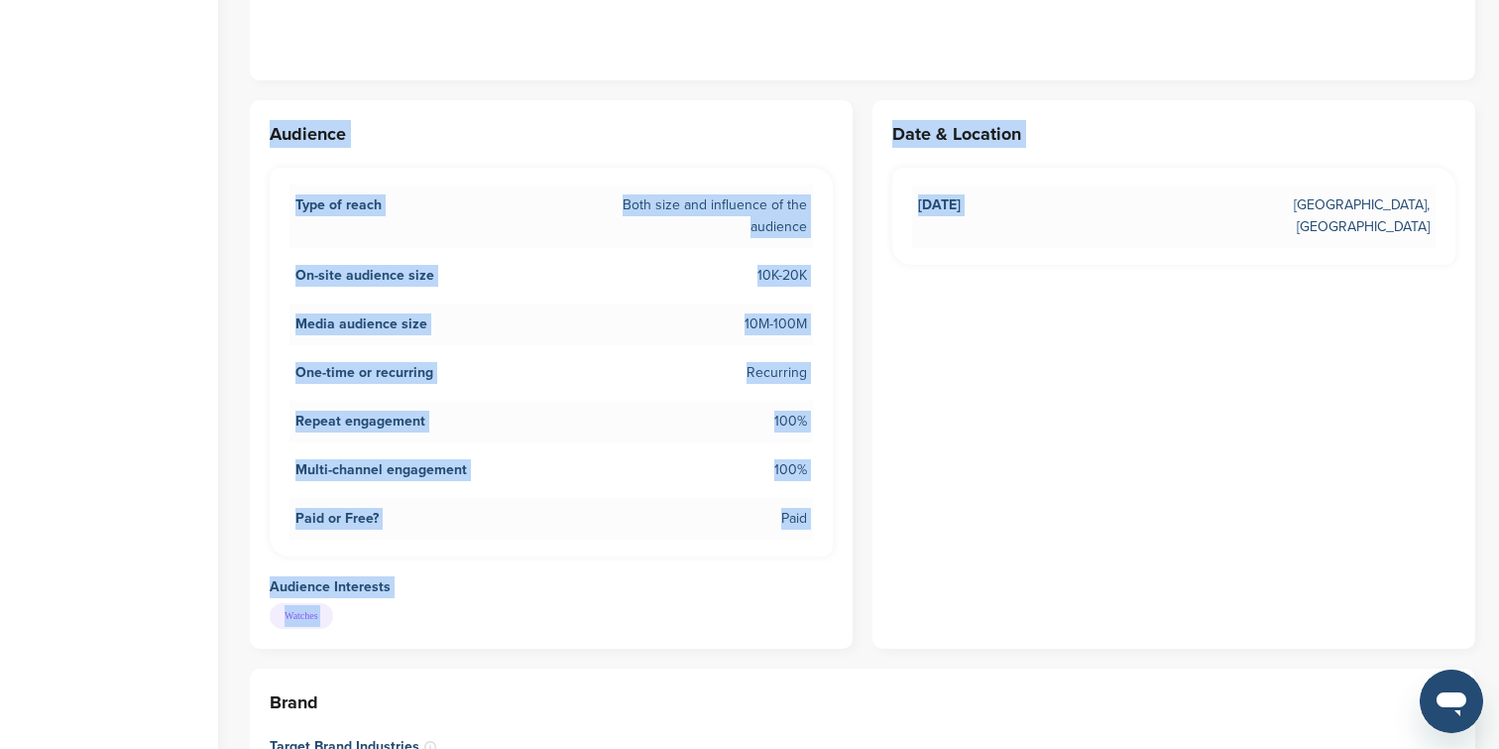
drag, startPoint x: 722, startPoint y: 65, endPoint x: 900, endPoint y: 570, distance: 535.3
click at [821, 535] on div "Audience Type of reach Both size and influence of the audience On-site audience…" at bounding box center [551, 374] width 603 height 548
drag, startPoint x: 821, startPoint y: 535, endPoint x: 879, endPoint y: 65, distance: 473.6
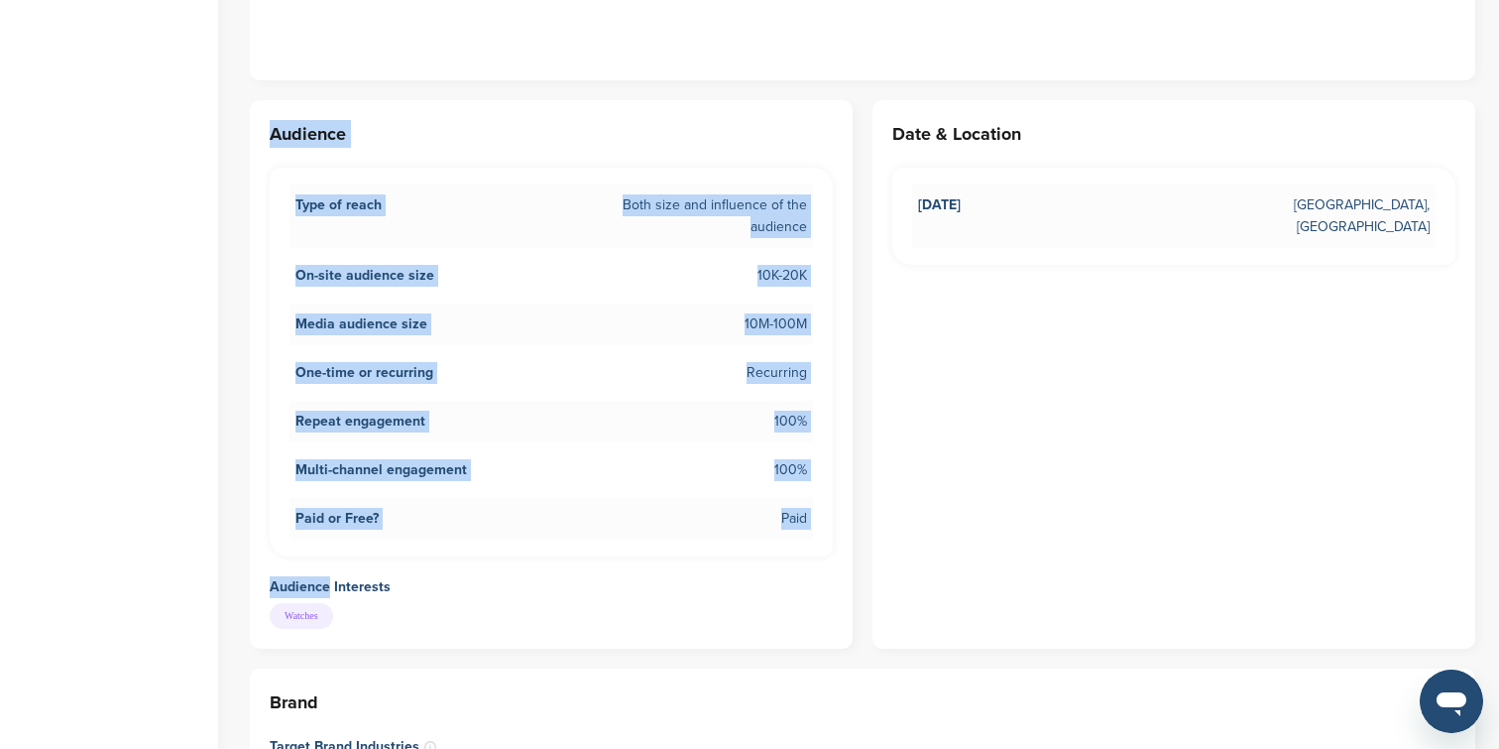
drag, startPoint x: 879, startPoint y: 65, endPoint x: 1118, endPoint y: 436, distance: 441.1
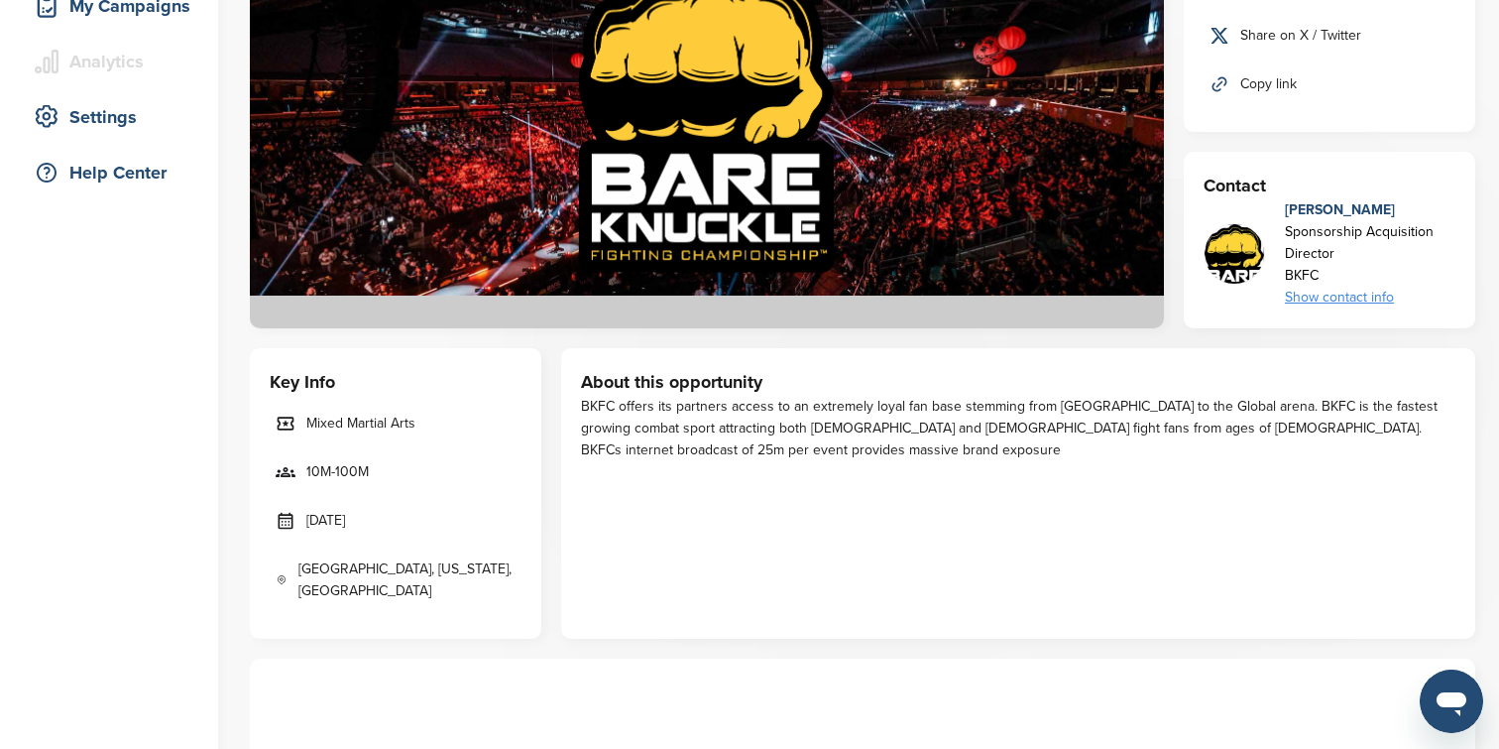
scroll to position [384, 0]
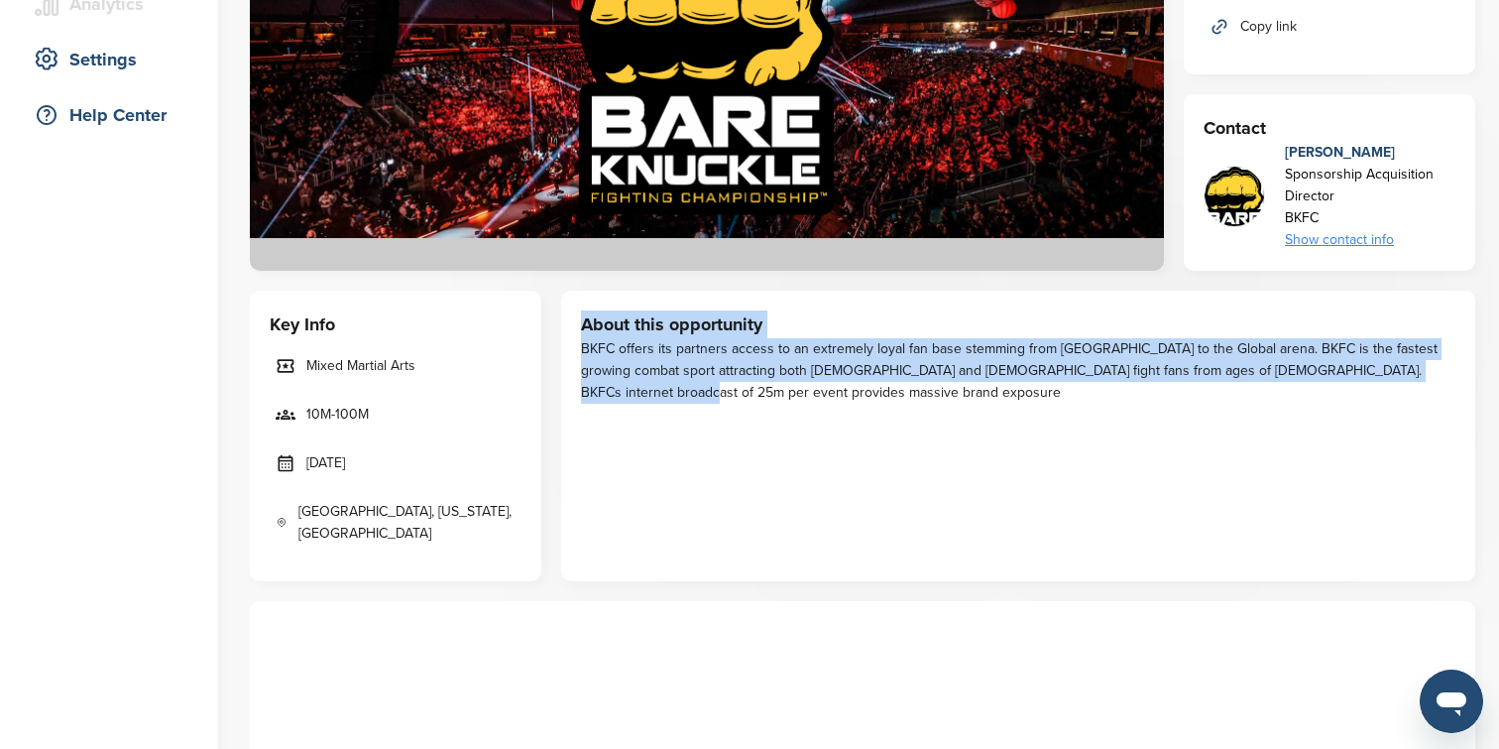
drag, startPoint x: 874, startPoint y: 407, endPoint x: 787, endPoint y: 283, distance: 152.4
click at [792, 300] on div "About this opportunity BKFC offers its partners access to an extremely loyal fa…" at bounding box center [1018, 435] width 914 height 290
drag, startPoint x: 792, startPoint y: 300, endPoint x: 826, endPoint y: 419, distance: 123.7
click at [826, 419] on div "About this opportunity BKFC offers its partners access to an extremely loyal fa…" at bounding box center [1018, 435] width 914 height 290
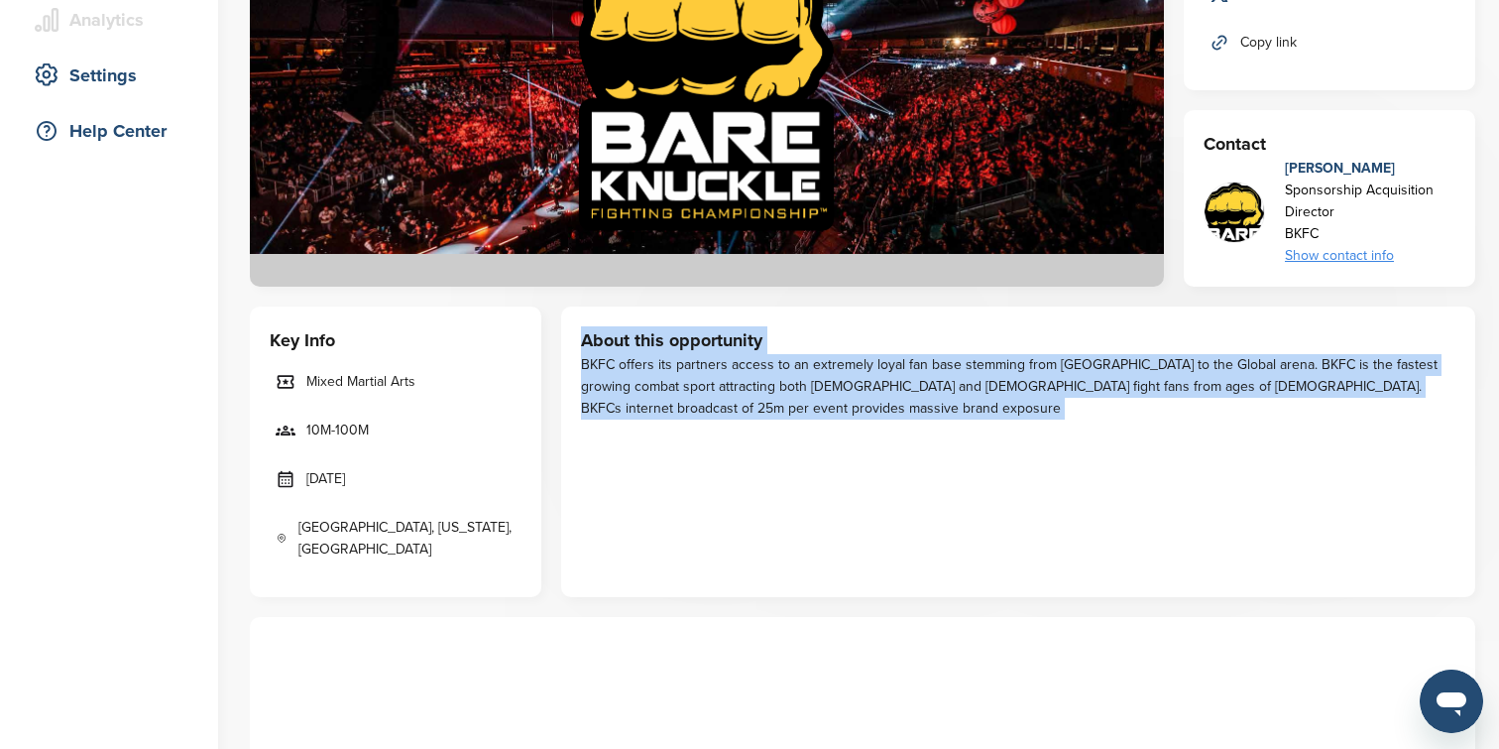
scroll to position [0, 0]
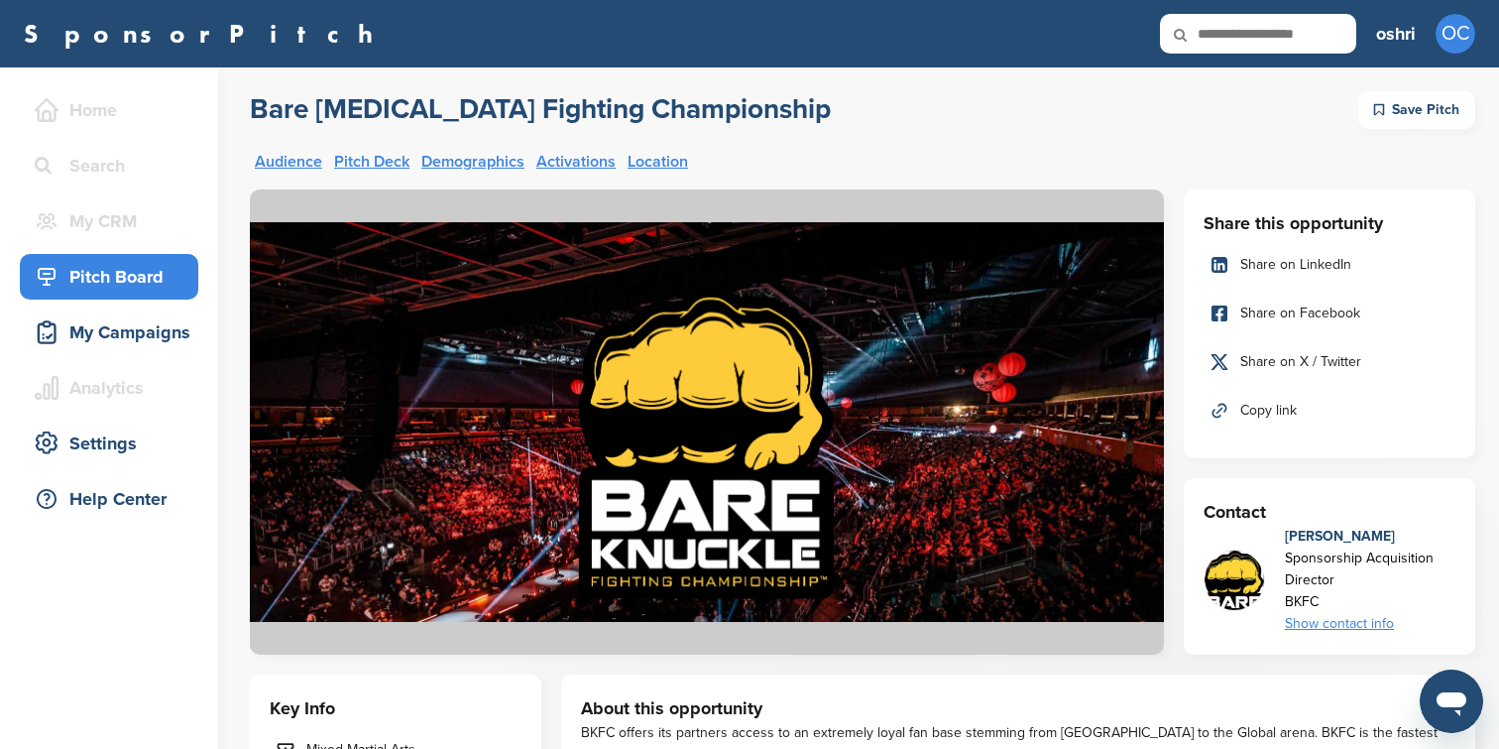
click at [1367, 615] on div "Show contact info" at bounding box center [1370, 624] width 171 height 22
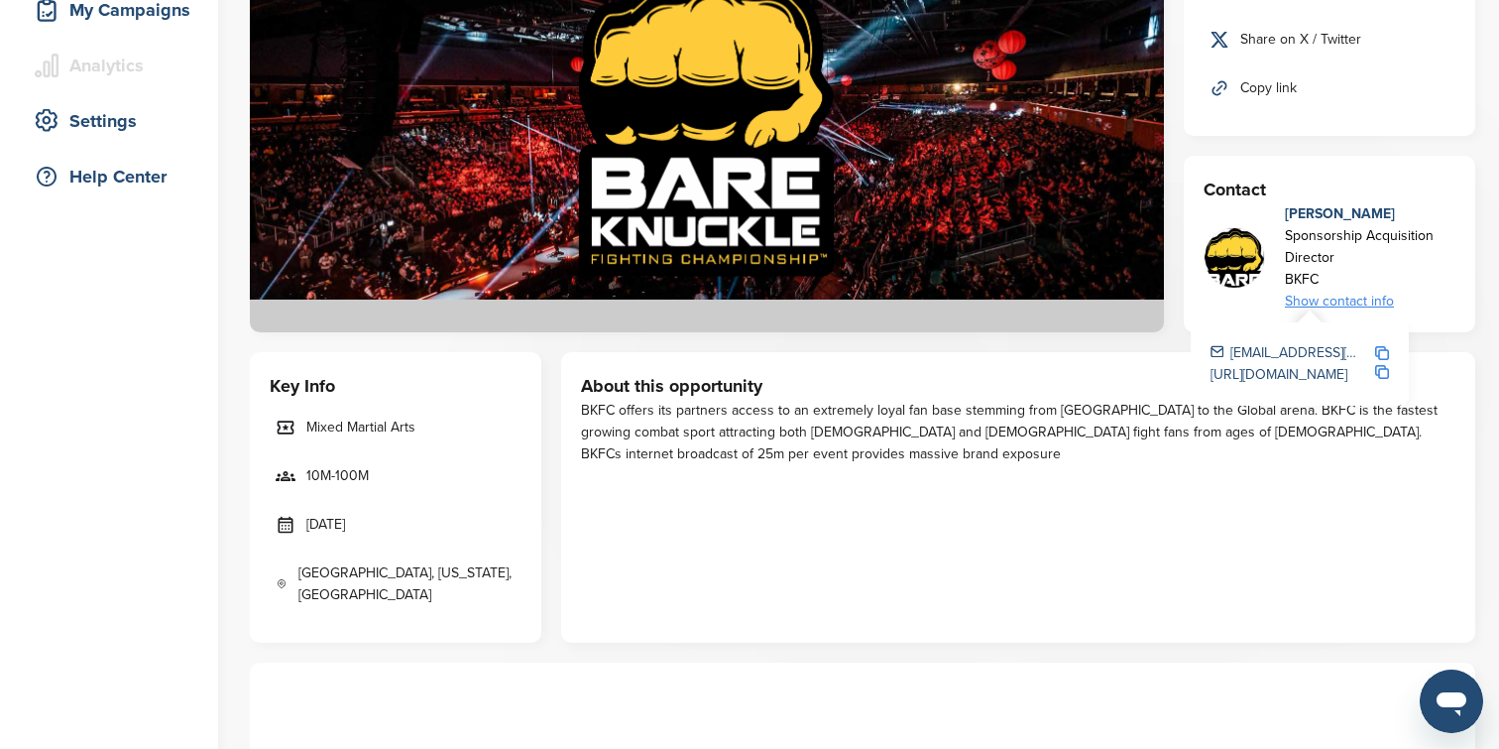
scroll to position [328, 0]
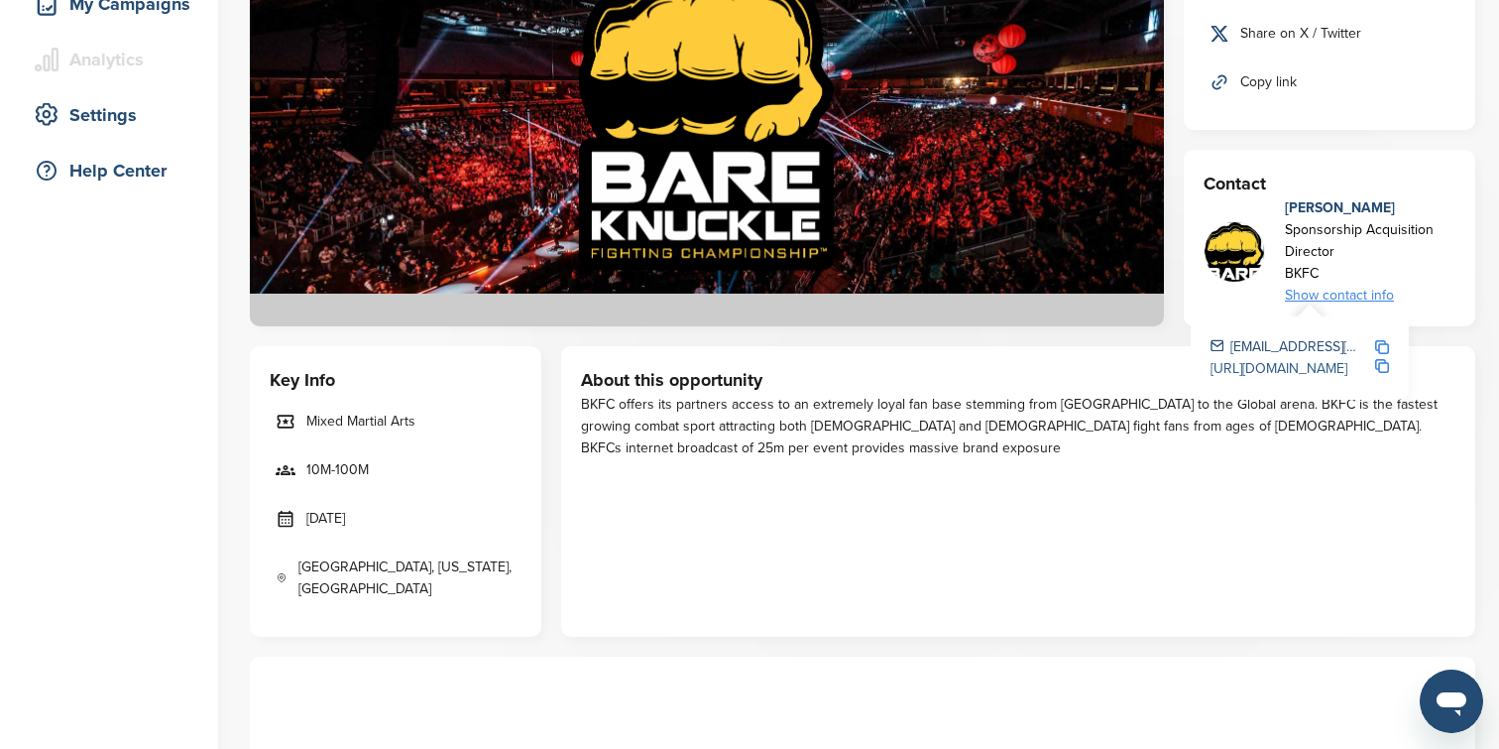
click at [1338, 371] on link "https://www.linkedin.com/company/bareknucklefc/" at bounding box center [1279, 368] width 137 height 17
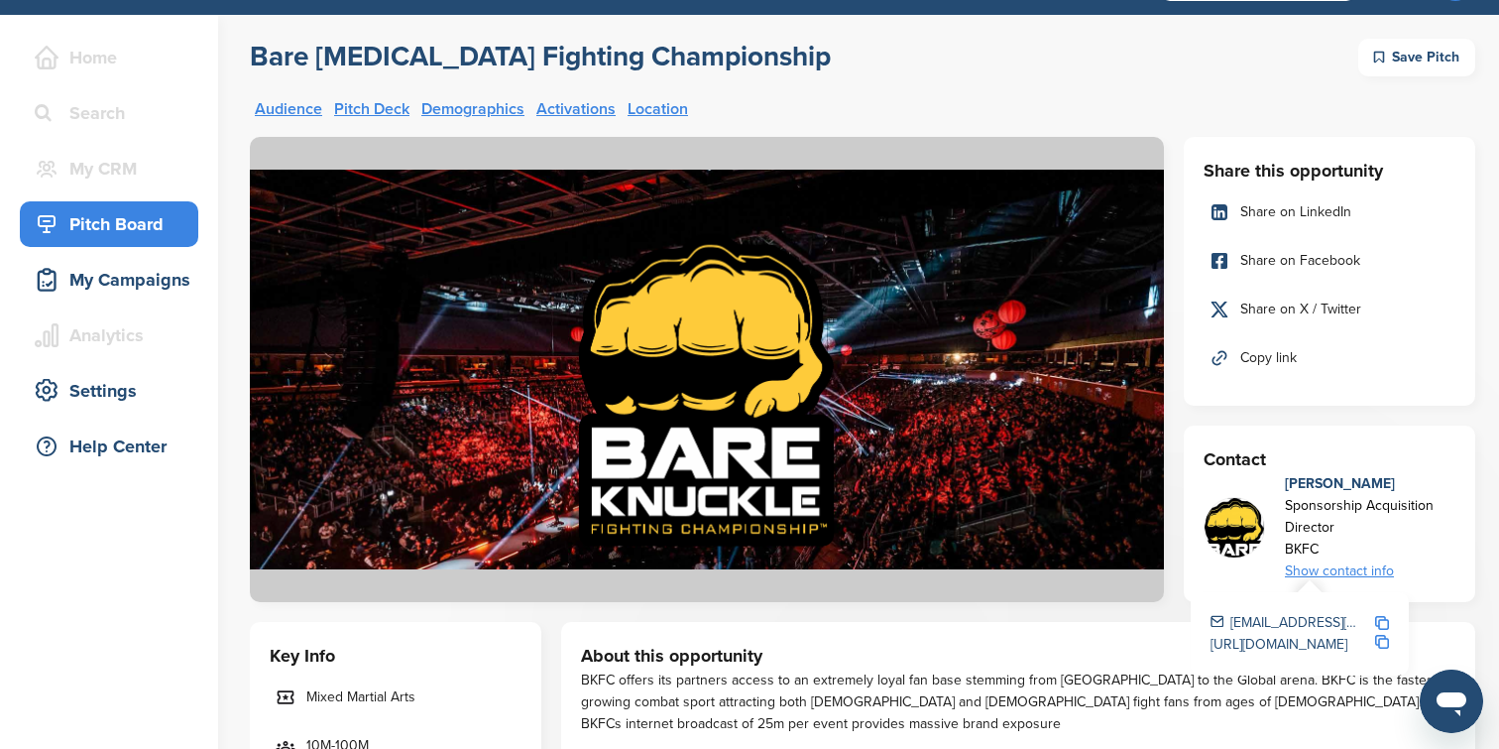
scroll to position [0, 0]
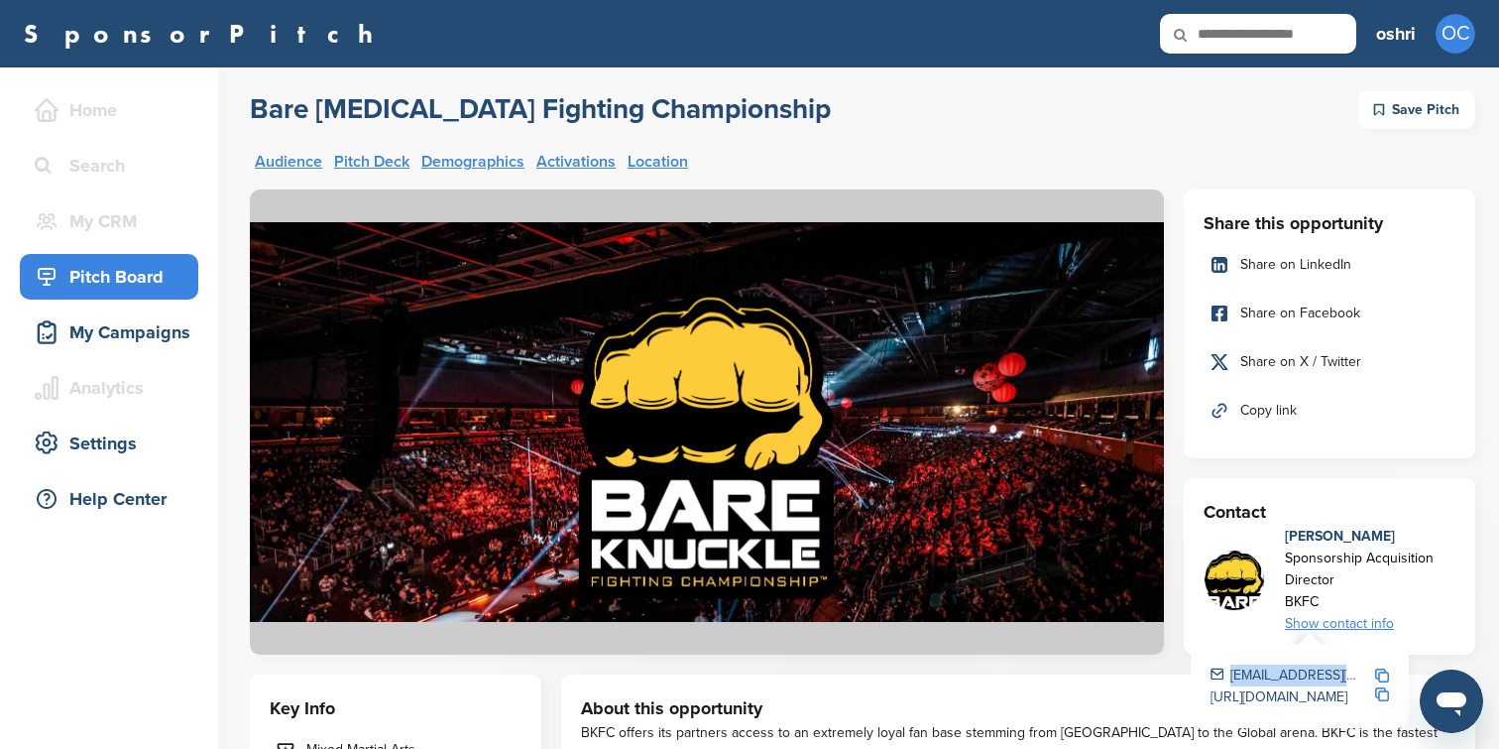
drag, startPoint x: 1334, startPoint y: 674, endPoint x: 1219, endPoint y: 674, distance: 115.0
click at [1219, 674] on div "svitelli@bkfc.com" at bounding box center [1286, 675] width 150 height 22
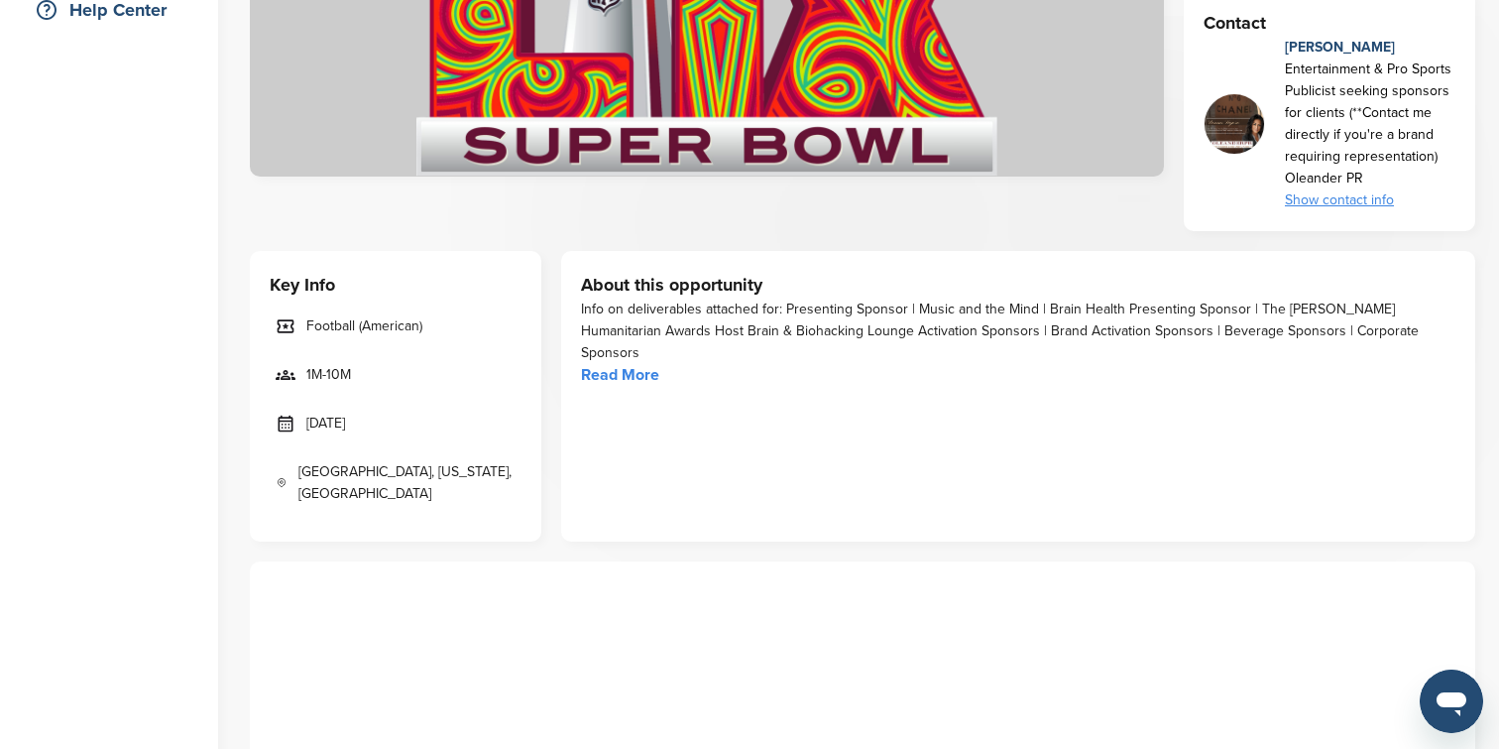
scroll to position [278, 0]
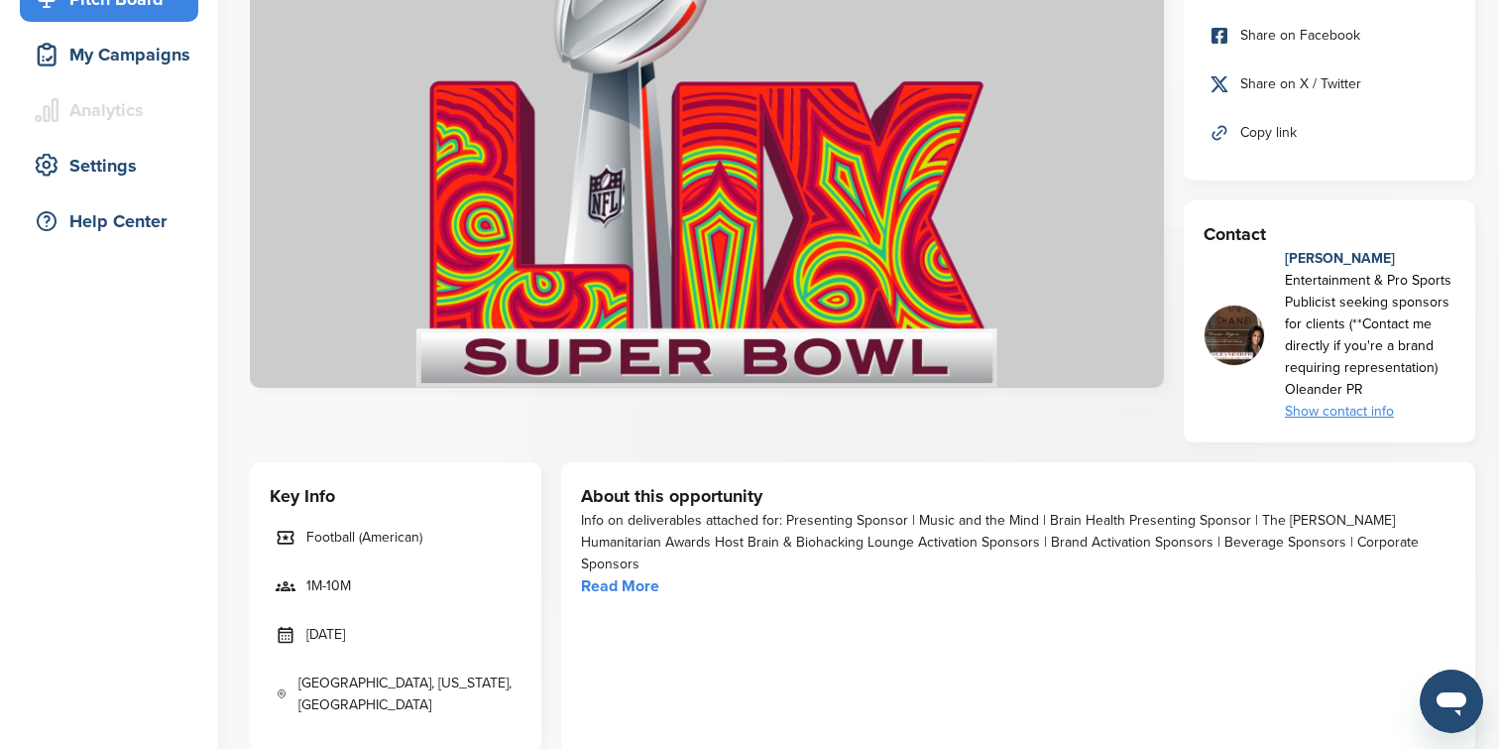
click at [1349, 414] on div "Show contact info" at bounding box center [1370, 412] width 171 height 22
click at [1379, 483] on img at bounding box center [1382, 482] width 14 height 14
click at [1334, 476] on link "https://www.linkedin.com/in/donnasegurapr/" at bounding box center [1279, 484] width 137 height 17
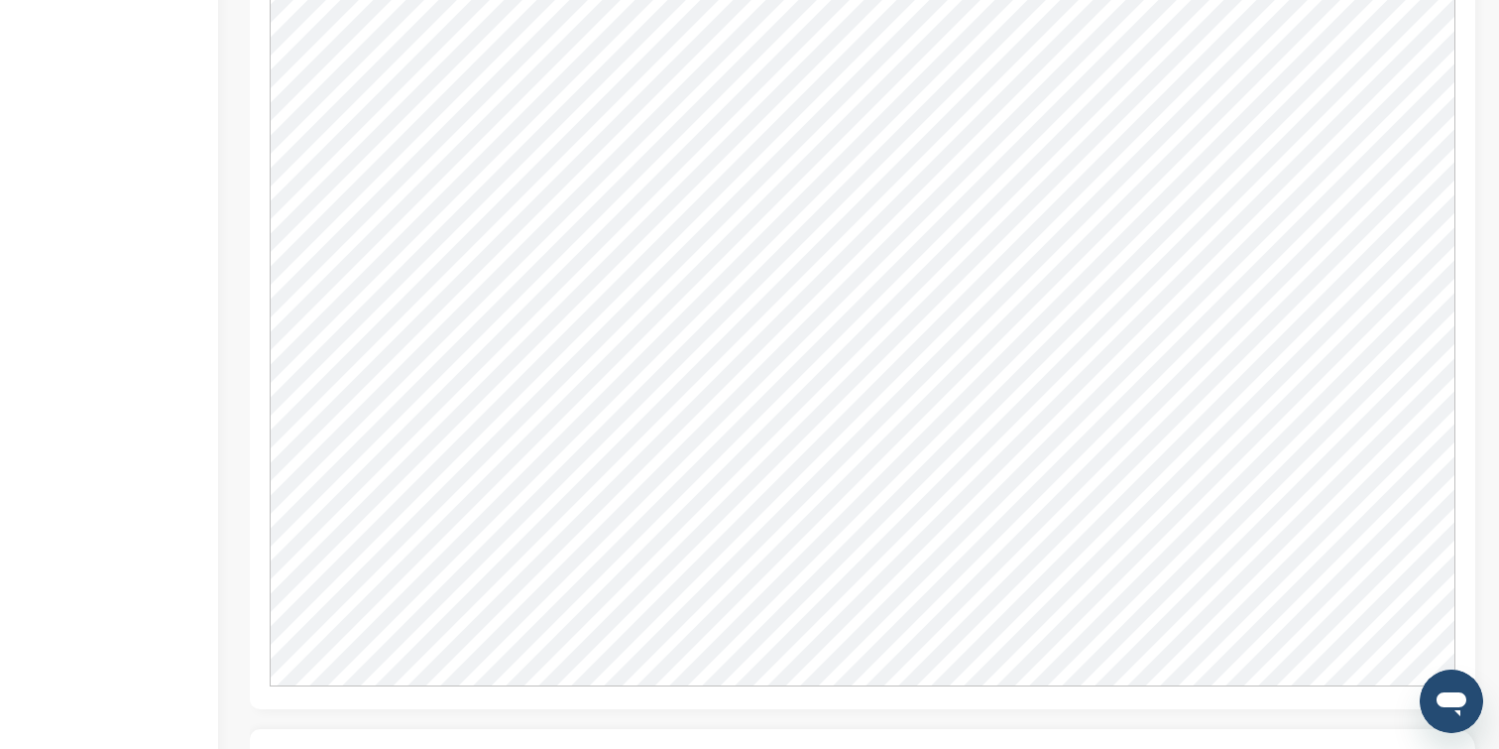
scroll to position [1458, 0]
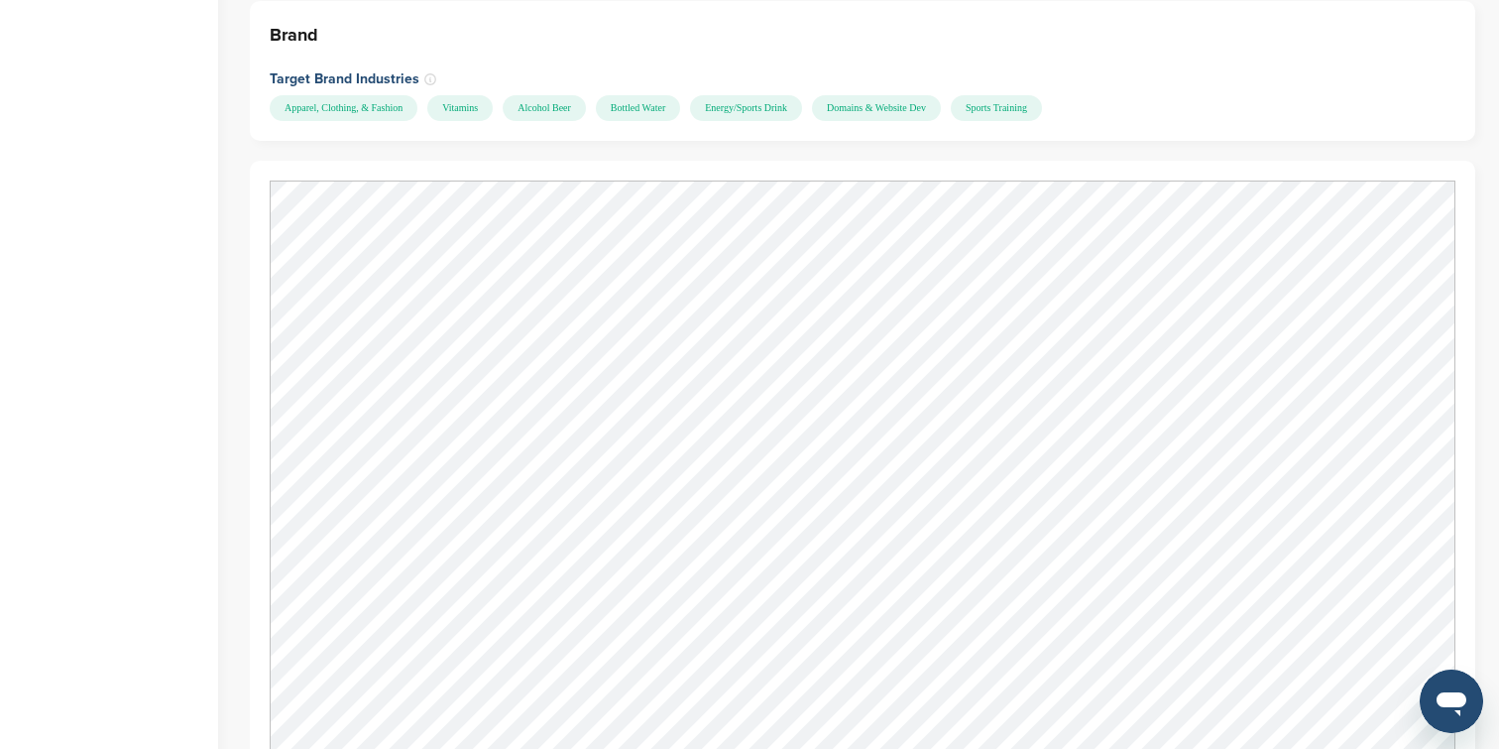
scroll to position [1628, 0]
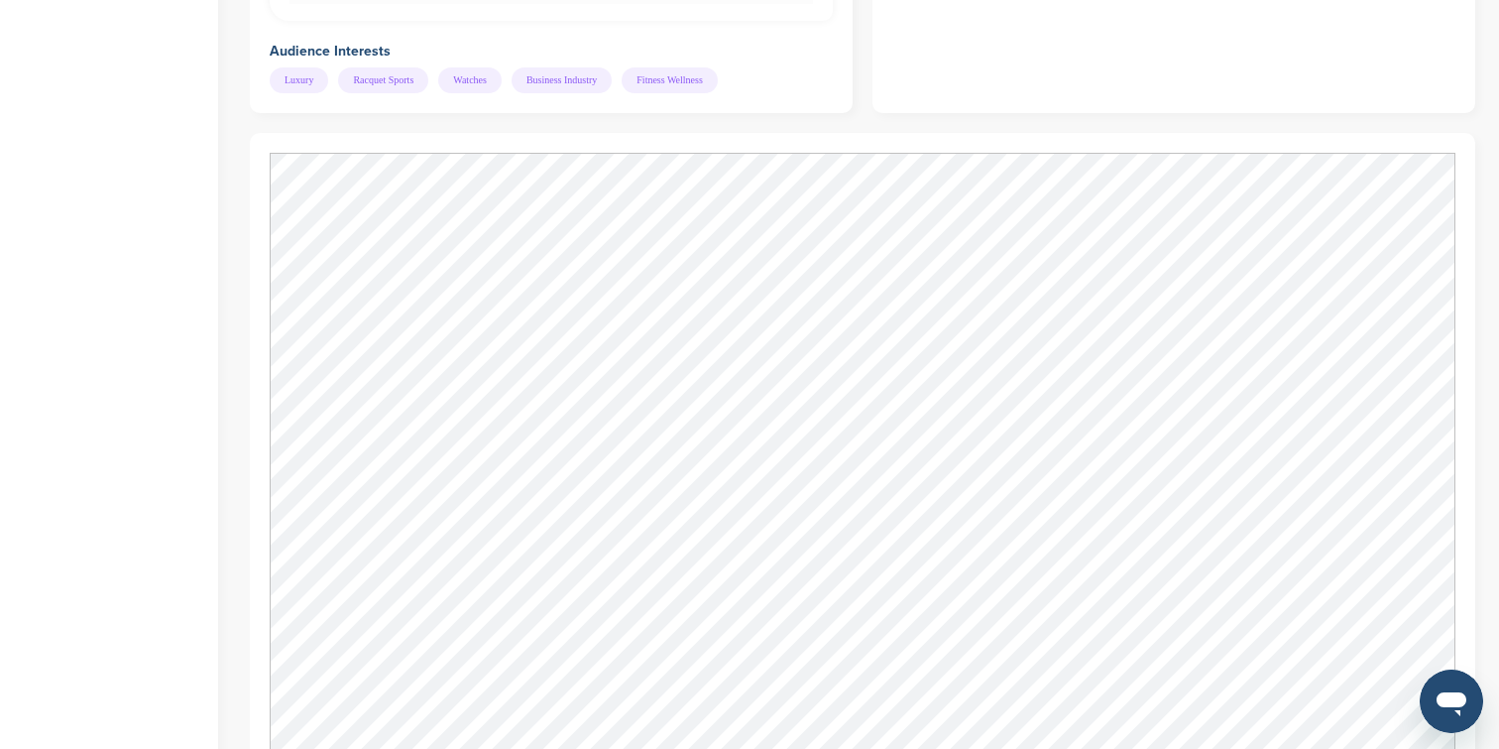
scroll to position [1494, 0]
